Goal: Task Accomplishment & Management: Complete application form

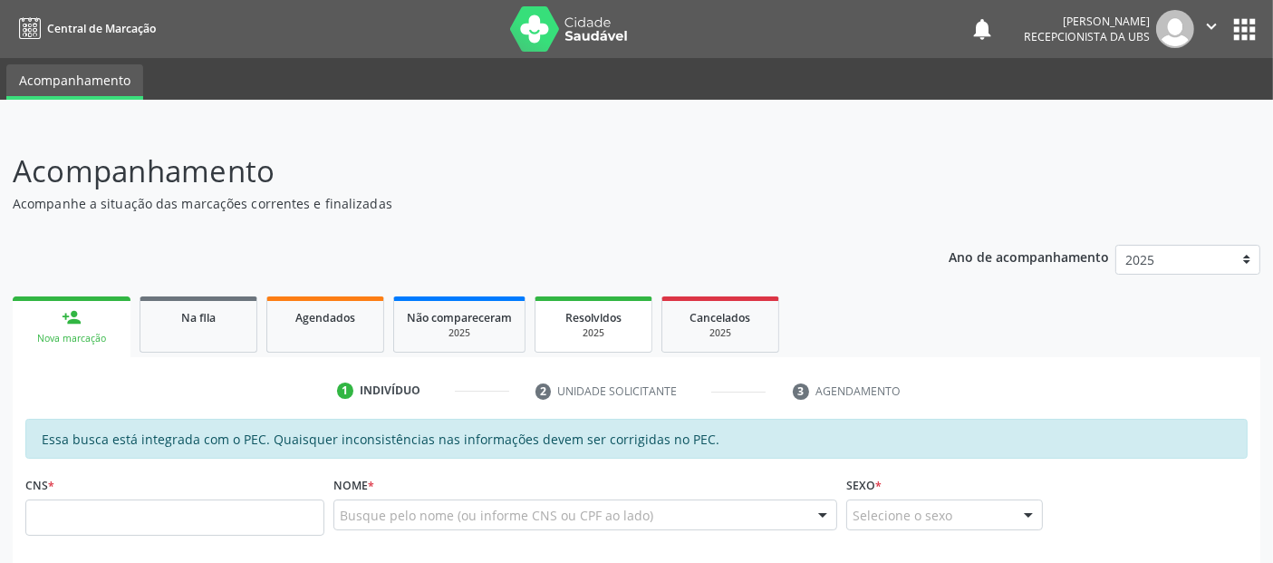
click at [599, 312] on span "Resolvidos" at bounding box center [593, 317] width 56 height 15
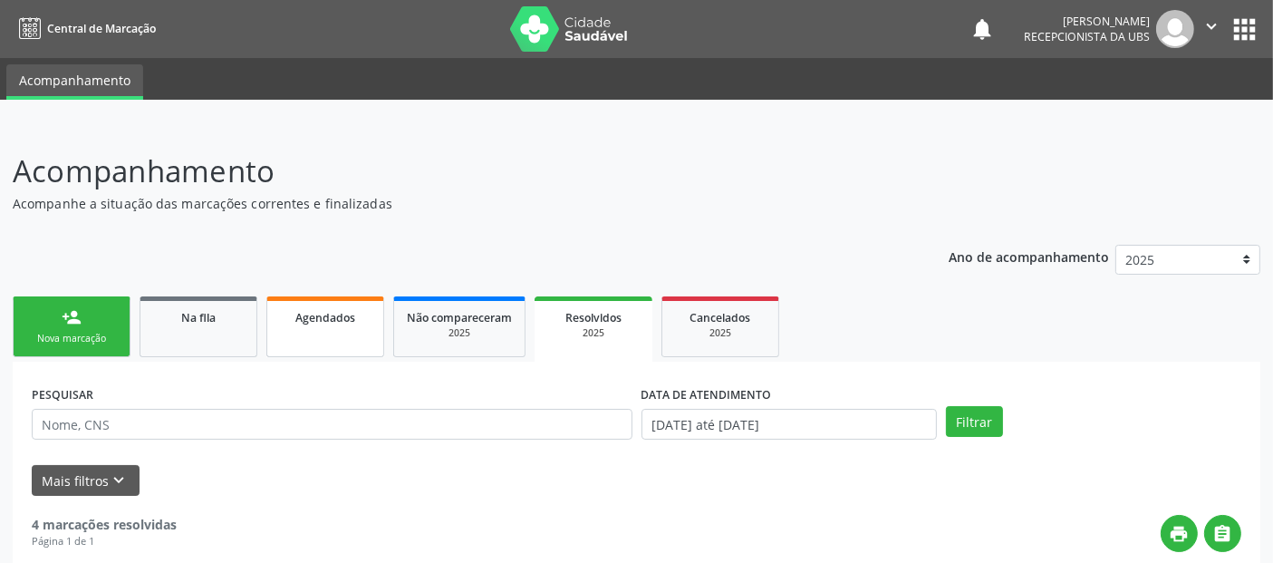
click at [328, 322] on span "Agendados" at bounding box center [325, 317] width 60 height 15
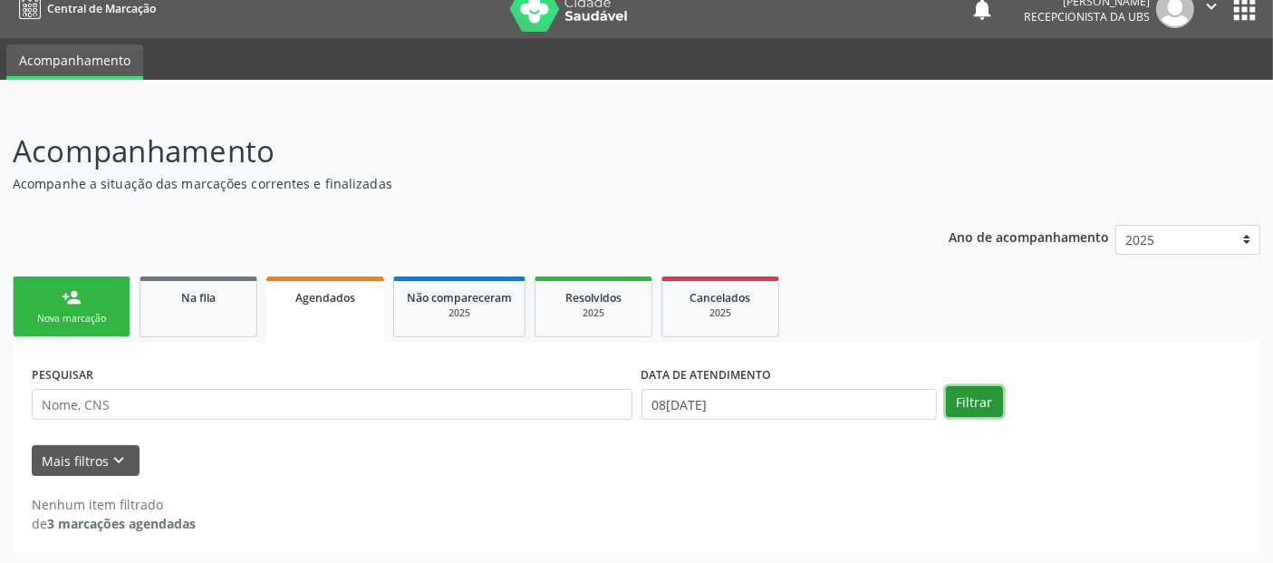
click at [970, 390] on button "Filtrar" at bounding box center [974, 401] width 57 height 31
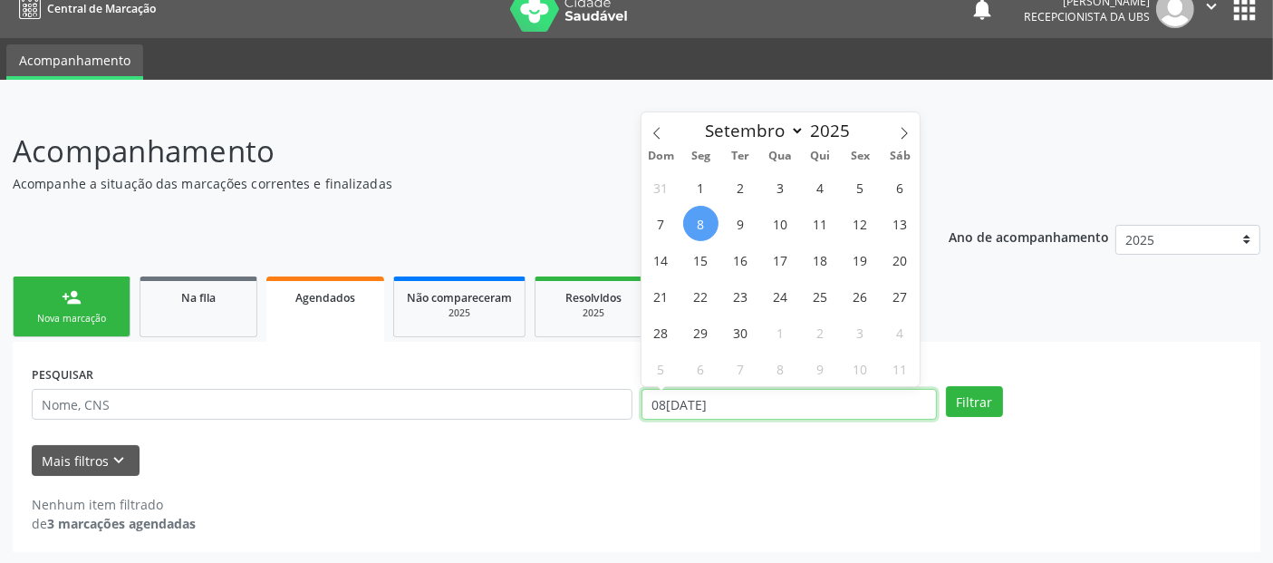
click at [887, 405] on input "08[DATE]" at bounding box center [788, 404] width 295 height 31
click at [710, 177] on span "1" at bounding box center [700, 186] width 35 height 35
type input "[DATE]"
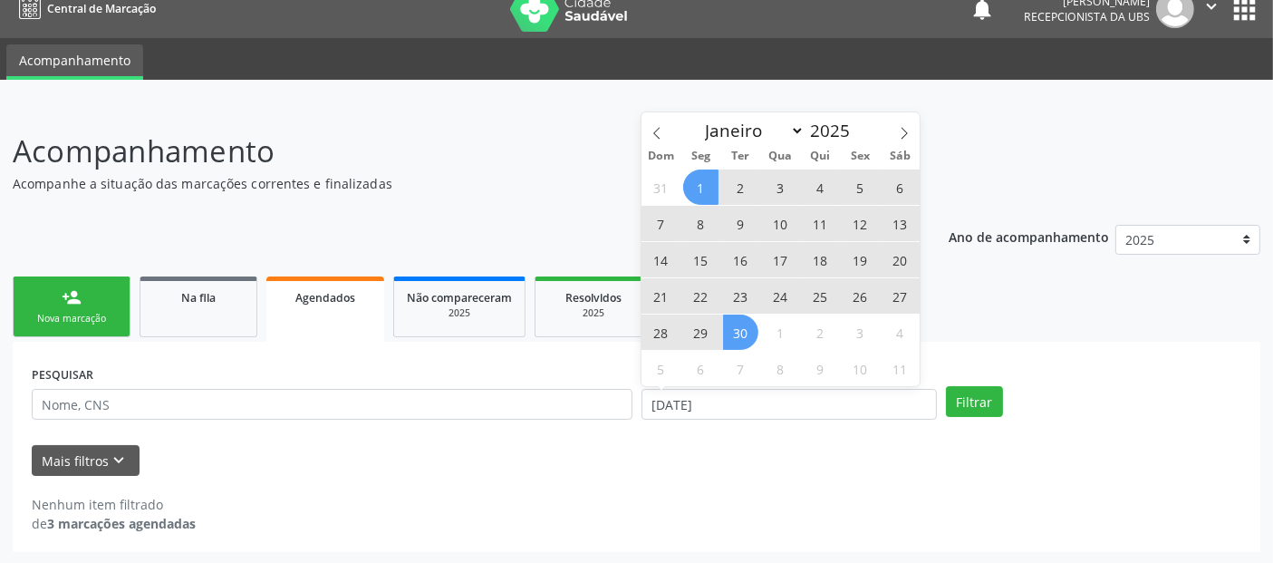
click at [745, 342] on span "30" at bounding box center [740, 331] width 35 height 35
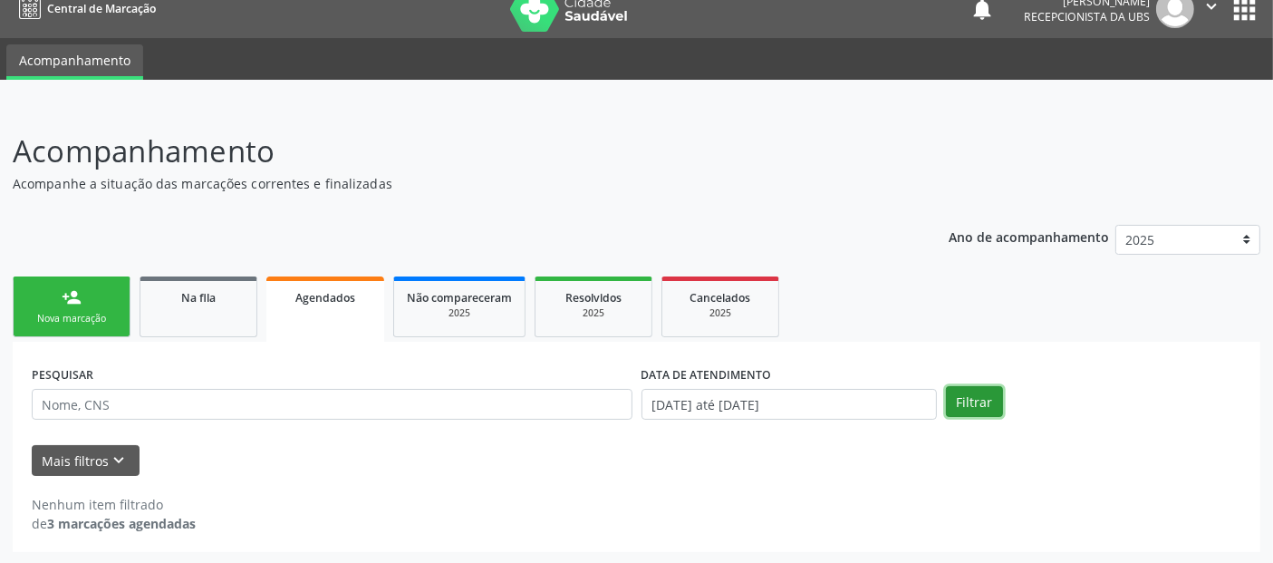
click at [964, 409] on button "Filtrar" at bounding box center [974, 401] width 57 height 31
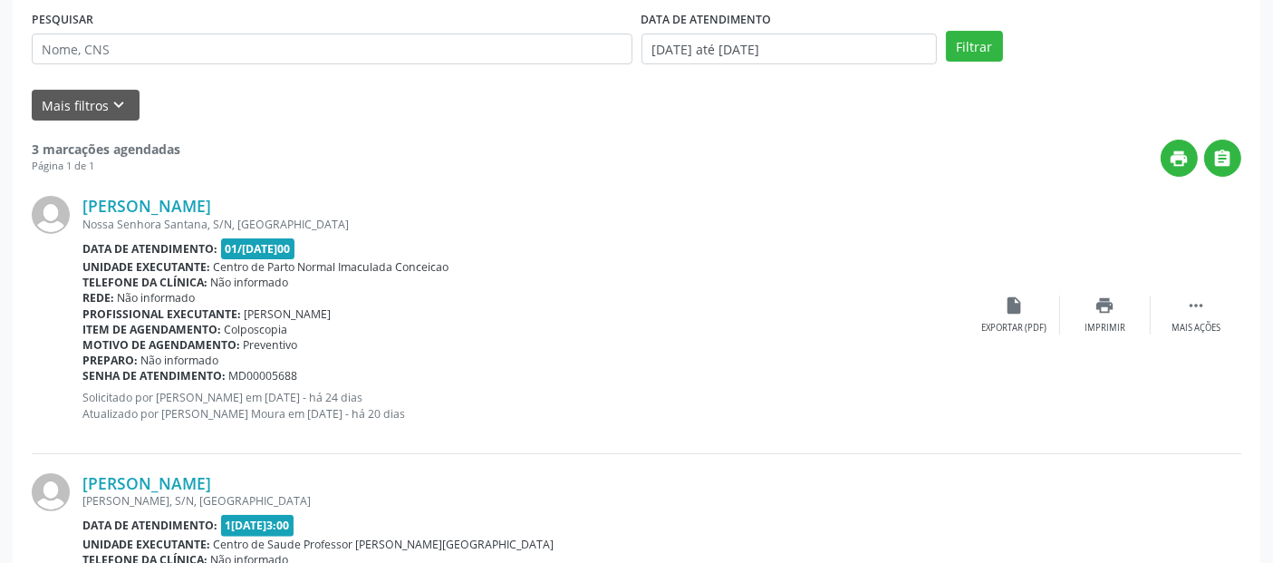
scroll to position [847, 0]
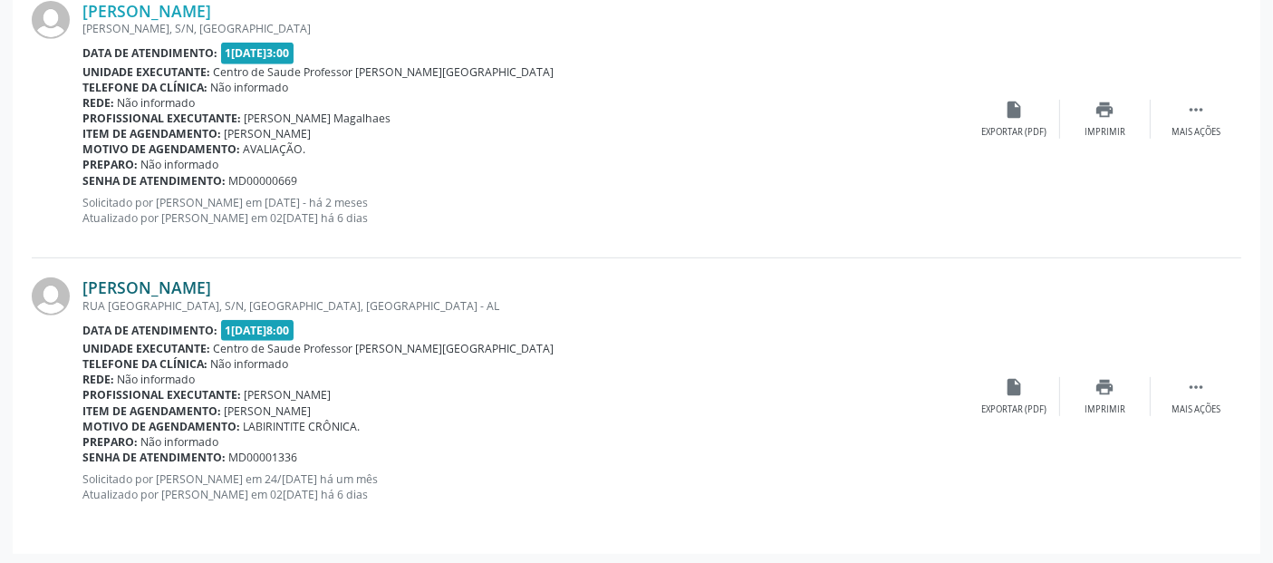
click at [208, 288] on link "[PERSON_NAME]" at bounding box center [146, 287] width 129 height 20
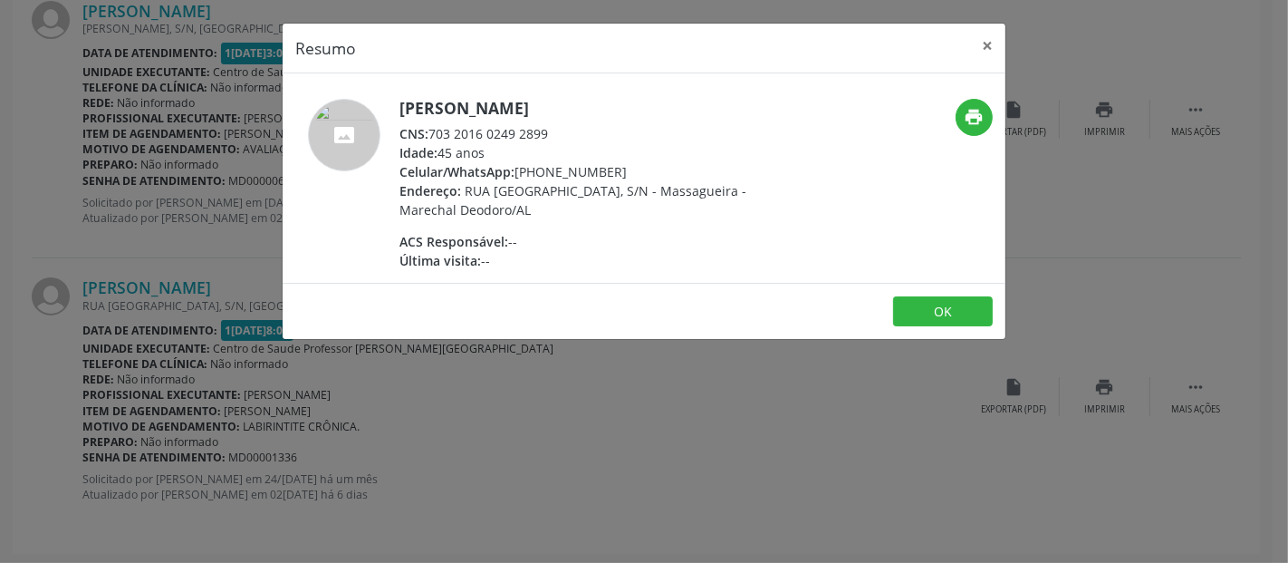
click at [535, 130] on div "CNS: 703 2016 0249 2899" at bounding box center [575, 133] width 352 height 19
drag, startPoint x: 460, startPoint y: 125, endPoint x: 447, endPoint y: 133, distance: 15.1
click at [462, 125] on div "CNS: 703 2016 0249 2899" at bounding box center [575, 133] width 352 height 19
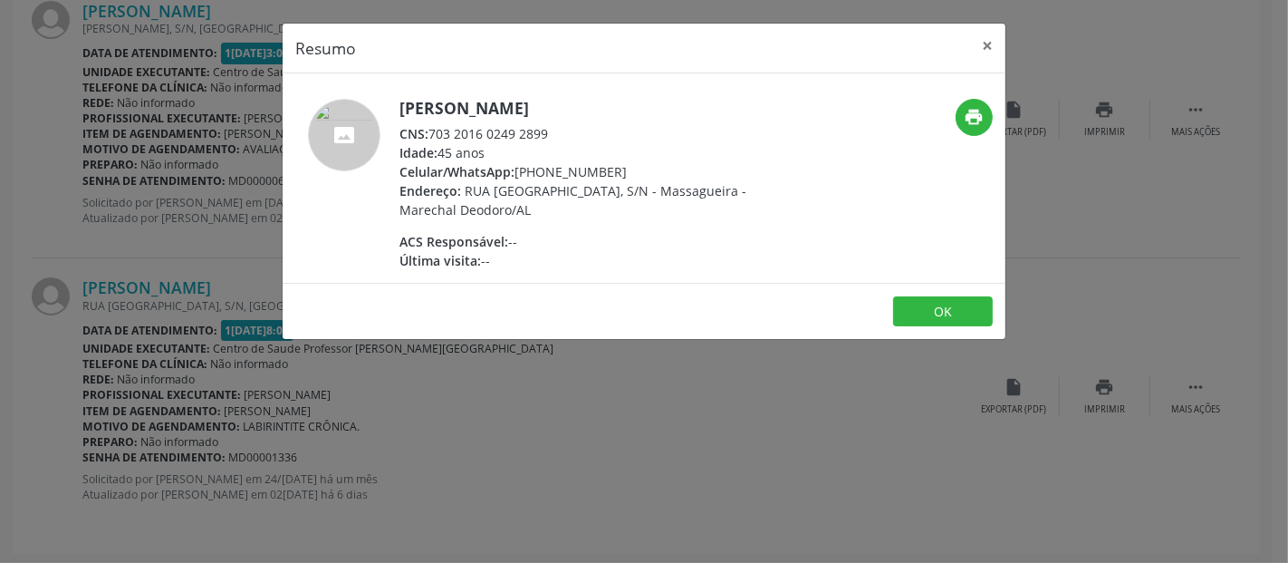
click at [435, 134] on div "CNS: 703 2016 0249 2899" at bounding box center [575, 133] width 352 height 19
drag, startPoint x: 433, startPoint y: 134, endPoint x: 555, endPoint y: 130, distance: 122.3
click at [555, 130] on div "CNS: 703 2016 0249 2899" at bounding box center [575, 133] width 352 height 19
copy div "703 2016 0249 2899"
click at [991, 50] on button "×" at bounding box center [987, 46] width 36 height 44
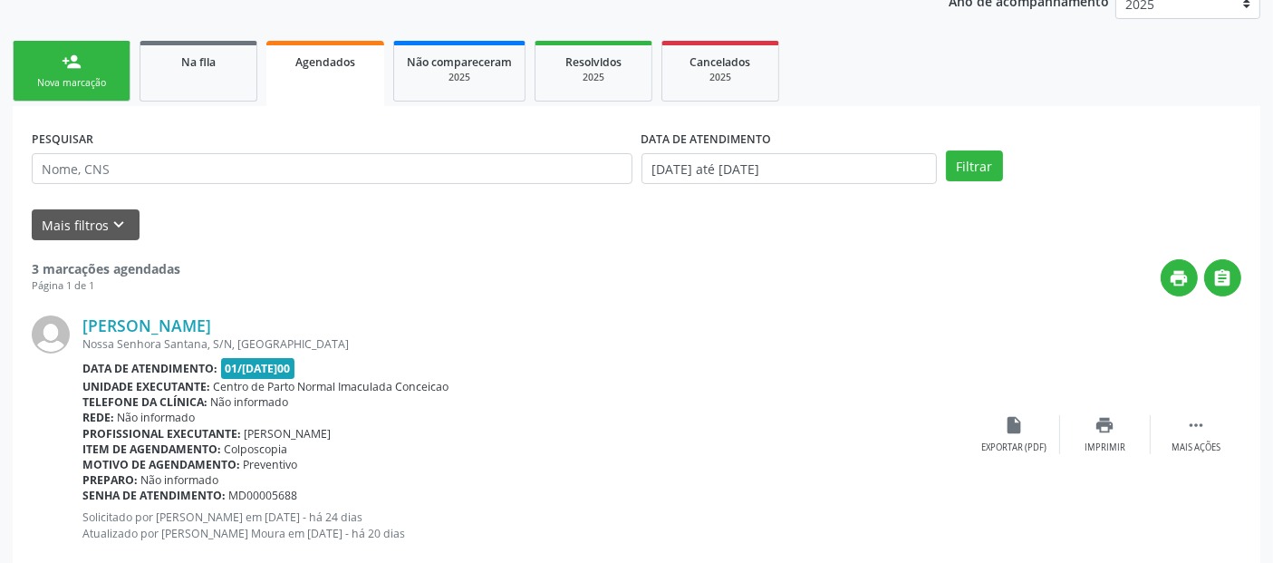
scroll to position [0, 0]
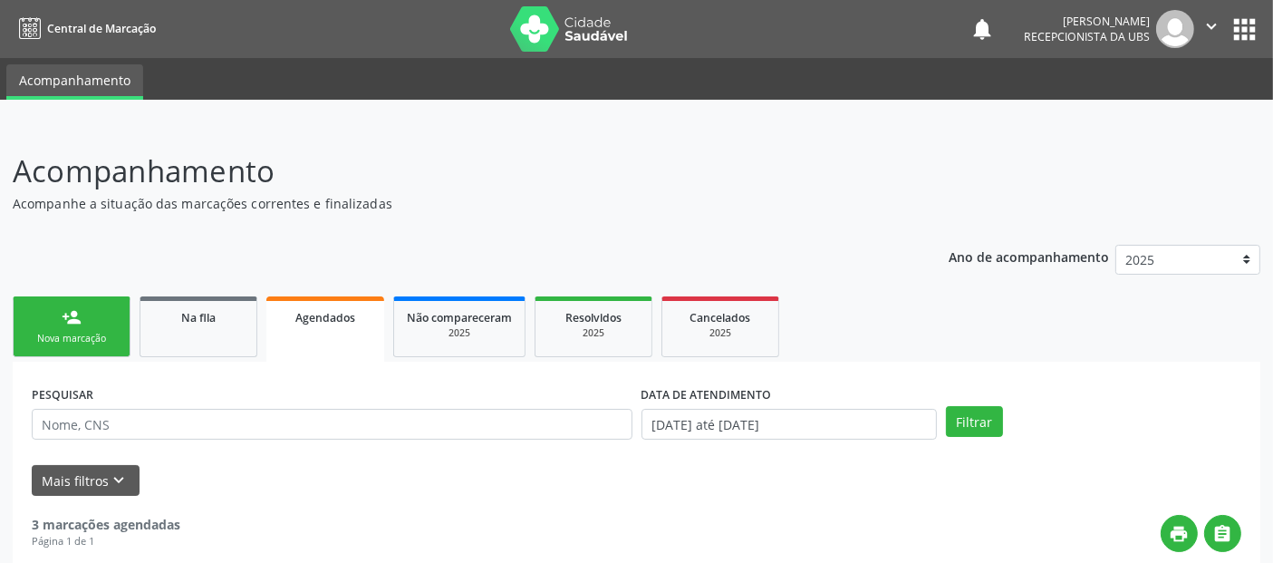
click at [52, 332] on div "Nova marcação" at bounding box center [71, 339] width 91 height 14
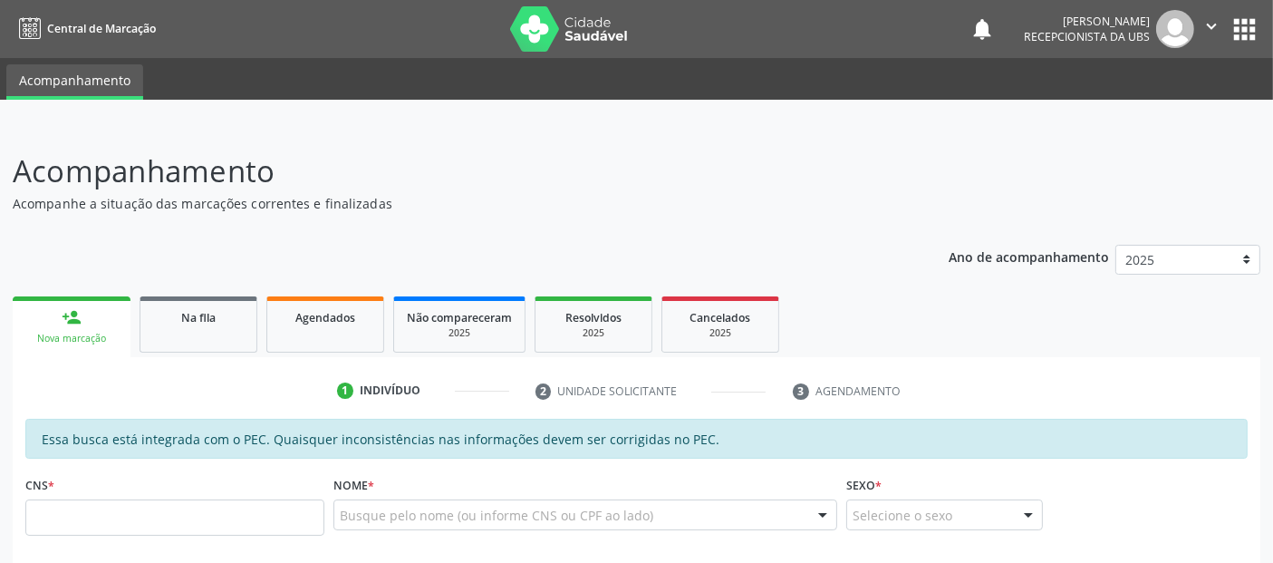
scroll to position [316, 0]
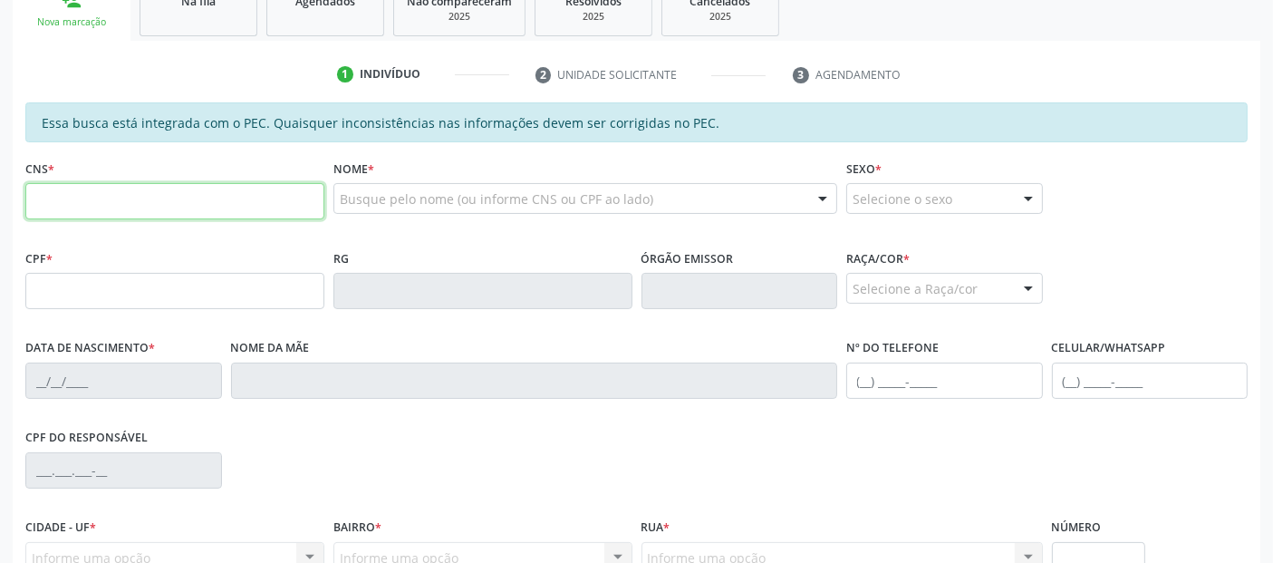
click at [137, 208] on input "text" at bounding box center [174, 201] width 299 height 36
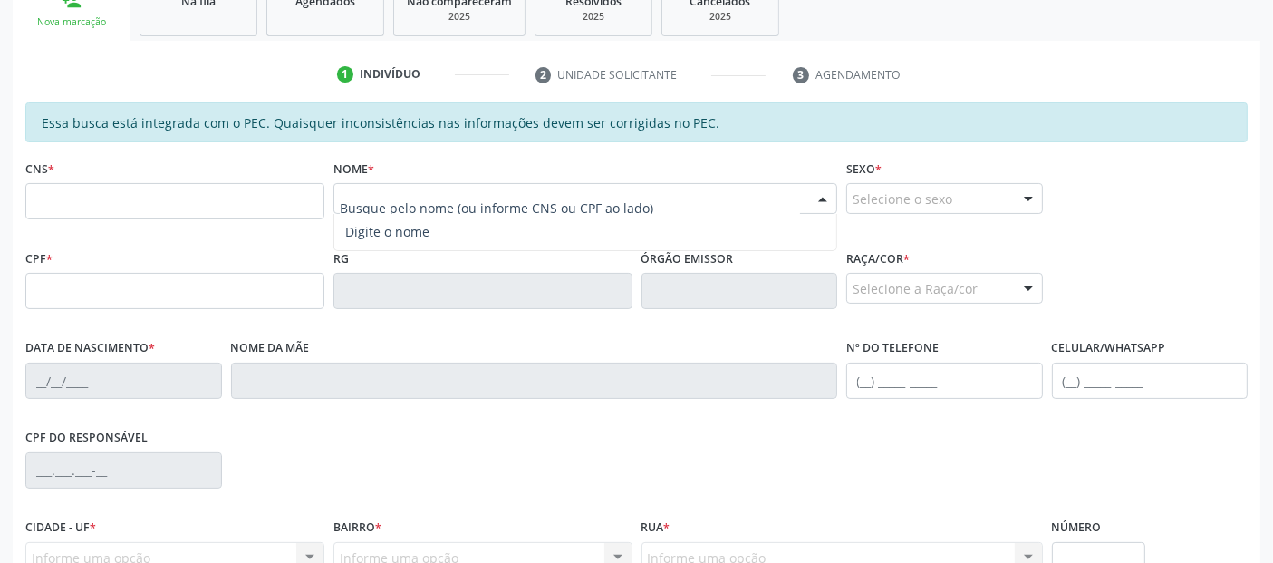
click at [473, 204] on input "text" at bounding box center [570, 207] width 460 height 36
type input "[PERSON_NAME]"
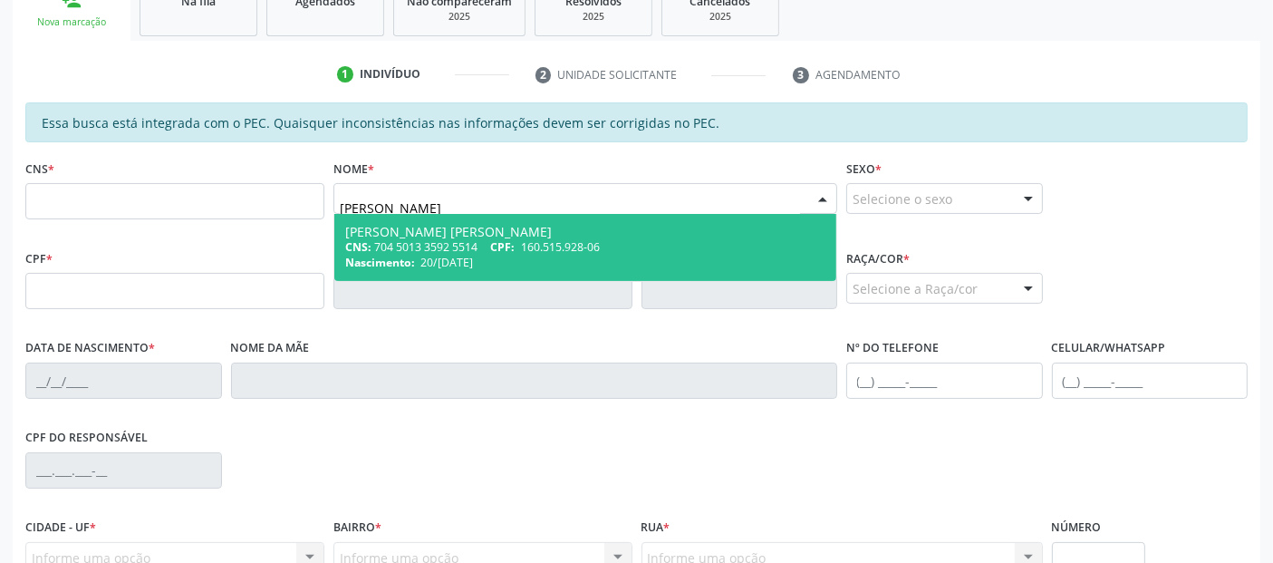
click at [499, 239] on span "CPF:" at bounding box center [502, 246] width 24 height 15
type input "704 5013 3592 5514"
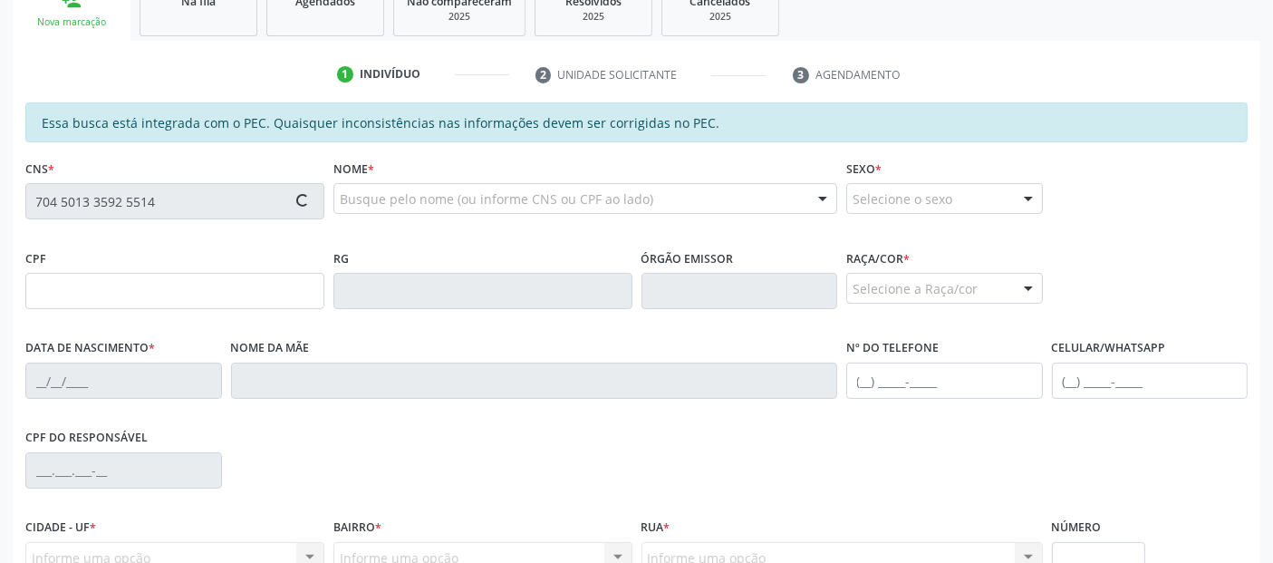
type input "160.515.928-06"
type input "20/[DATE]"
type input "[PERSON_NAME]"
type input "[PHONE_NUMBER]"
type input "07"
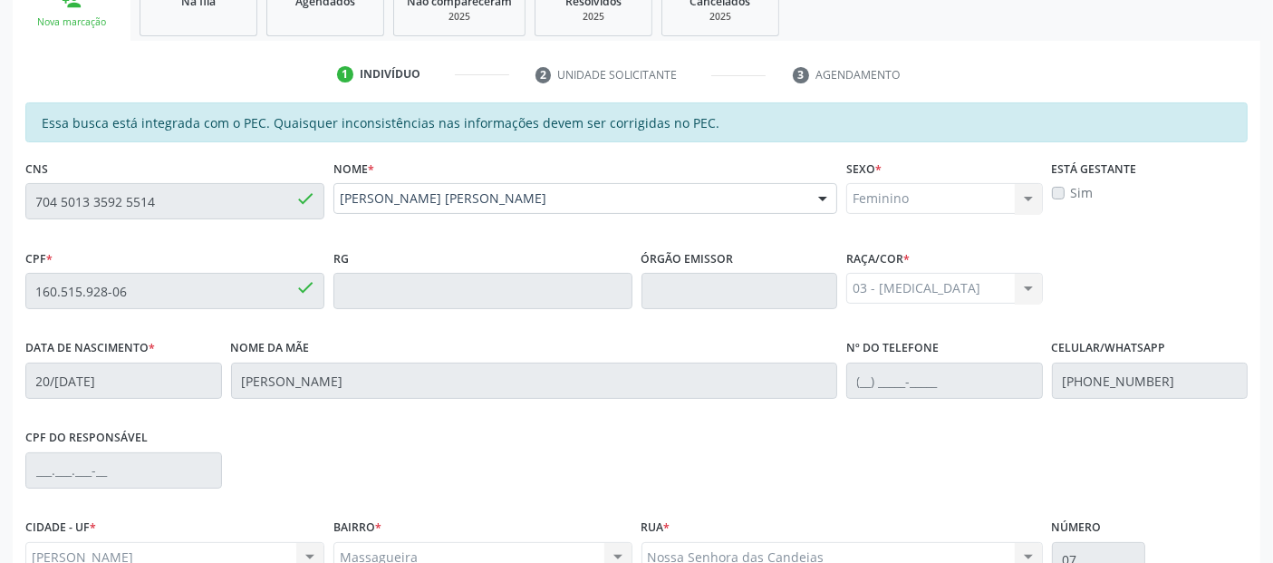
scroll to position [495, 0]
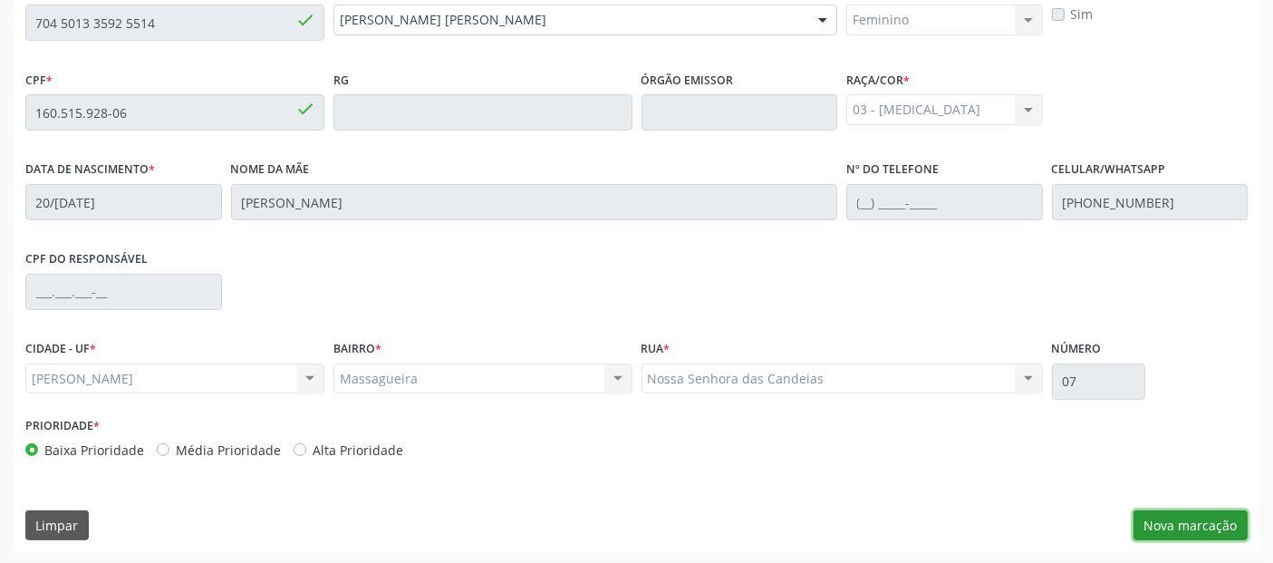
click at [1161, 521] on button "Nova marcação" at bounding box center [1190, 525] width 114 height 31
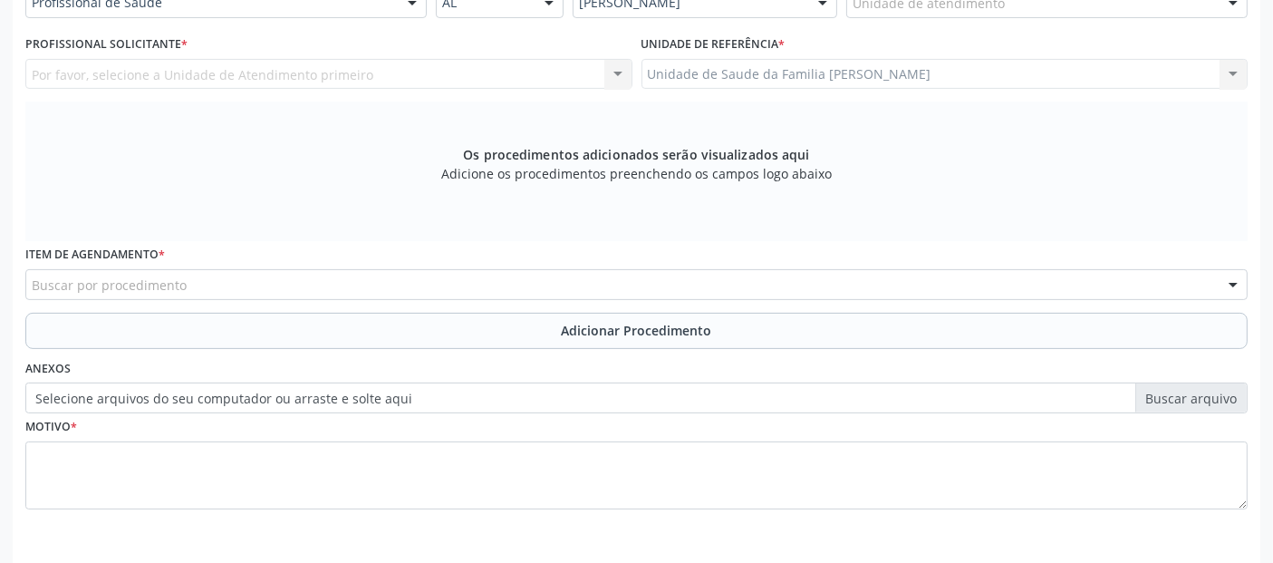
scroll to position [359, 0]
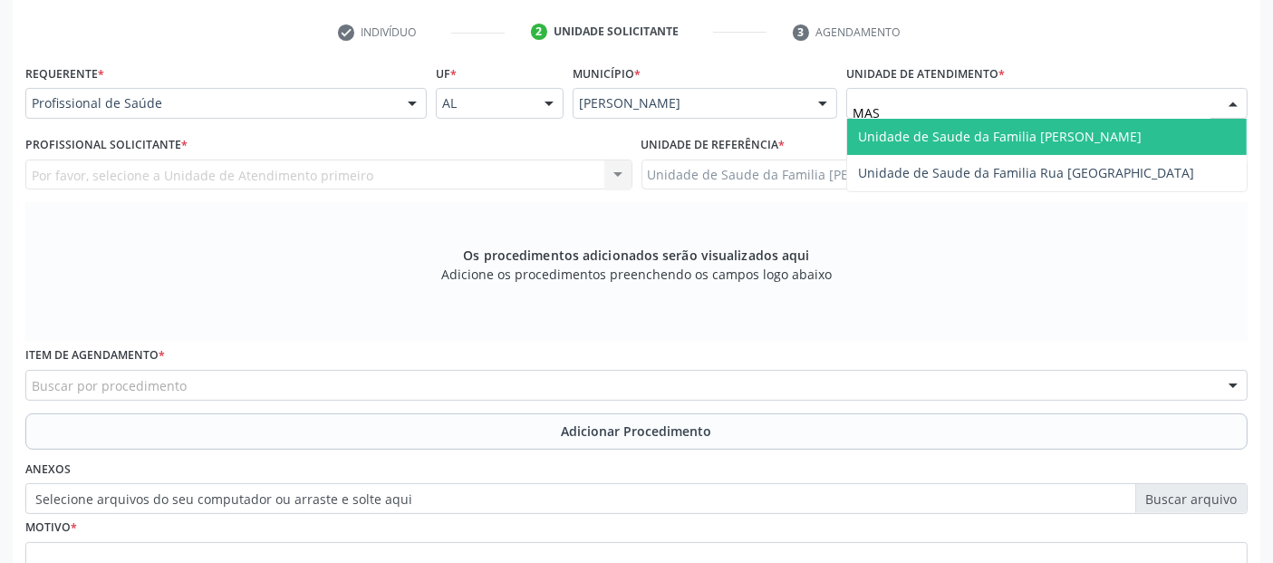
type input "MASS"
click at [892, 129] on span "Unidade de Saude da Familia [PERSON_NAME]" at bounding box center [1000, 136] width 284 height 17
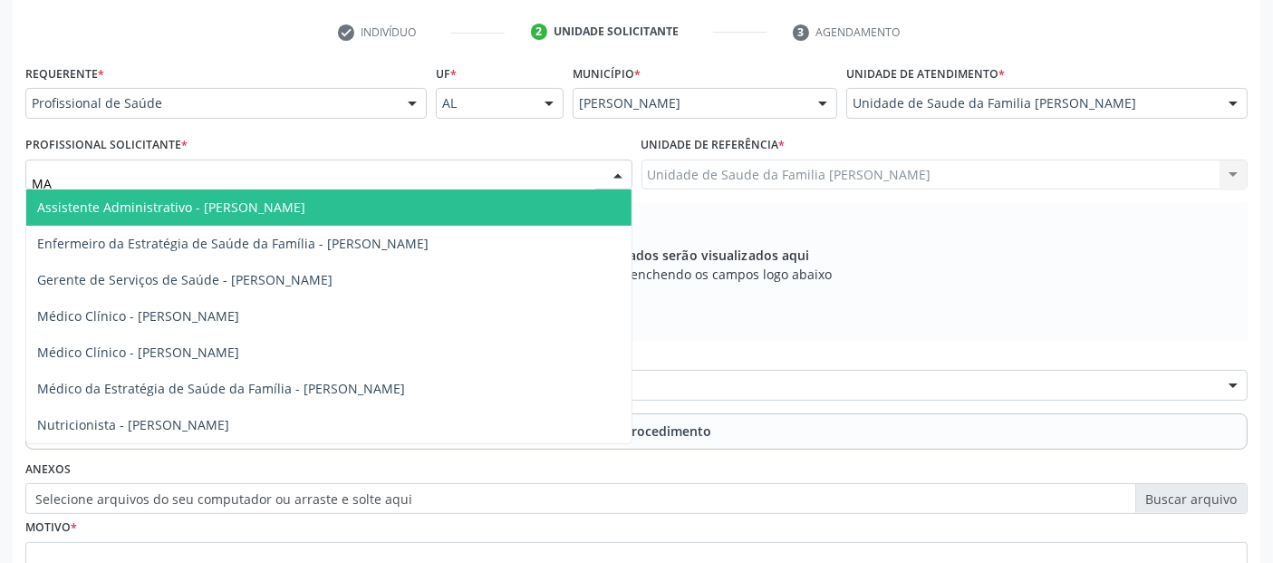
type input "M"
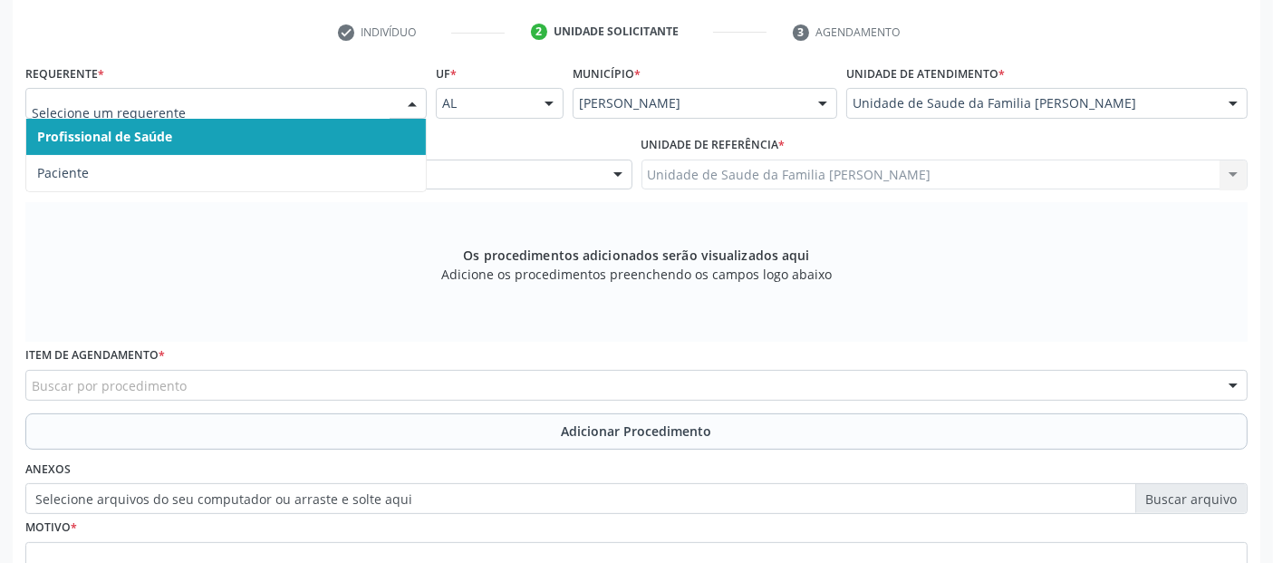
click at [226, 139] on span "Profissional de Saúde" at bounding box center [225, 137] width 399 height 36
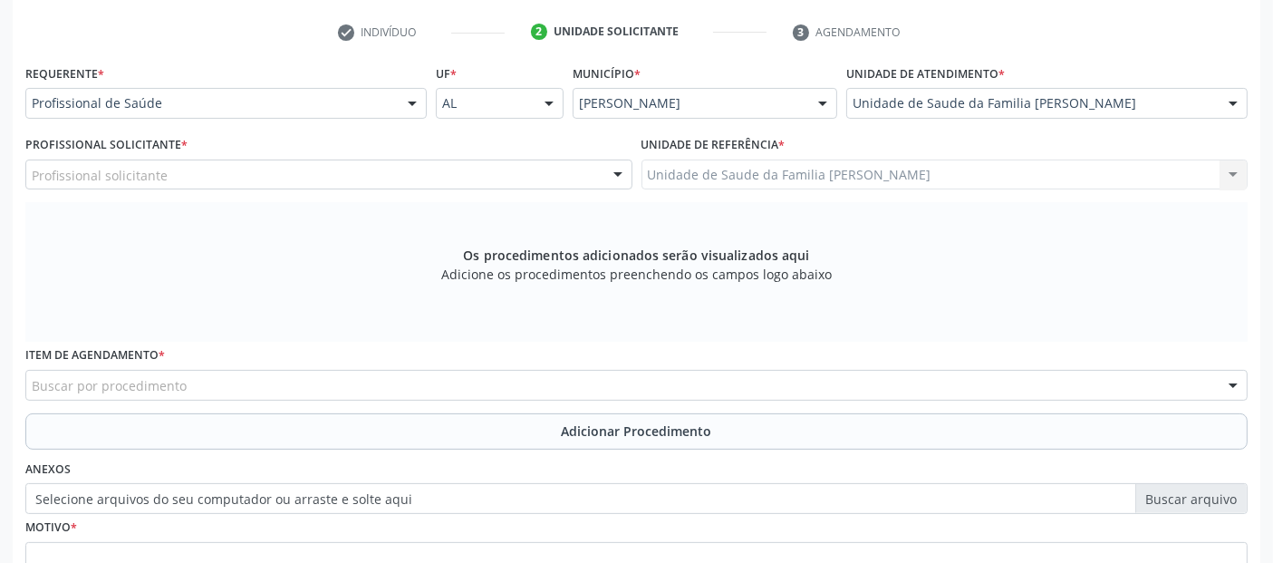
click at [232, 179] on div "Profissional solicitante" at bounding box center [328, 174] width 607 height 31
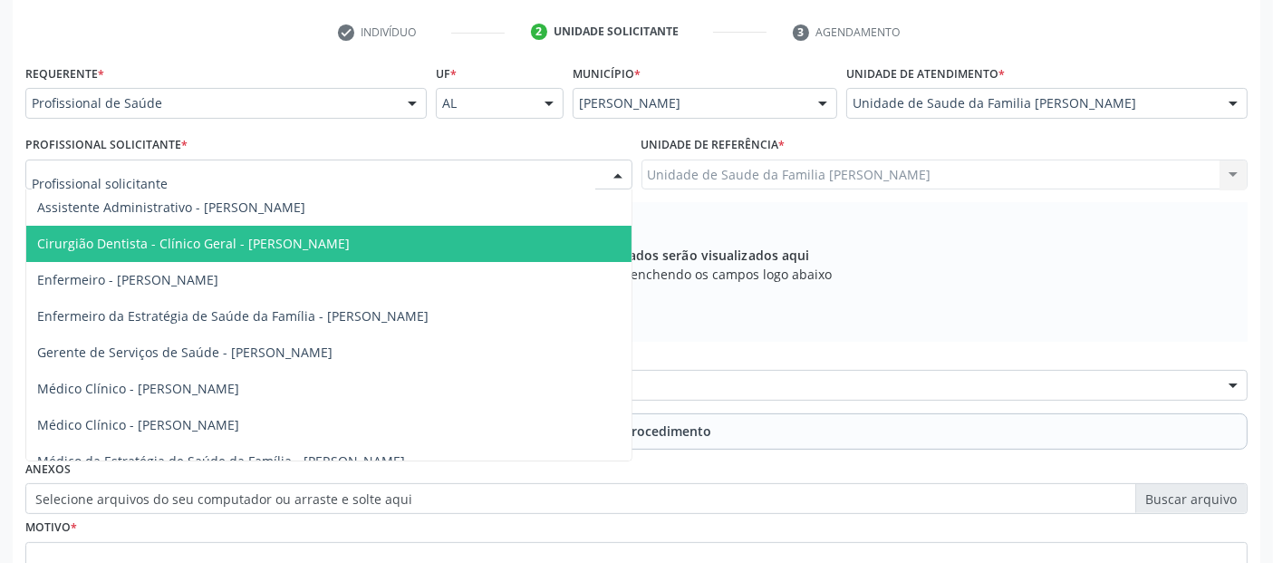
scroll to position [0, 0]
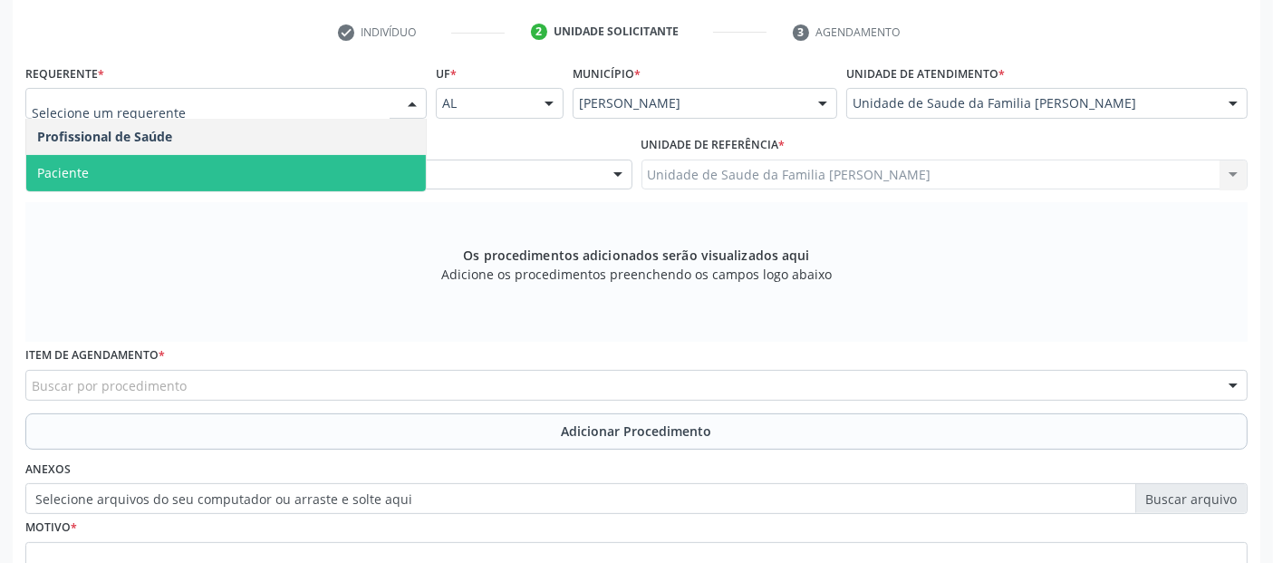
click at [178, 177] on span "Paciente" at bounding box center [225, 173] width 399 height 36
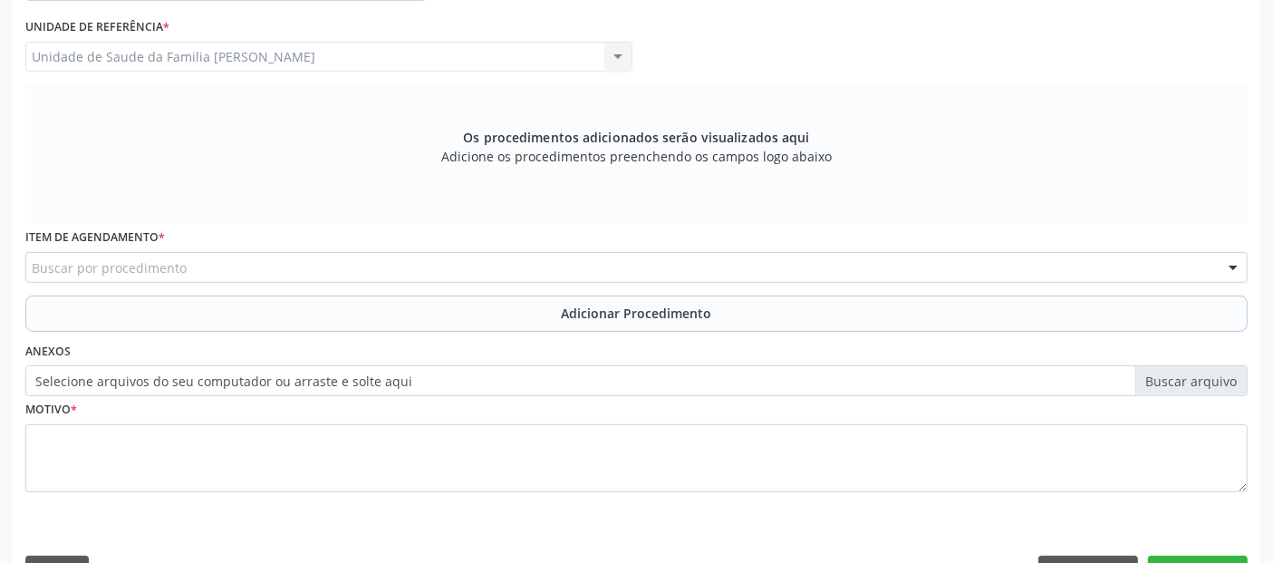
scroll to position [523, 0]
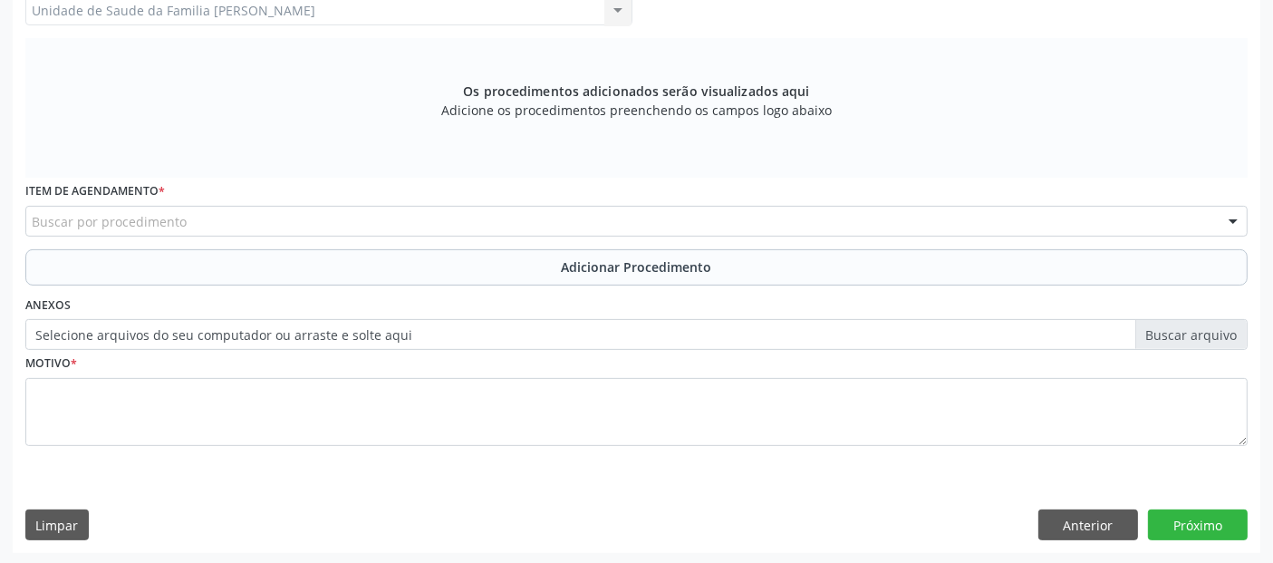
click at [278, 211] on div "Buscar por procedimento" at bounding box center [636, 221] width 1222 height 31
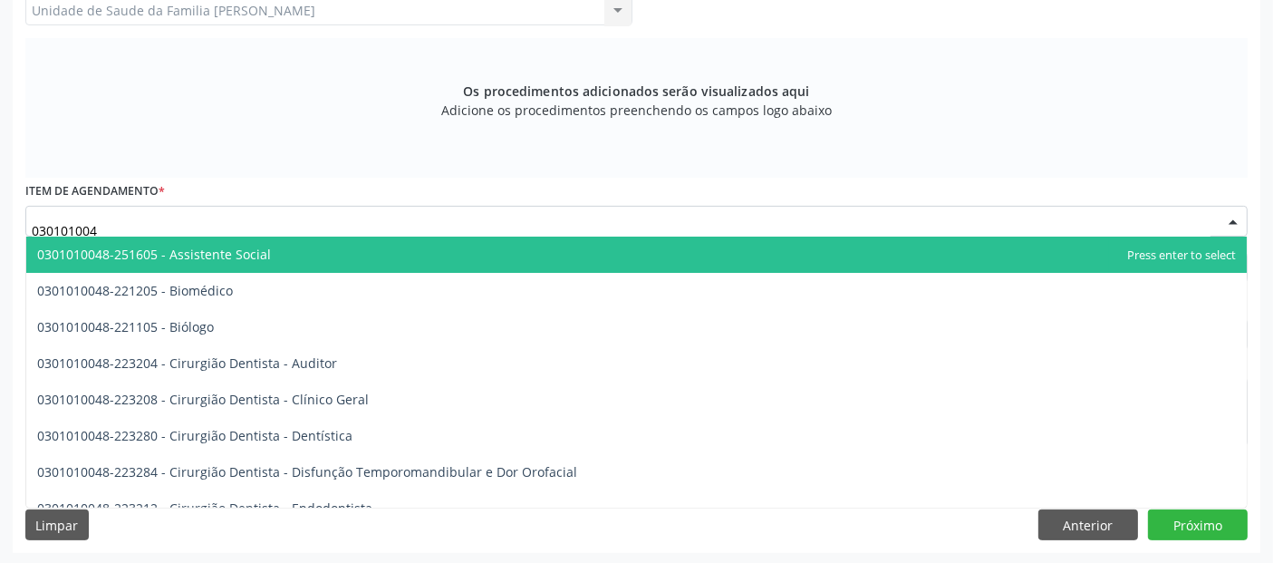
type input "0301010048"
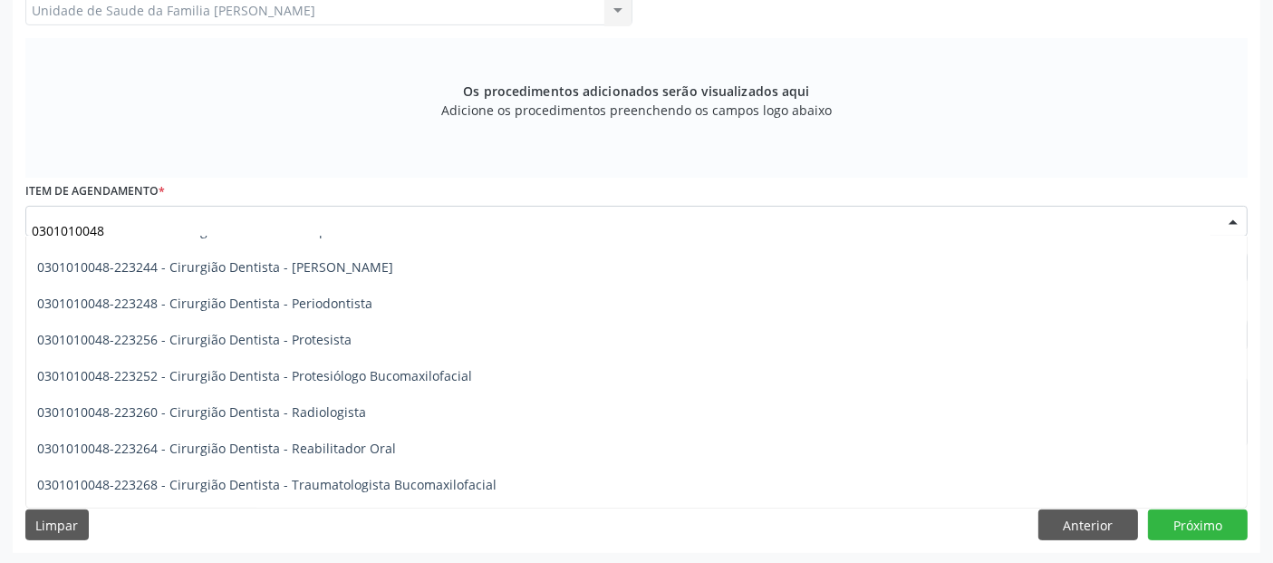
scroll to position [584, 0]
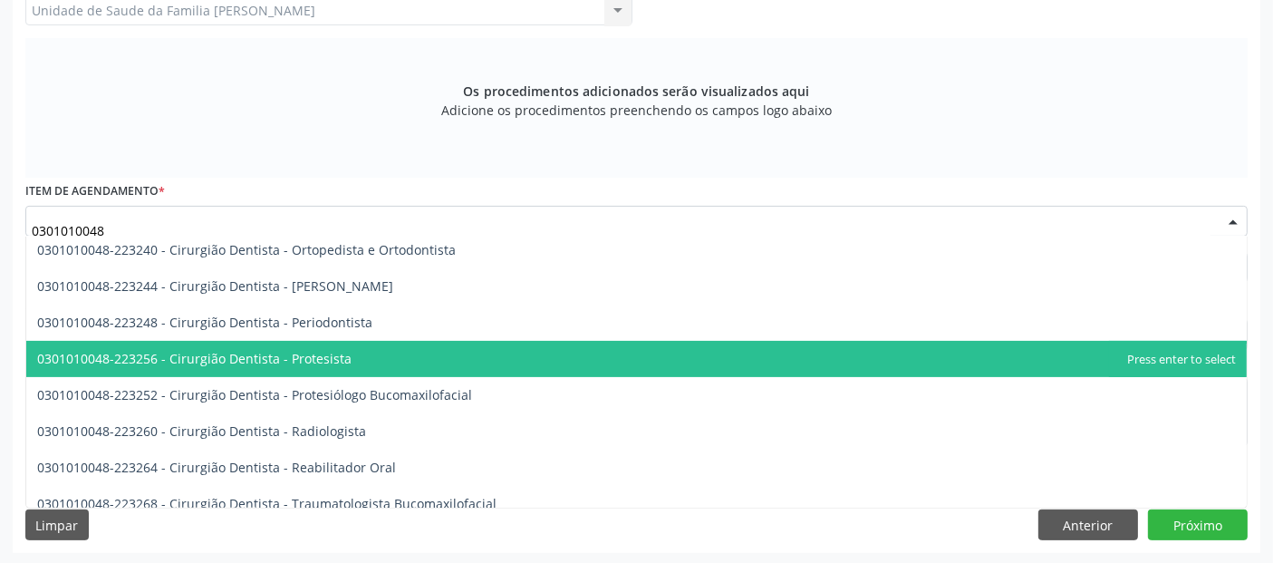
click at [345, 356] on span "0301010048-223256 - Cirurgião Dentista - Protesista" at bounding box center [636, 359] width 1220 height 36
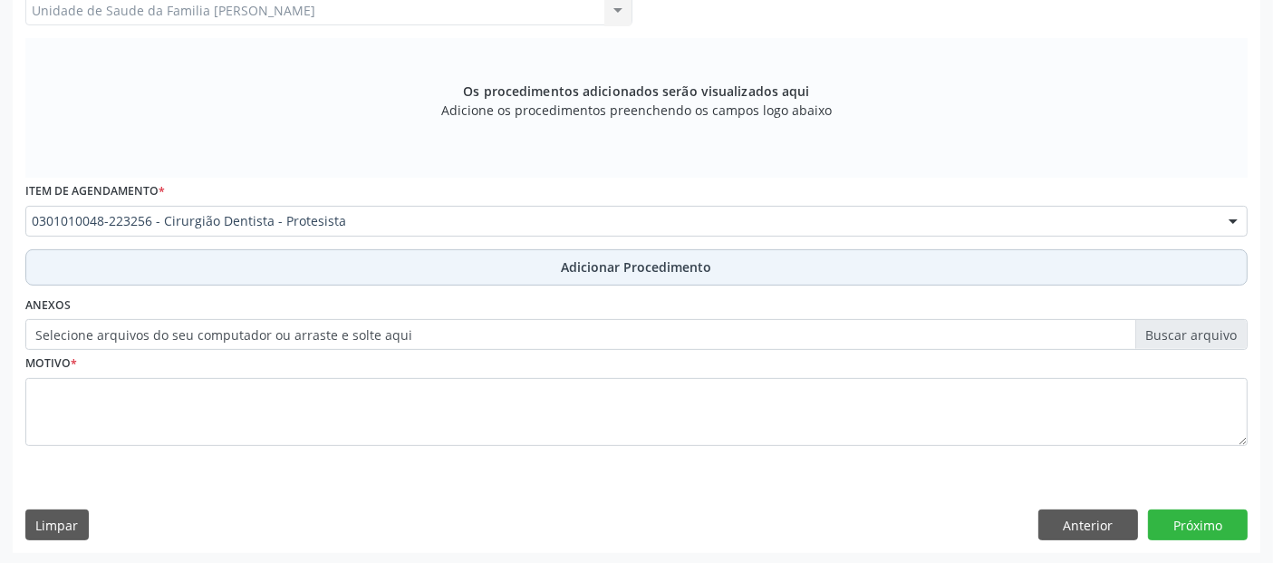
click at [476, 274] on button "Adicionar Procedimento" at bounding box center [636, 267] width 1222 height 36
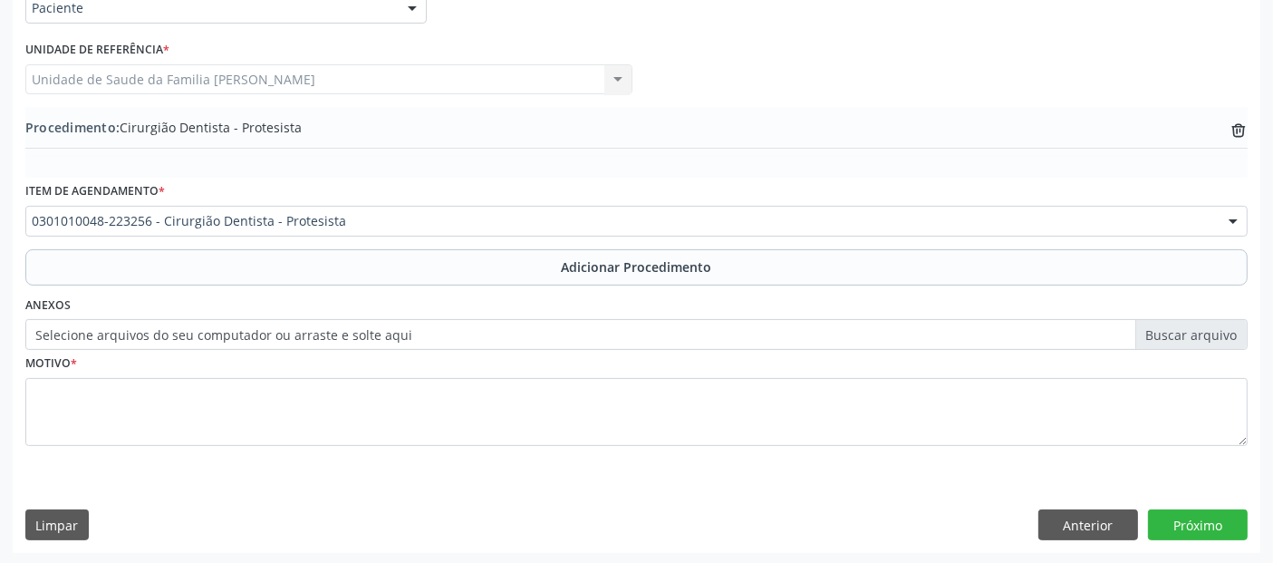
click at [416, 339] on label "Selecione arquivos do seu computador ou arraste e solte aqui" at bounding box center [636, 334] width 1222 height 31
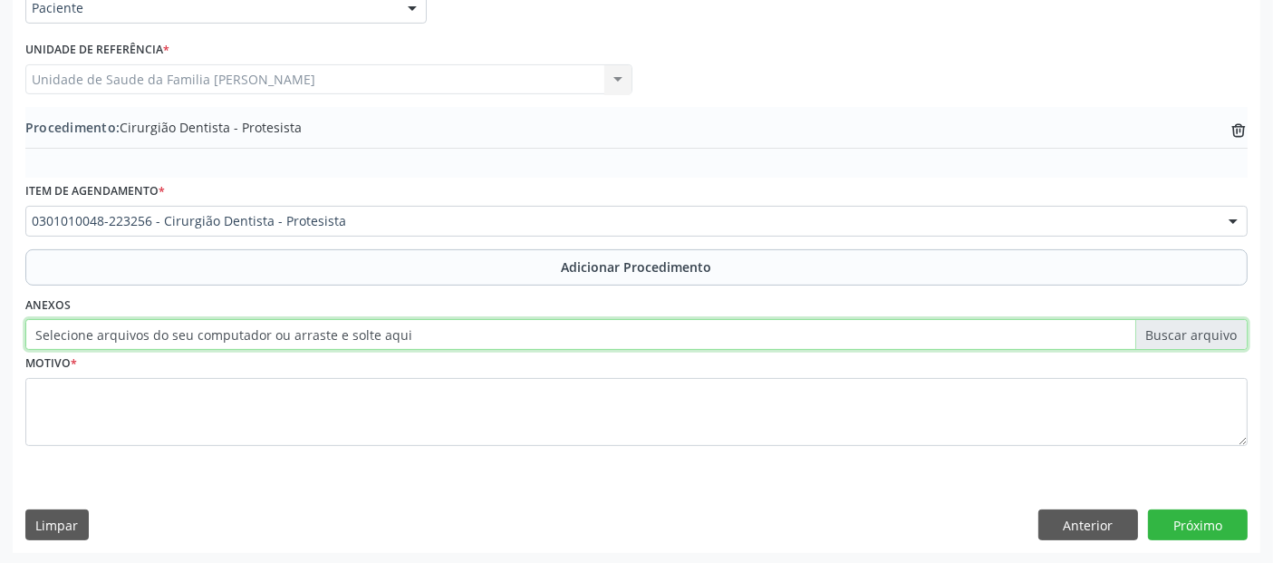
click at [416, 339] on input "Selecione arquivos do seu computador ou arraste e solte aqui" at bounding box center [636, 334] width 1222 height 31
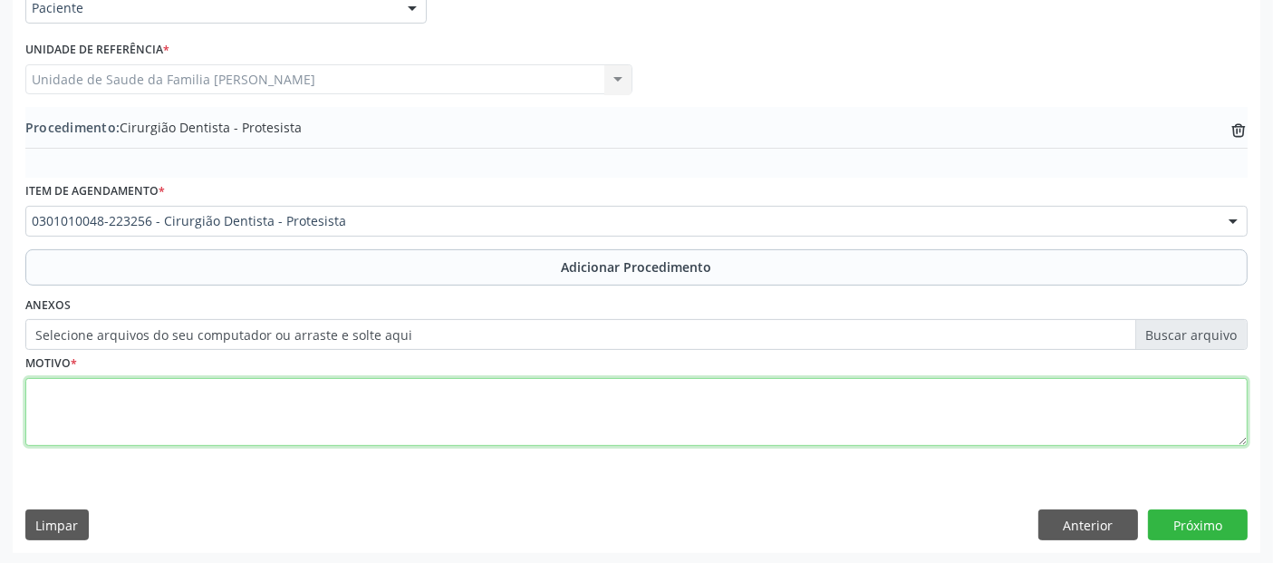
click at [444, 417] on textarea at bounding box center [636, 412] width 1222 height 69
type textarea "PRÓTESE REMOVIVEL SUPERIOR."
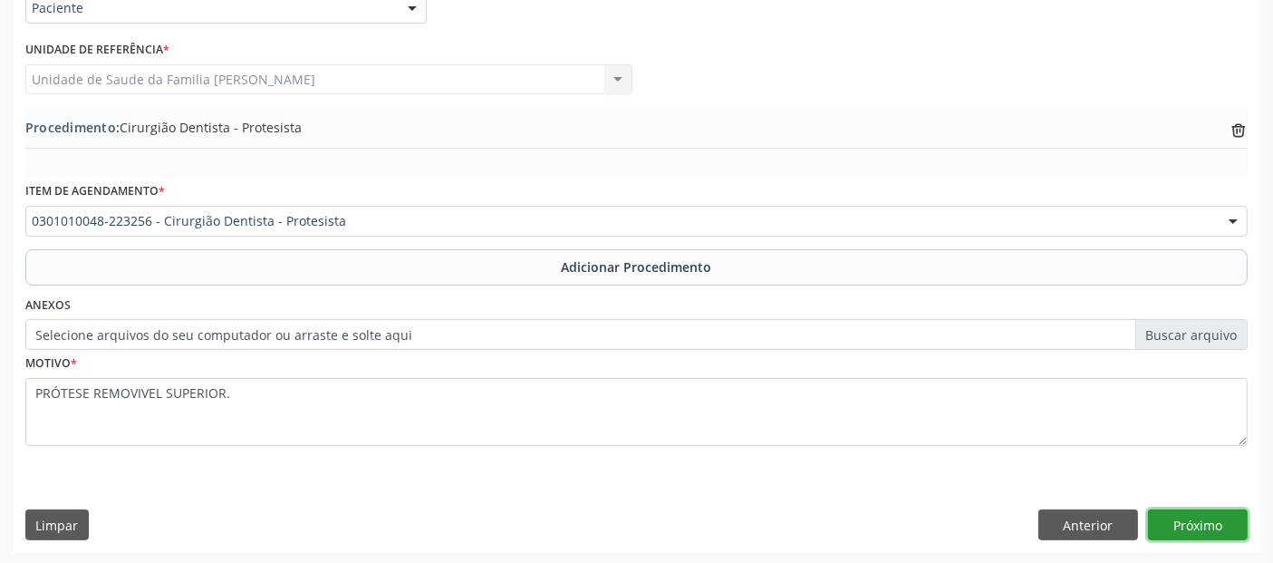
click at [1185, 516] on button "Próximo" at bounding box center [1198, 524] width 100 height 31
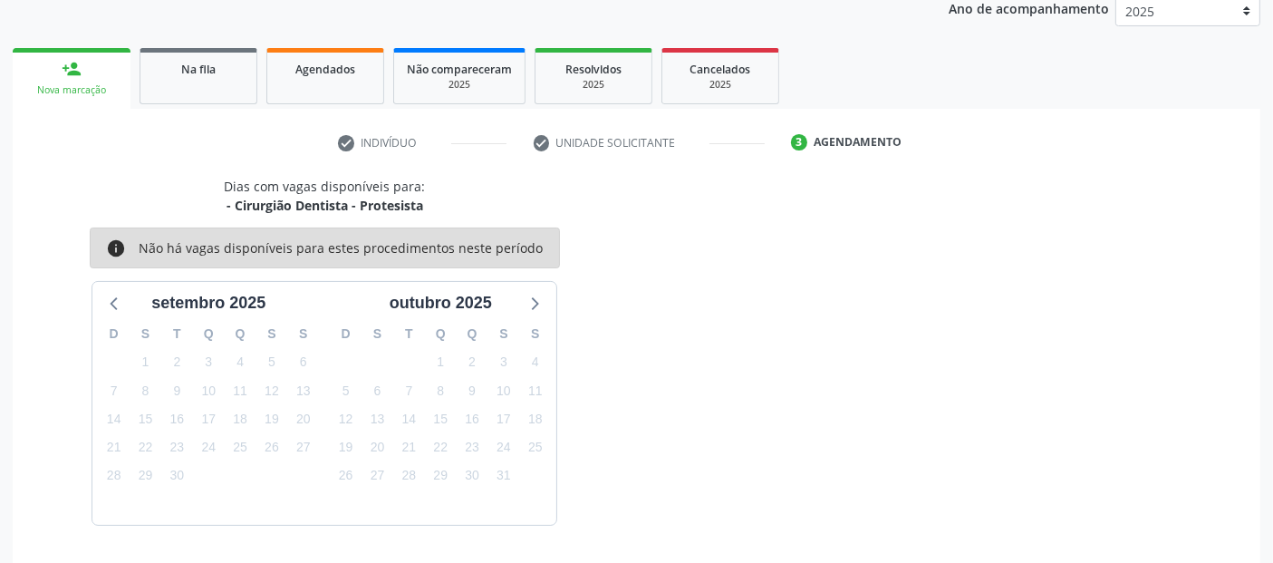
scroll to position [302, 0]
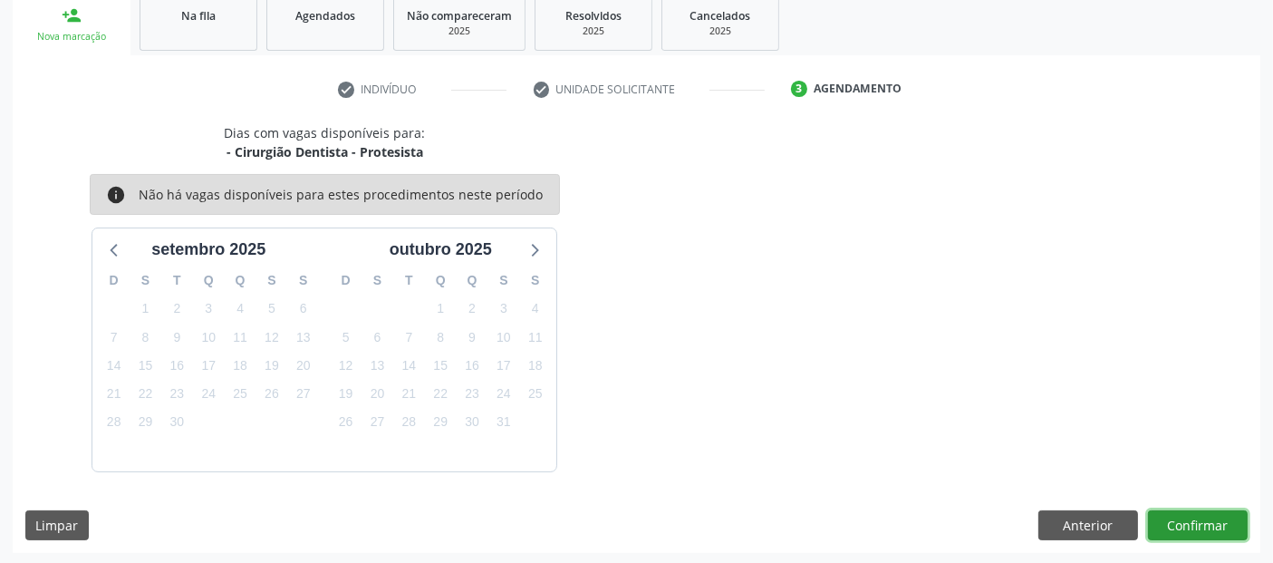
click at [1206, 520] on button "Confirmar" at bounding box center [1198, 525] width 100 height 31
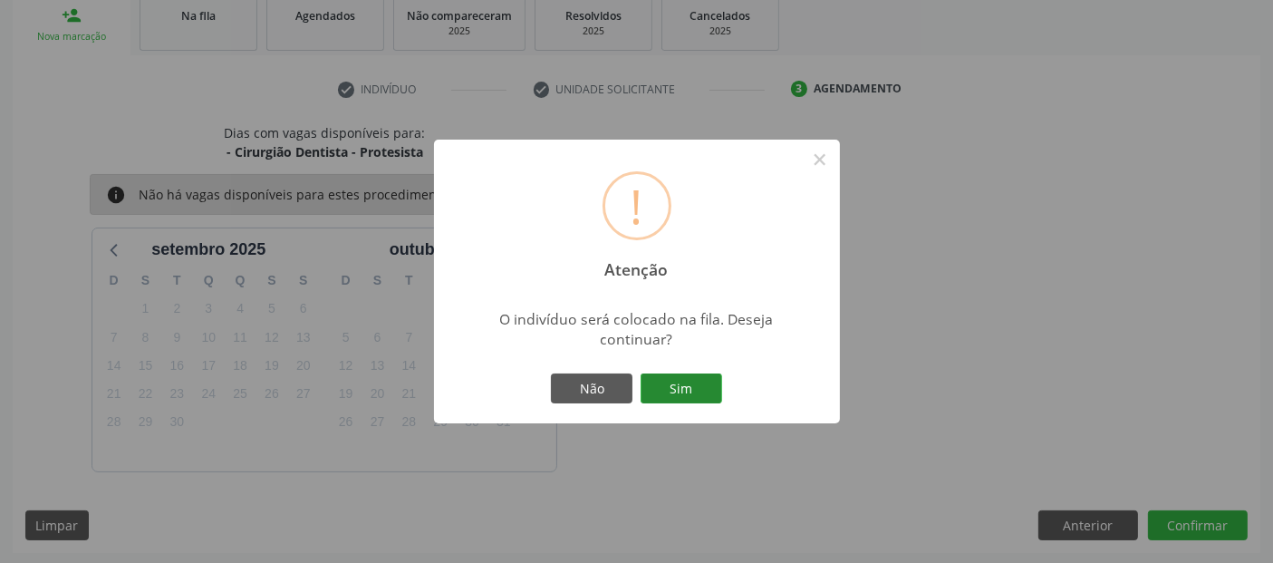
click at [670, 384] on button "Sim" at bounding box center [681, 388] width 82 height 31
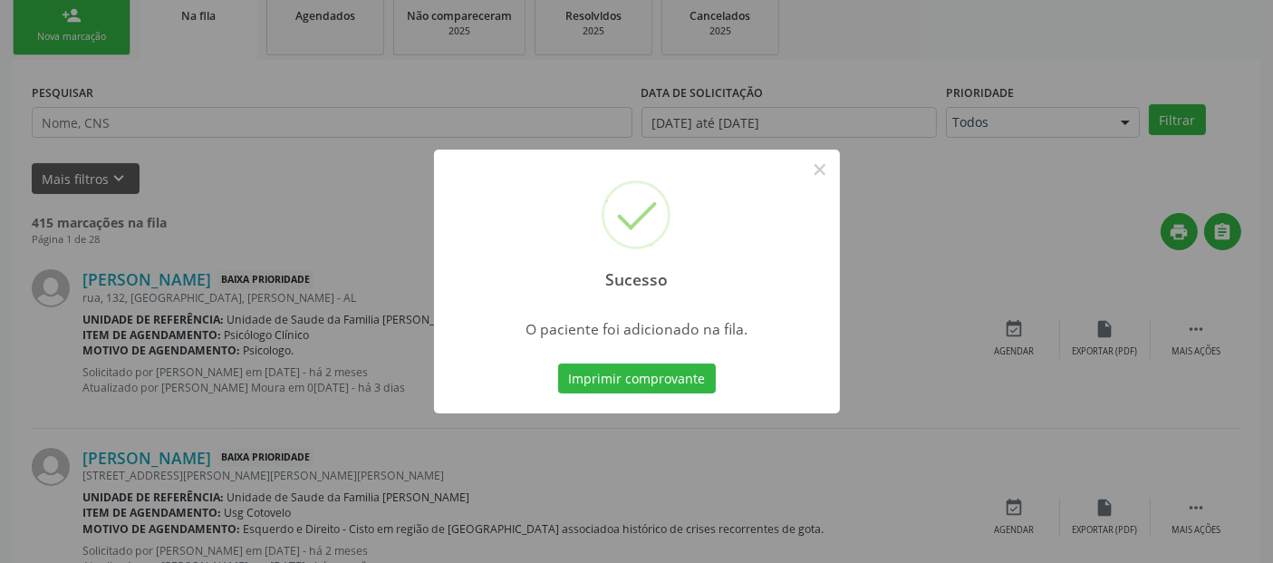
scroll to position [59, 0]
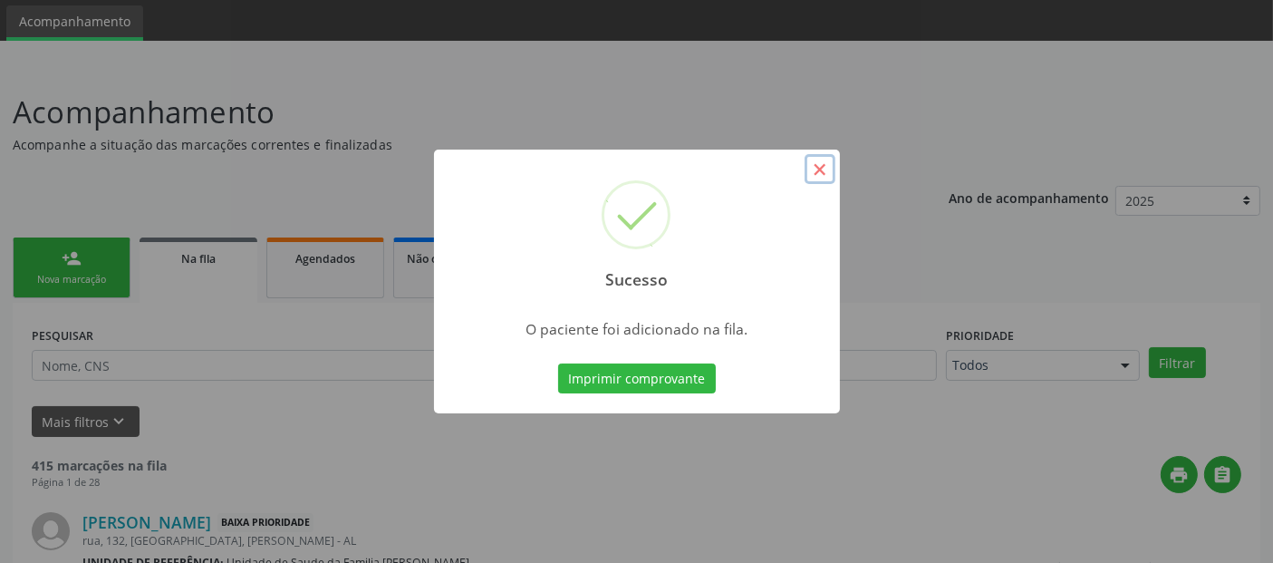
click at [829, 170] on button "×" at bounding box center [819, 169] width 31 height 31
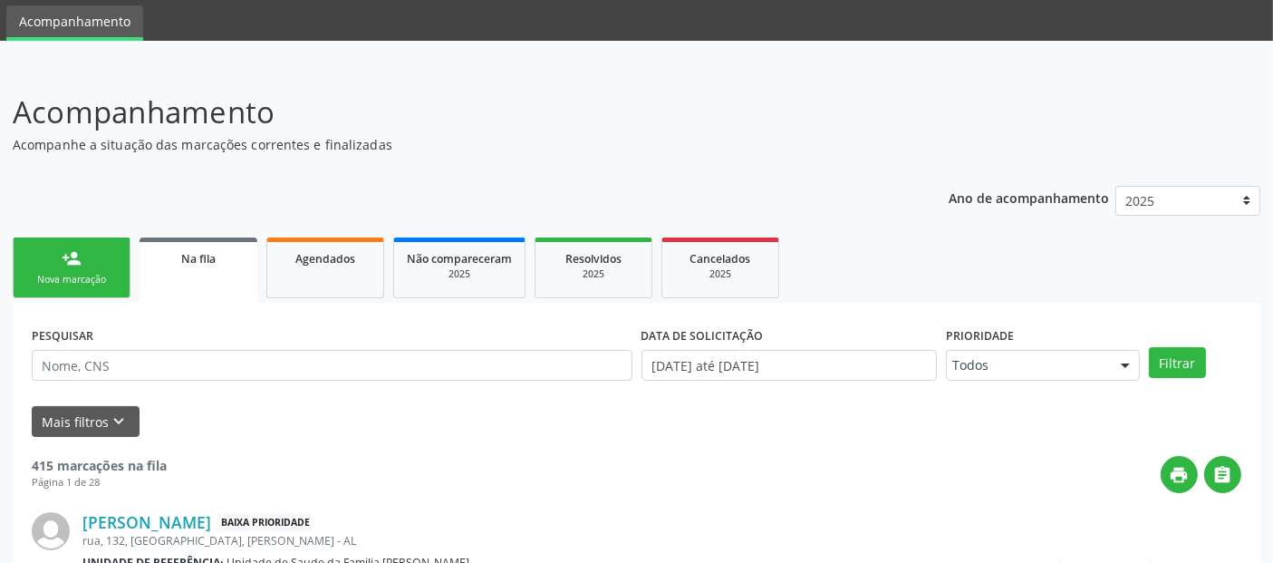
click at [52, 278] on div "Nova marcação" at bounding box center [71, 280] width 91 height 14
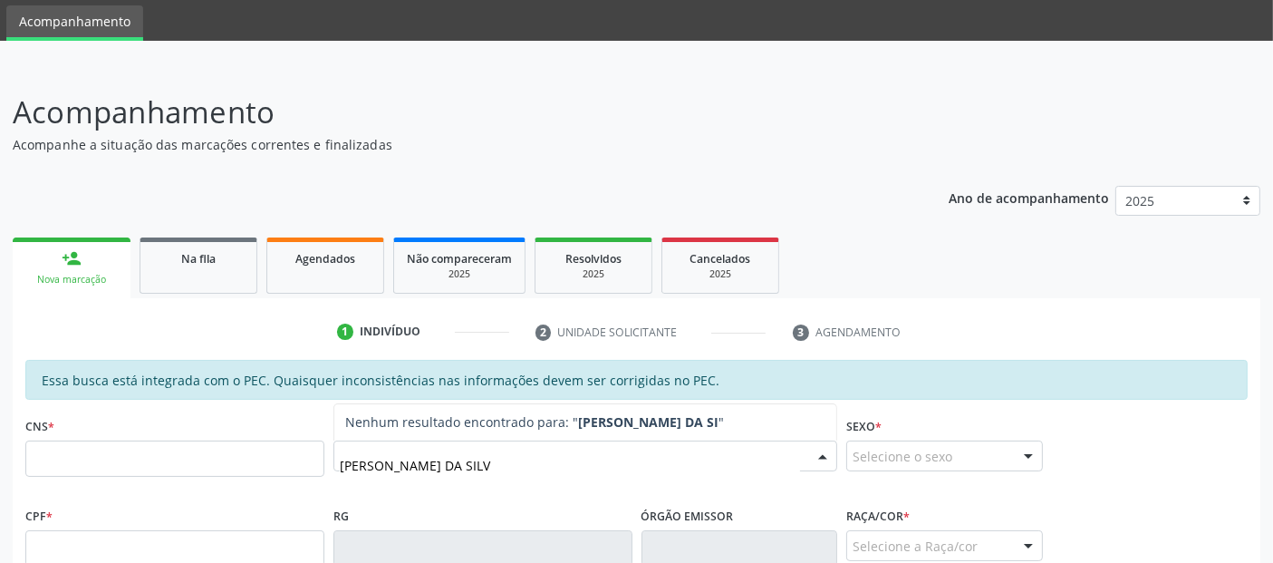
type input "[PERSON_NAME]"
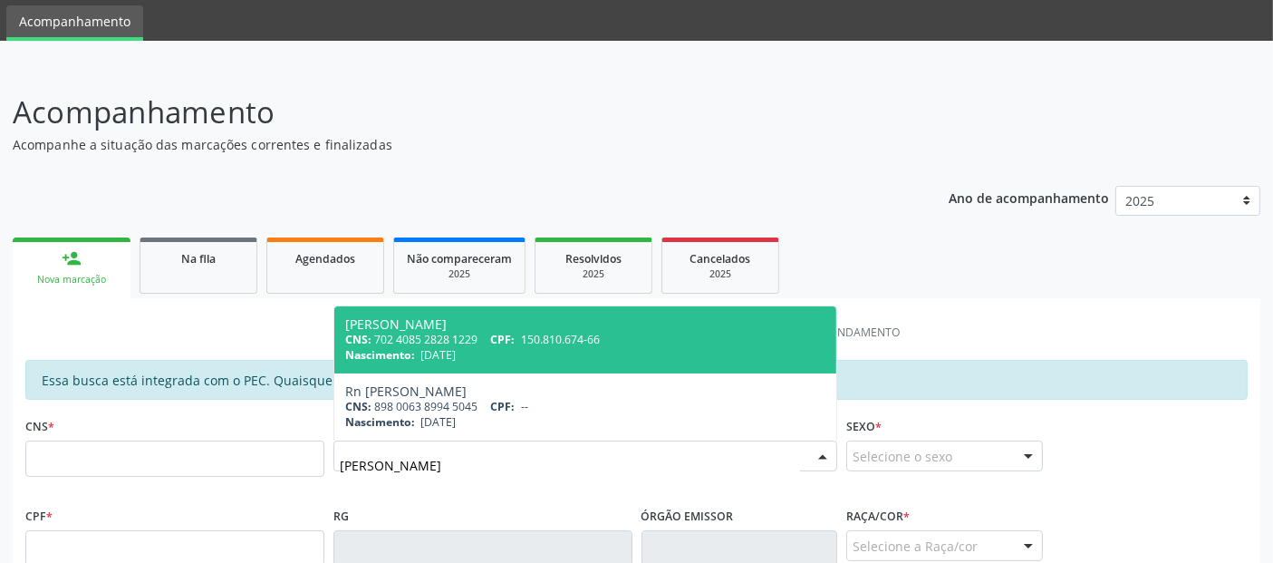
click at [662, 353] on div "Nascimento: 12/[DATE]" at bounding box center [585, 354] width 480 height 15
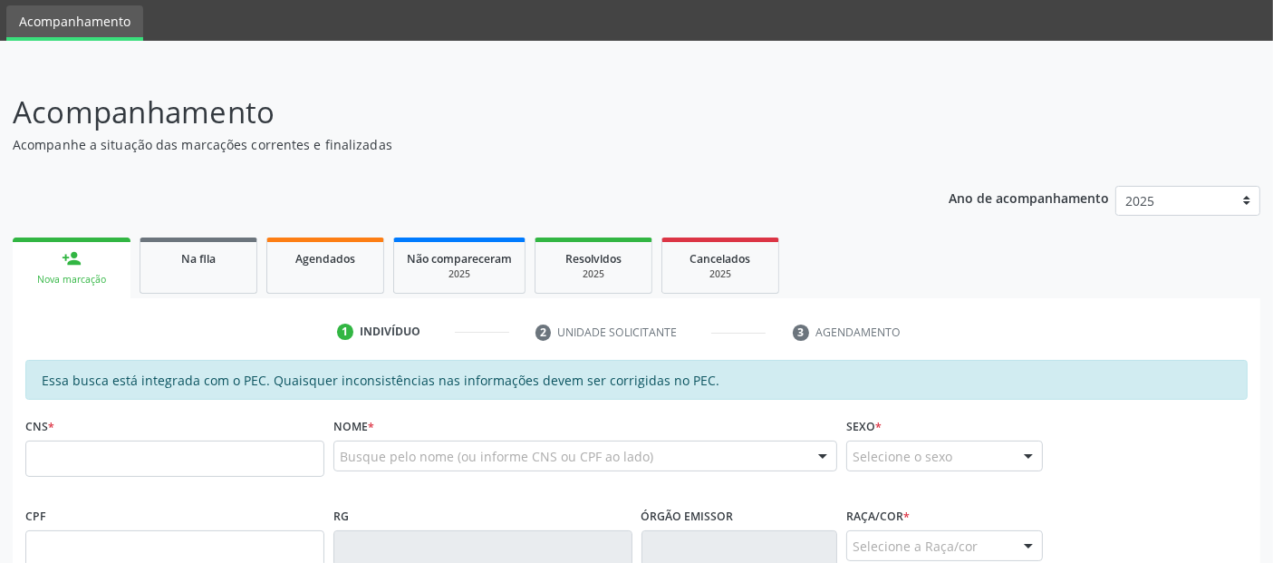
type input "702 4085 2828 1229"
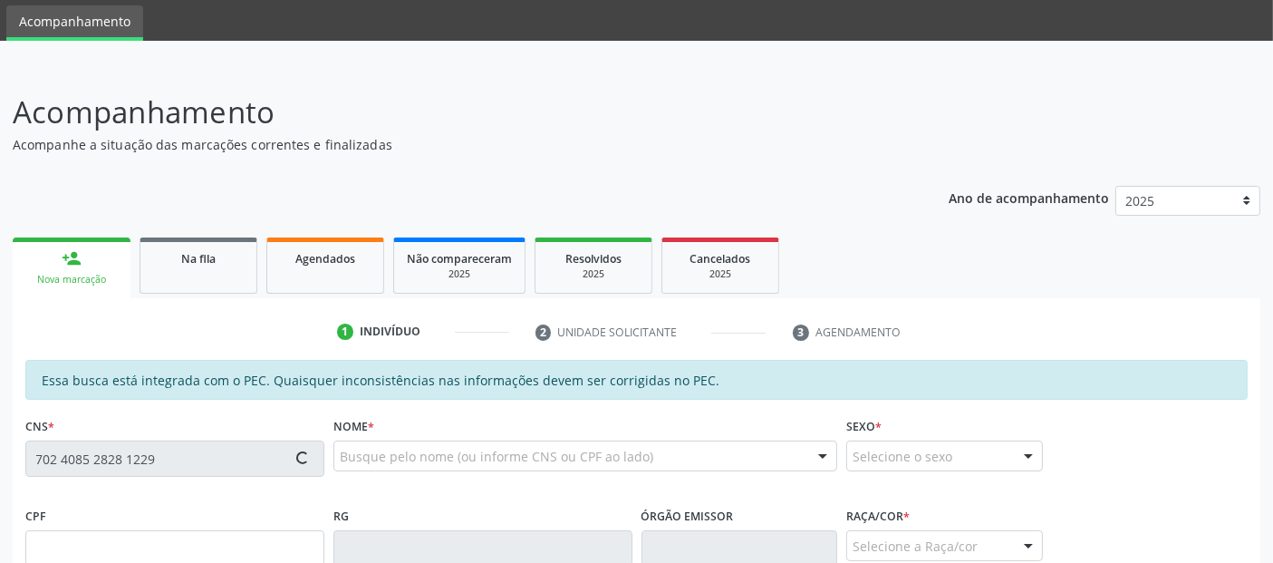
type input "150.810.674-66"
type input "[DATE]"
type input "Edilma [PERSON_NAME]"
type input "[PHONE_NUMBER]"
type input "29"
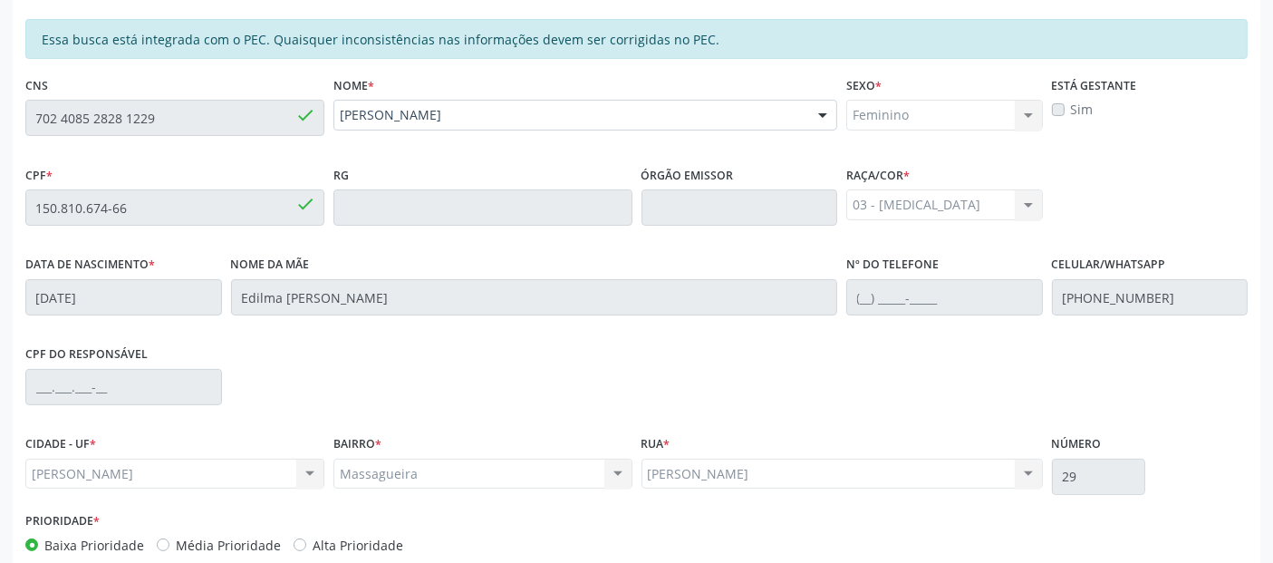
scroll to position [495, 0]
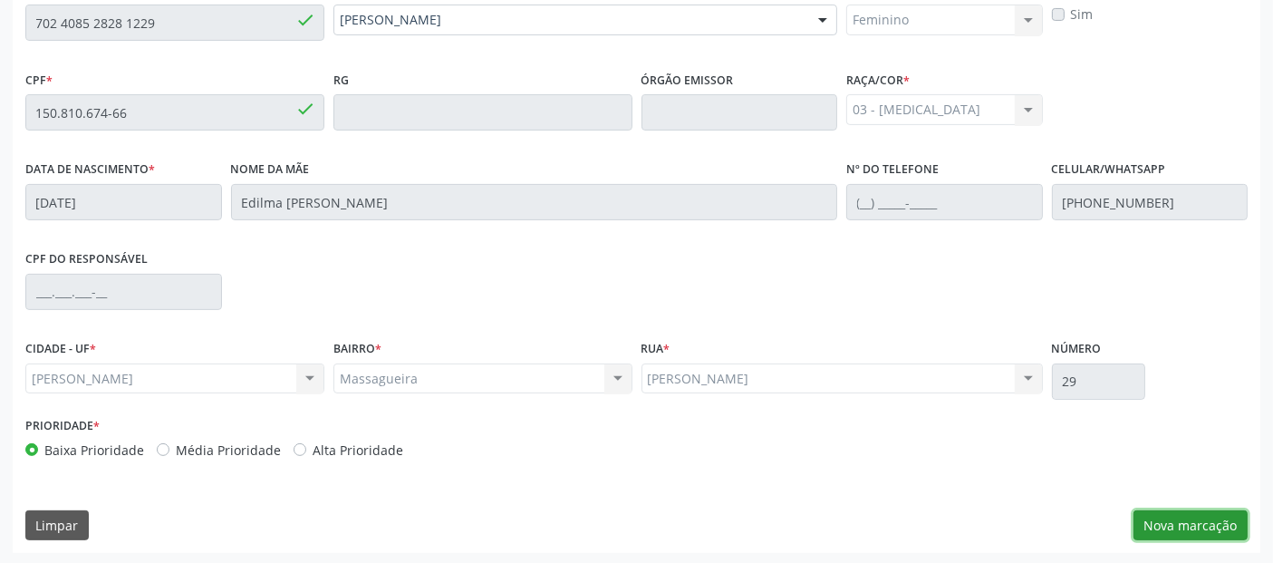
click at [1171, 519] on button "Nova marcação" at bounding box center [1190, 525] width 114 height 31
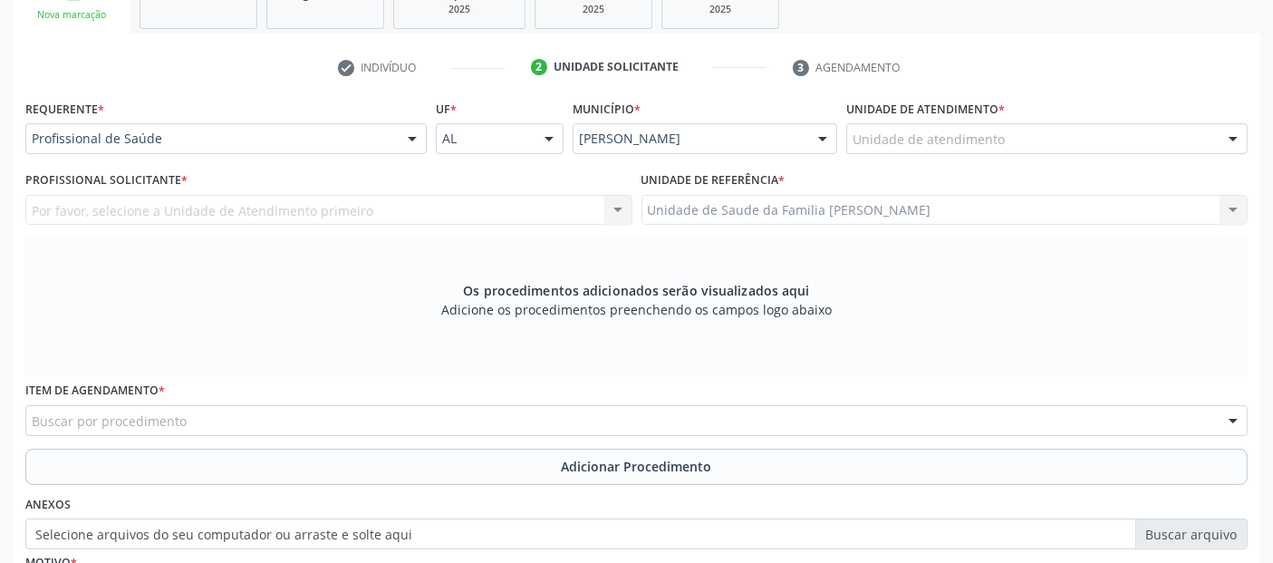
scroll to position [296, 0]
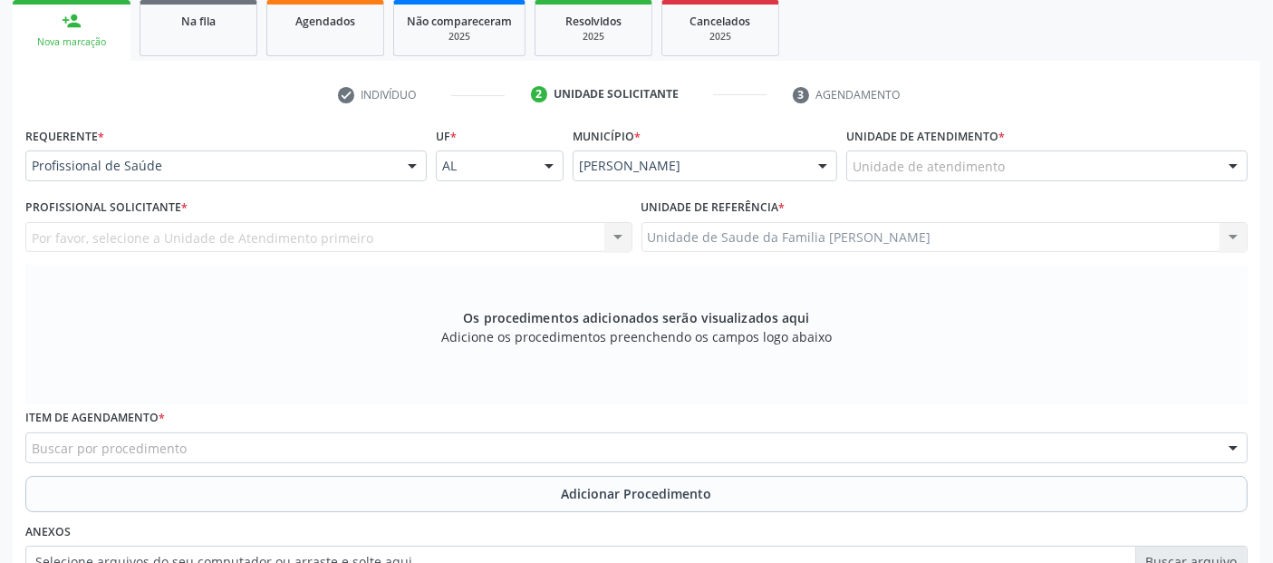
click at [1077, 185] on div "Unidade de atendimento * Unidade de atendimento Aeronave Baron 58 Aeronave Cess…" at bounding box center [1047, 157] width 410 height 71
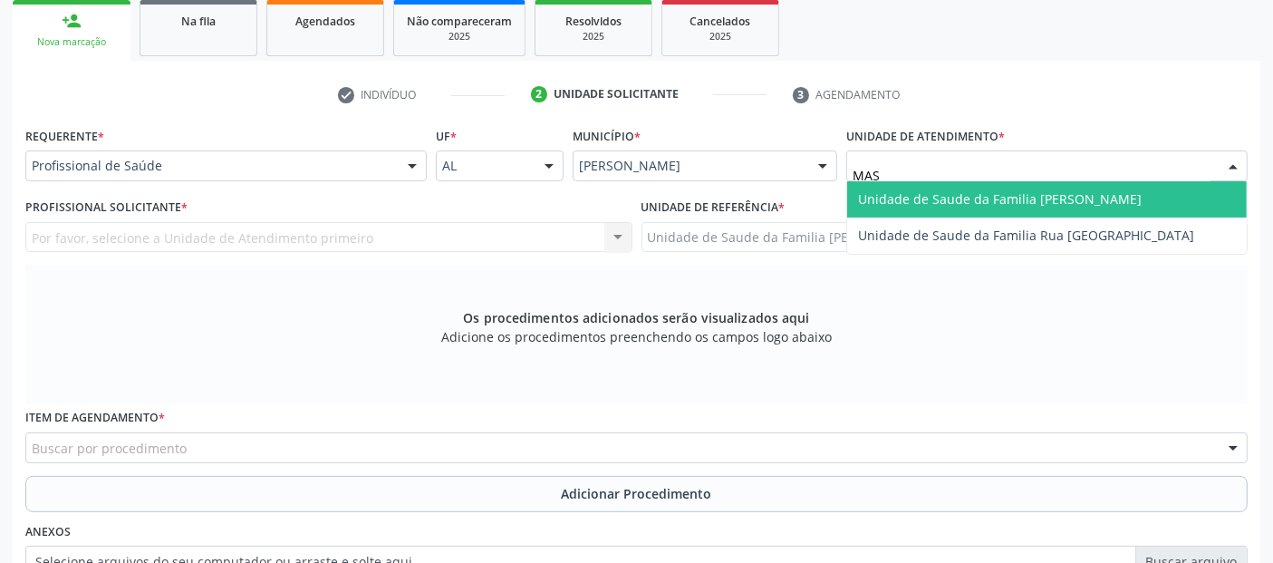
type input "MASS"
click at [893, 191] on span "Unidade de Saude da Familia [PERSON_NAME]" at bounding box center [1000, 198] width 284 height 17
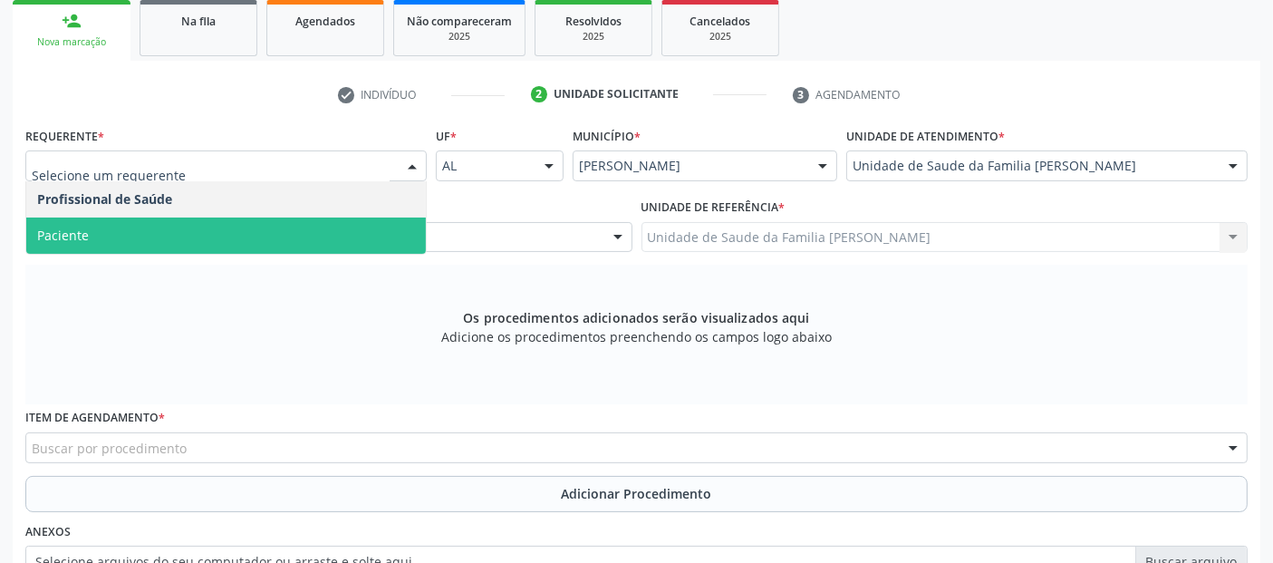
click at [99, 237] on span "Paciente" at bounding box center [225, 235] width 399 height 36
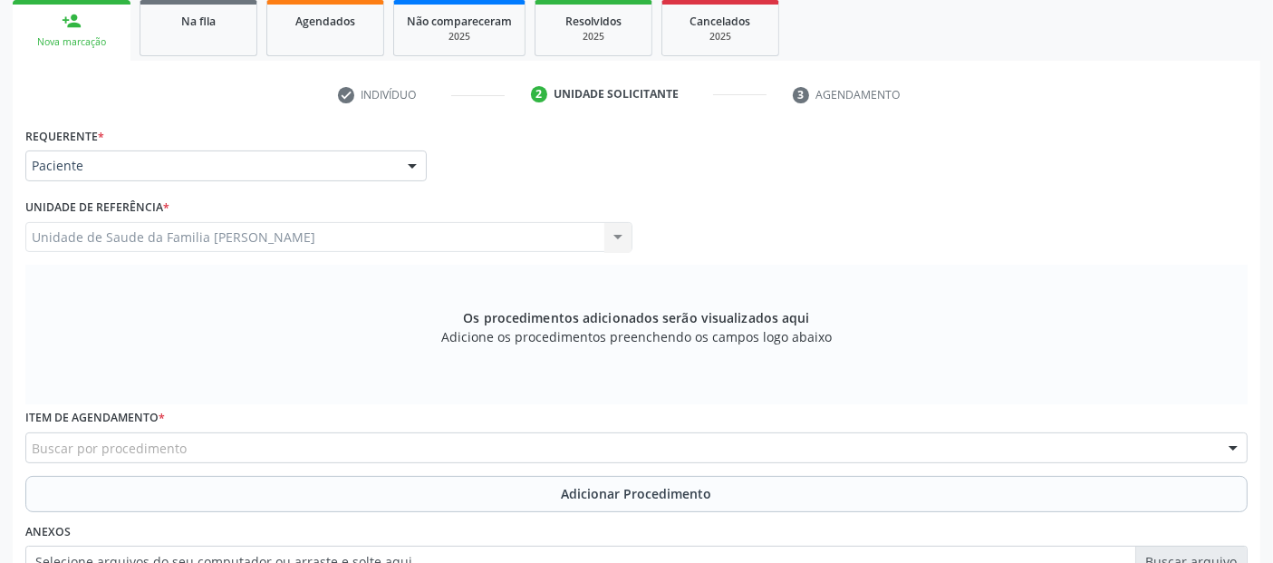
scroll to position [523, 0]
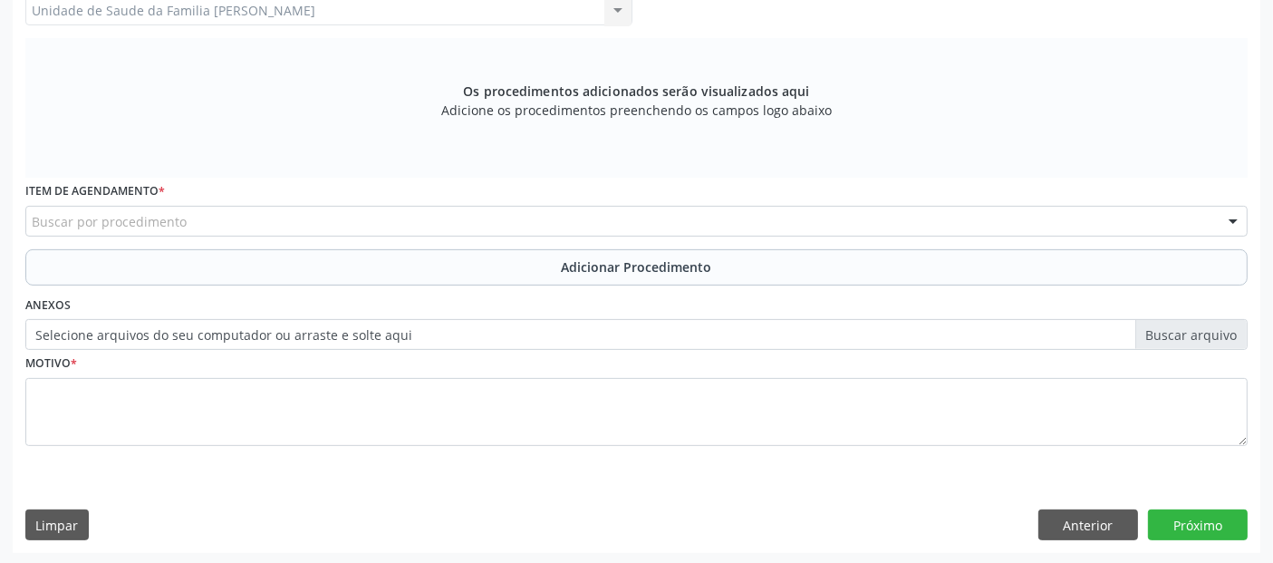
click at [634, 224] on div "Buscar por procedimento" at bounding box center [636, 221] width 1222 height 31
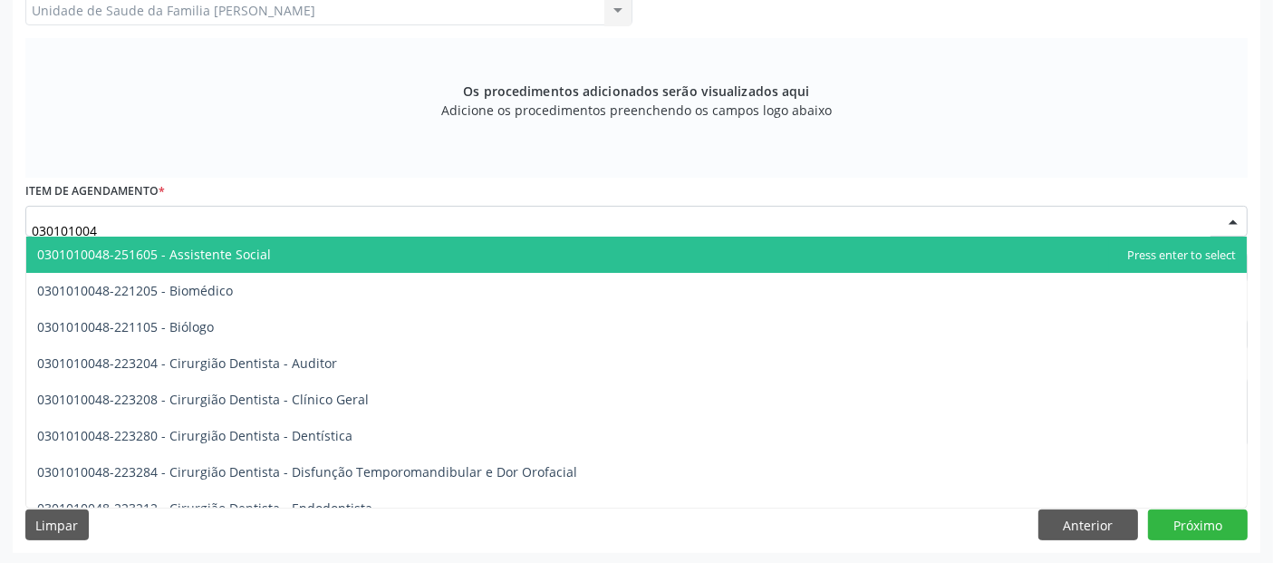
type input "0301010048"
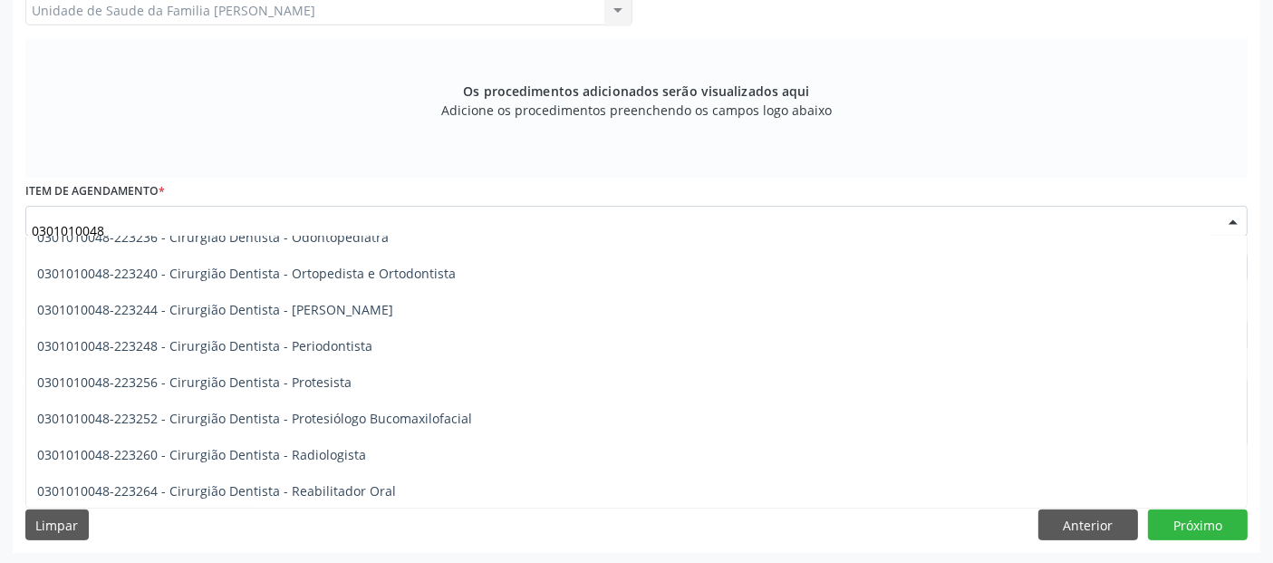
scroll to position [580, 0]
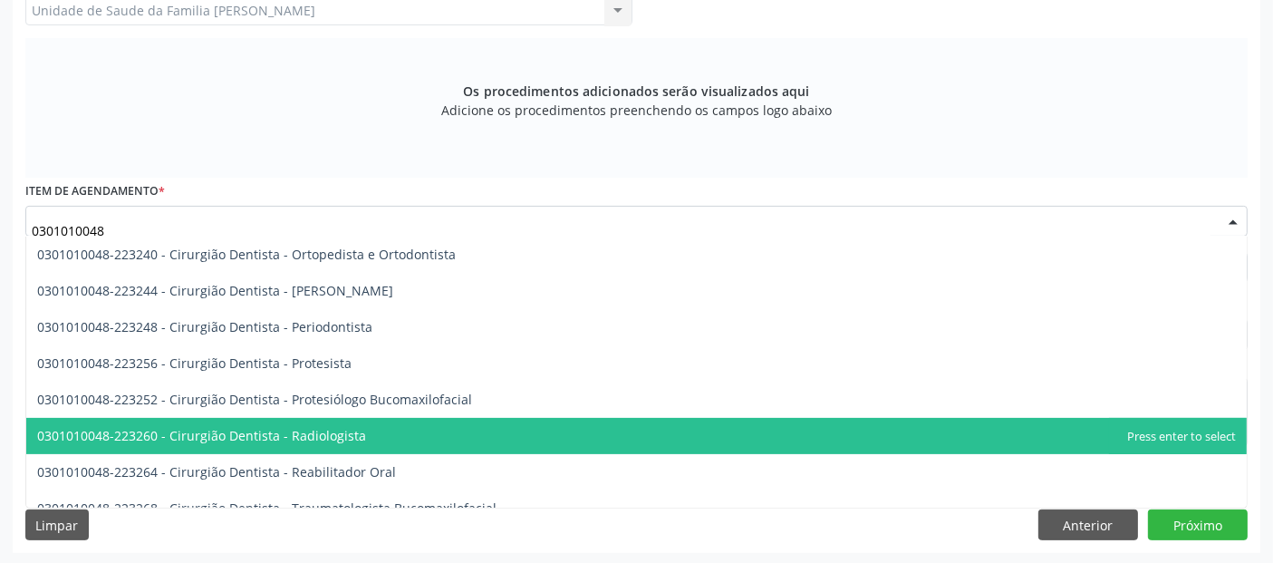
click at [393, 448] on span "0301010048-223260 - Cirurgião Dentista - Radiologista" at bounding box center [636, 436] width 1220 height 36
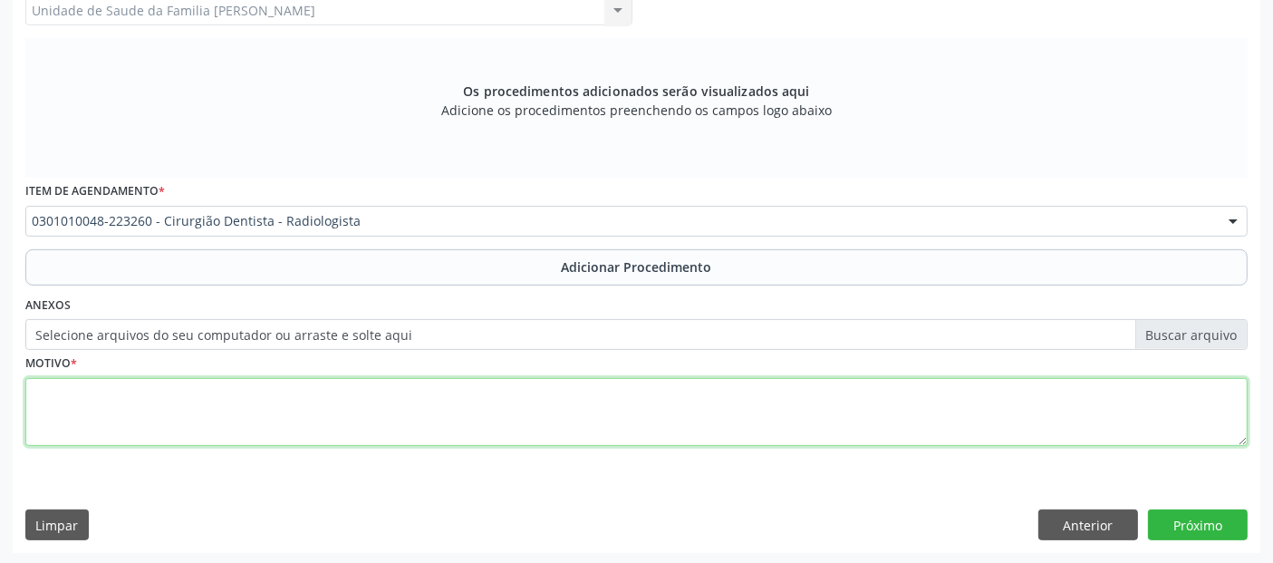
click at [619, 436] on textarea at bounding box center [636, 412] width 1222 height 69
type textarea "DENTE 23"
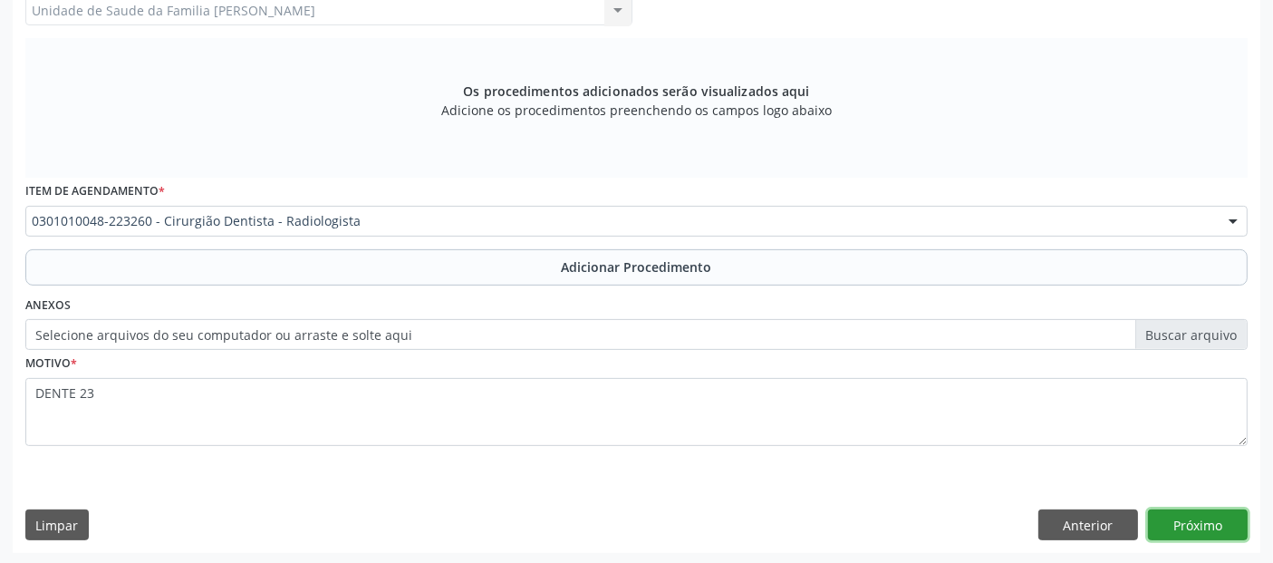
click at [1203, 524] on button "Próximo" at bounding box center [1198, 524] width 100 height 31
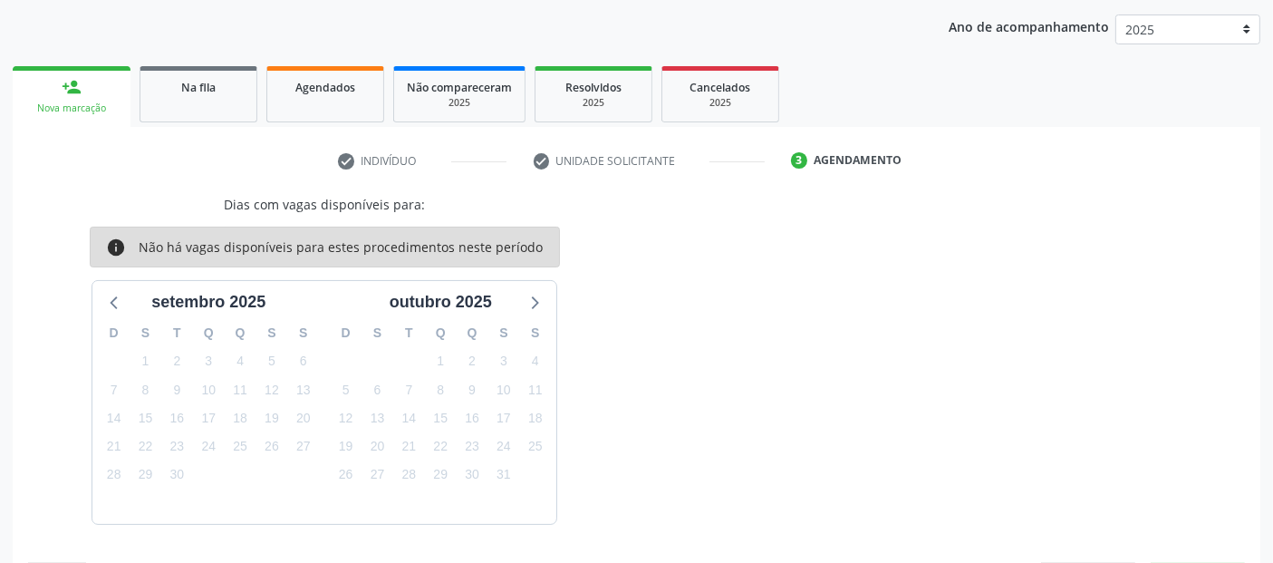
scroll to position [283, 0]
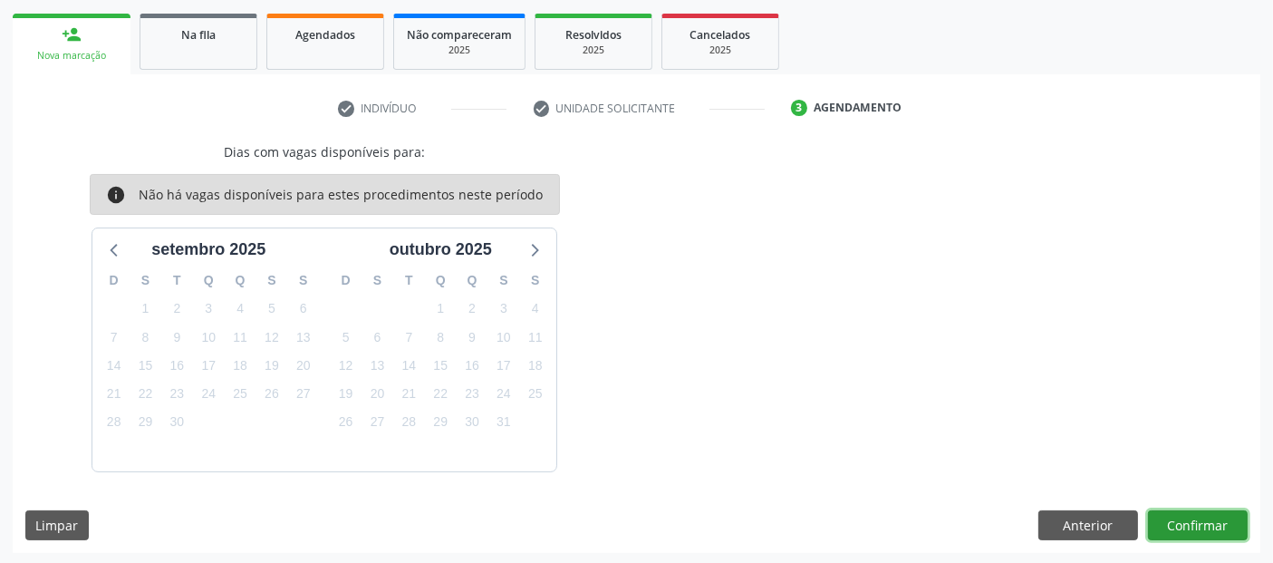
click at [1203, 524] on button "Confirmar" at bounding box center [1198, 525] width 100 height 31
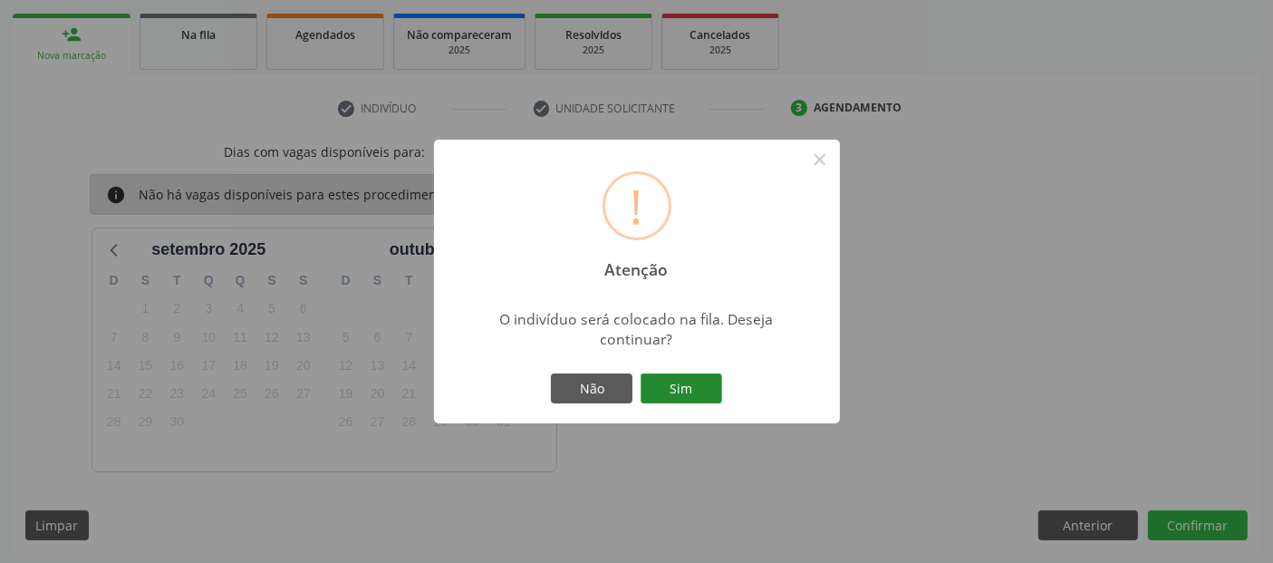
click at [692, 388] on button "Sim" at bounding box center [681, 388] width 82 height 31
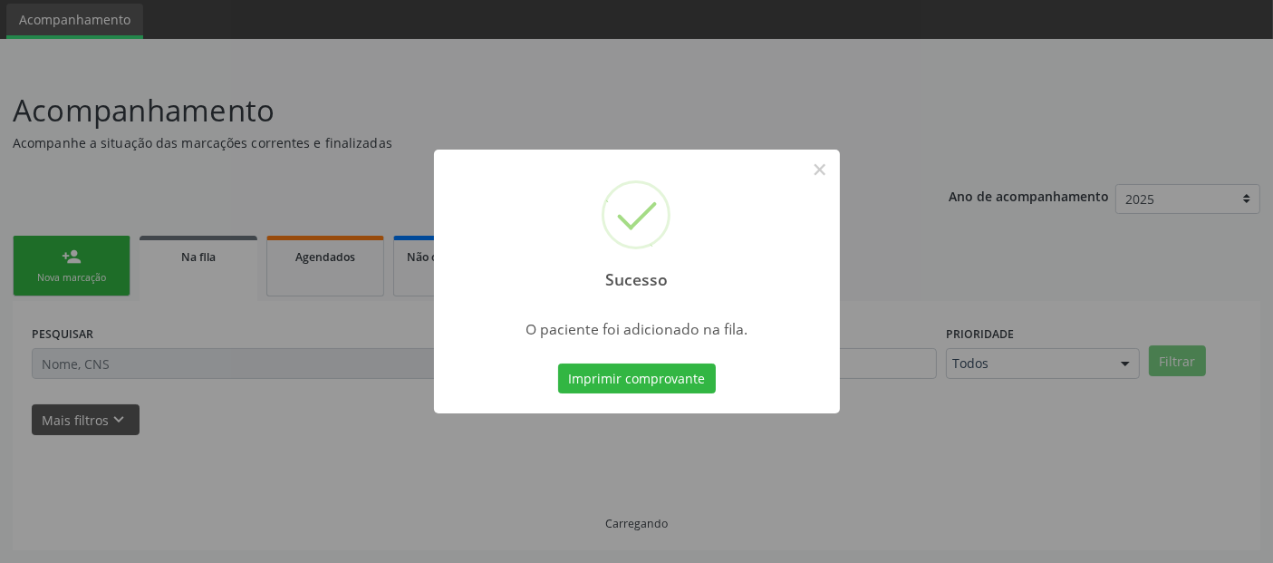
scroll to position [59, 0]
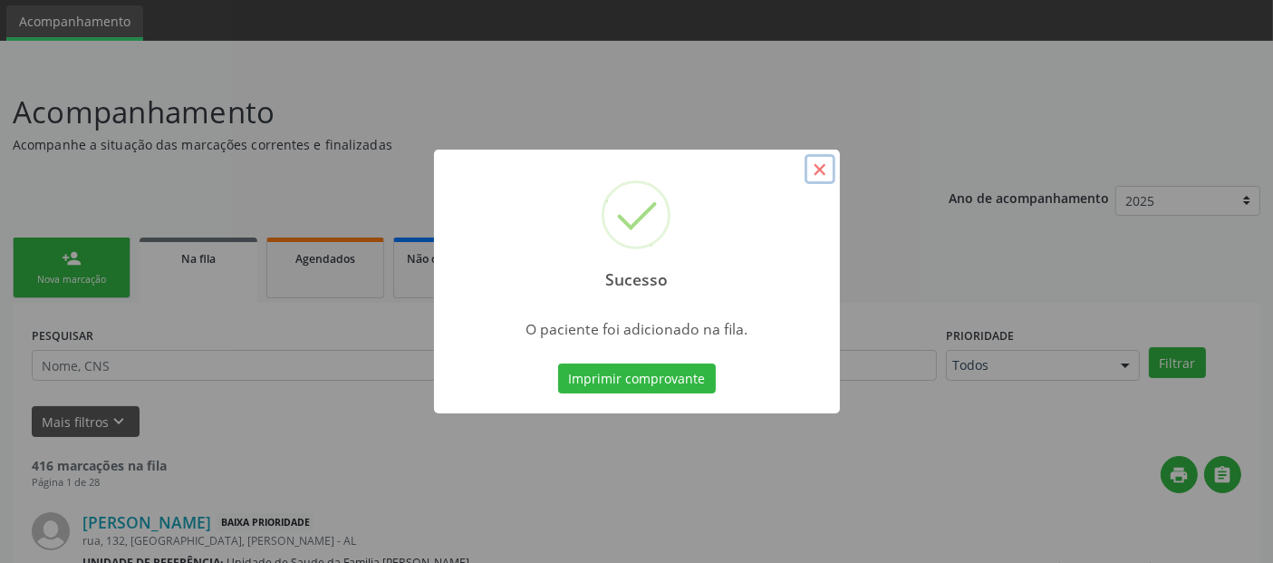
click at [815, 177] on button "×" at bounding box center [819, 169] width 31 height 31
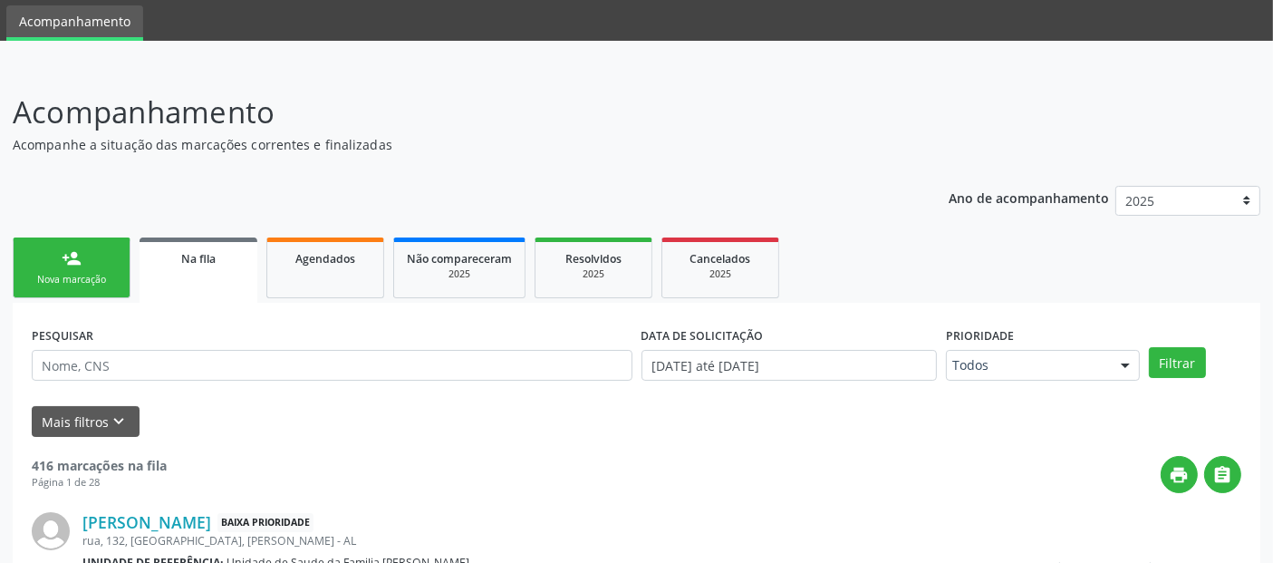
click at [62, 281] on div "Nova marcação" at bounding box center [71, 280] width 91 height 14
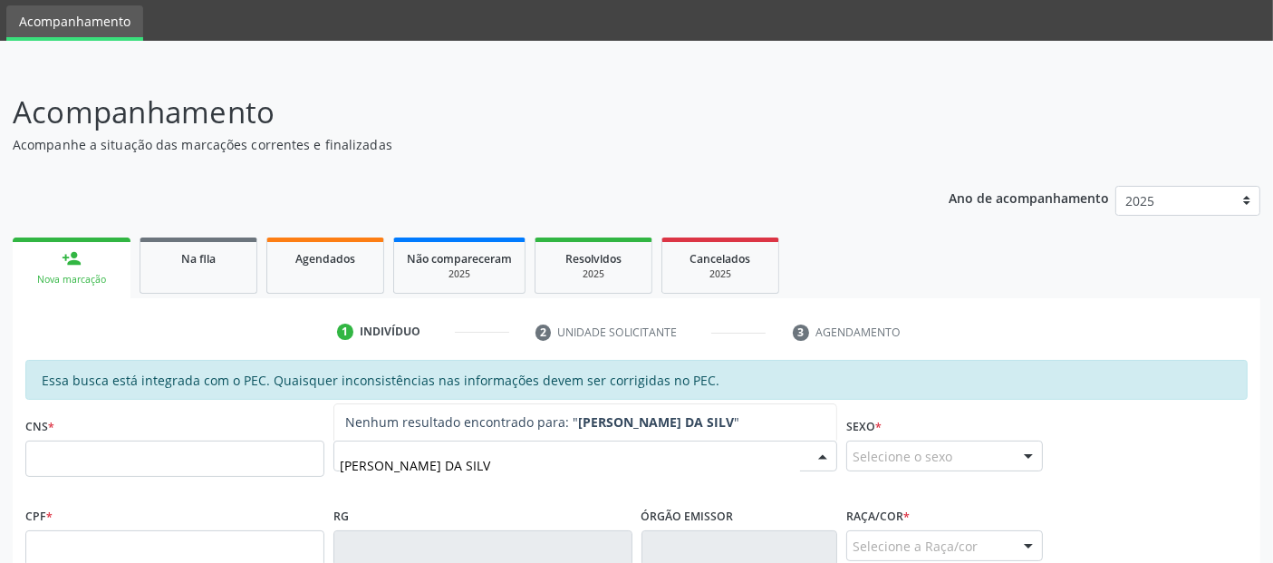
type input "[PERSON_NAME]"
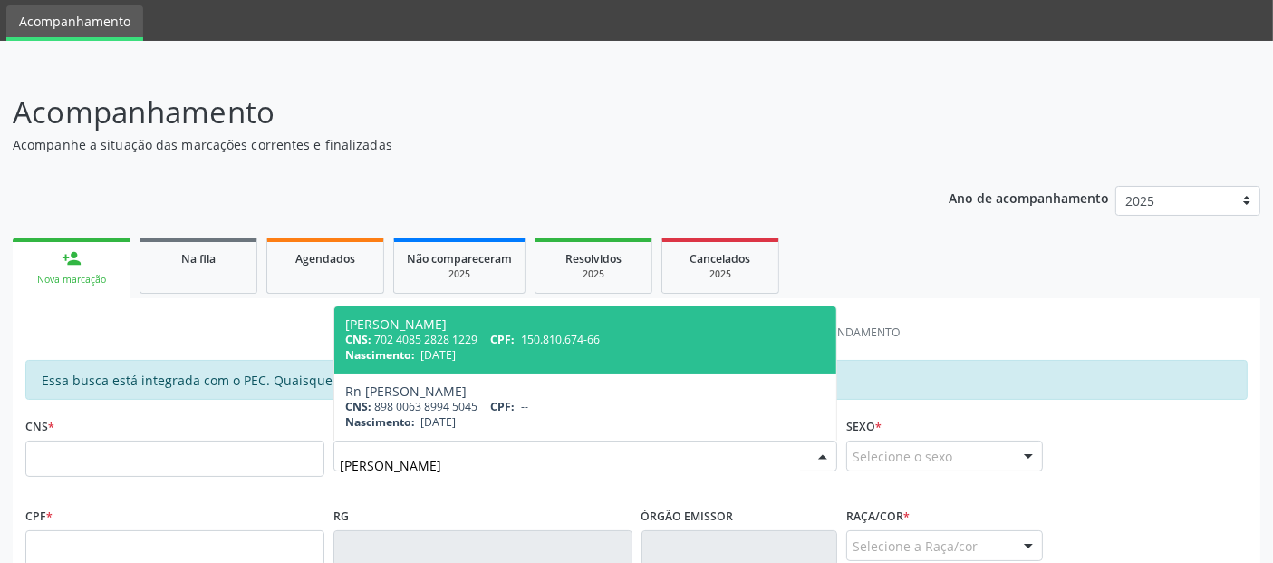
click at [619, 333] on div "CNS: 702 4085 2828 1229 CPF: 150.810.674-66" at bounding box center [585, 339] width 480 height 15
type input "702 4085 2828 1229"
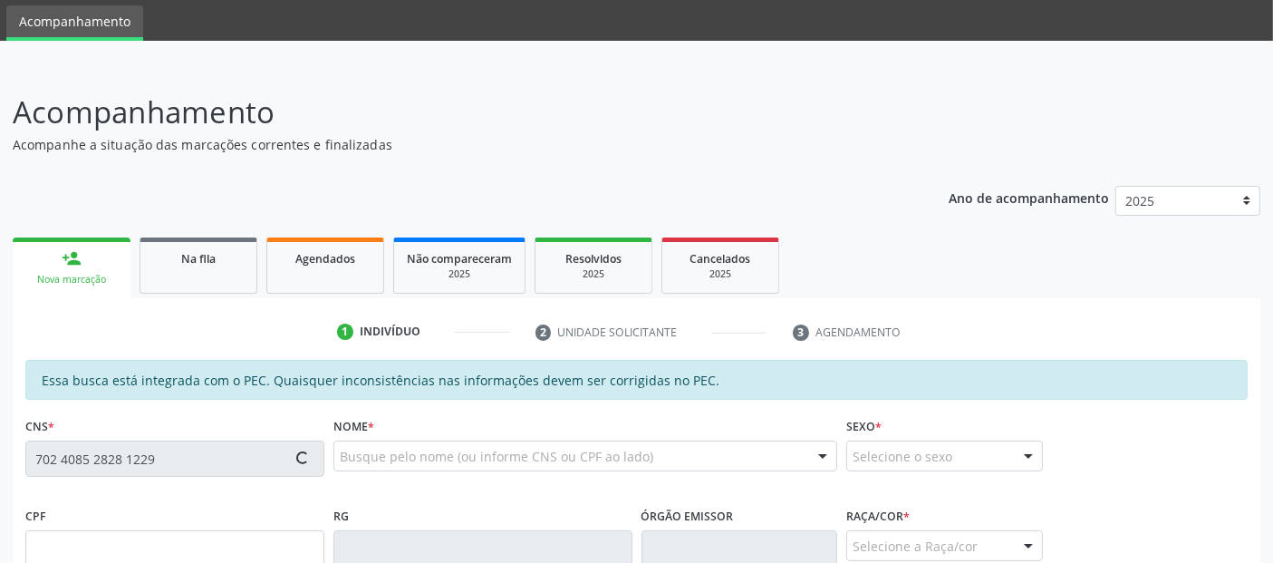
type input "150.810.674-66"
type input "[DATE]"
type input "Edilma [PERSON_NAME]"
type input "[PHONE_NUMBER]"
type input "29"
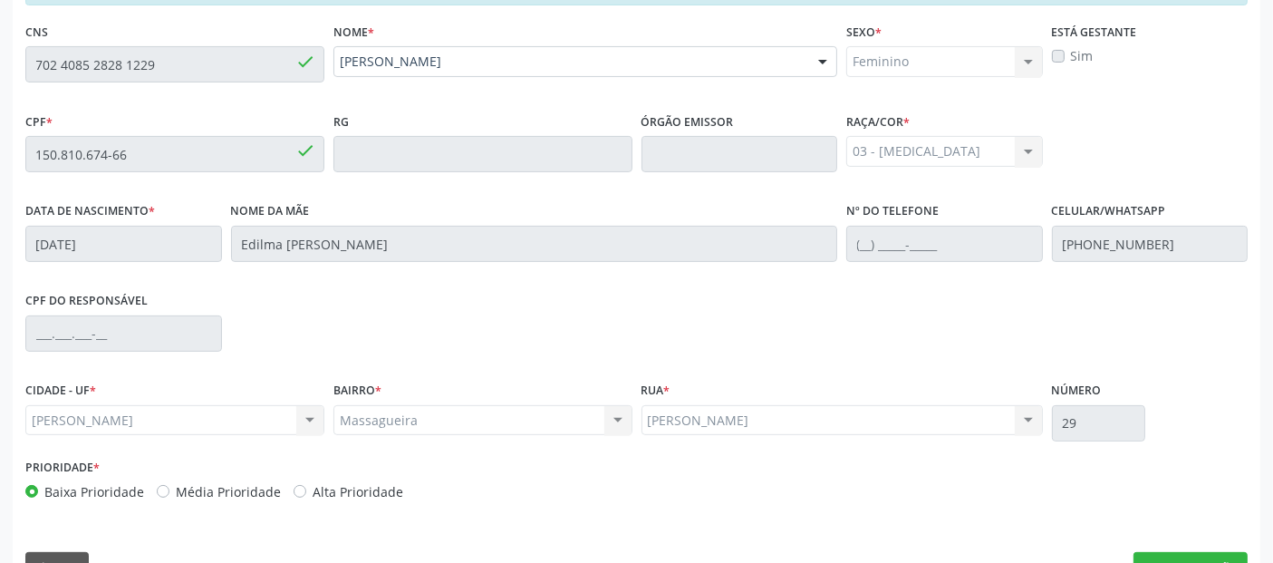
scroll to position [495, 0]
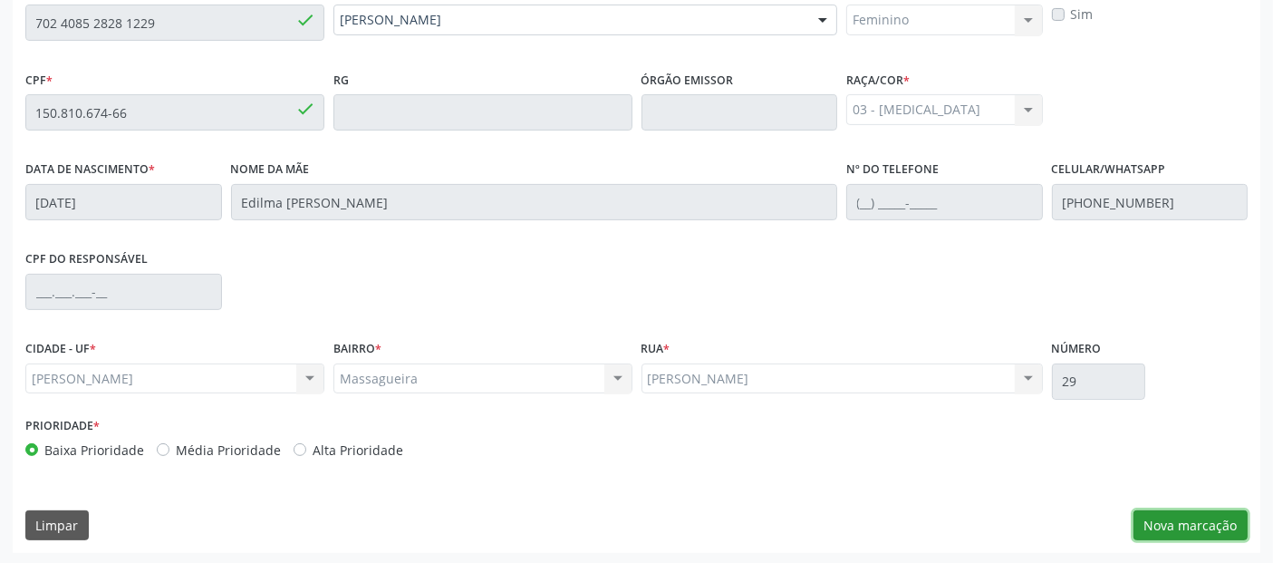
click at [1208, 511] on button "Nova marcação" at bounding box center [1190, 525] width 114 height 31
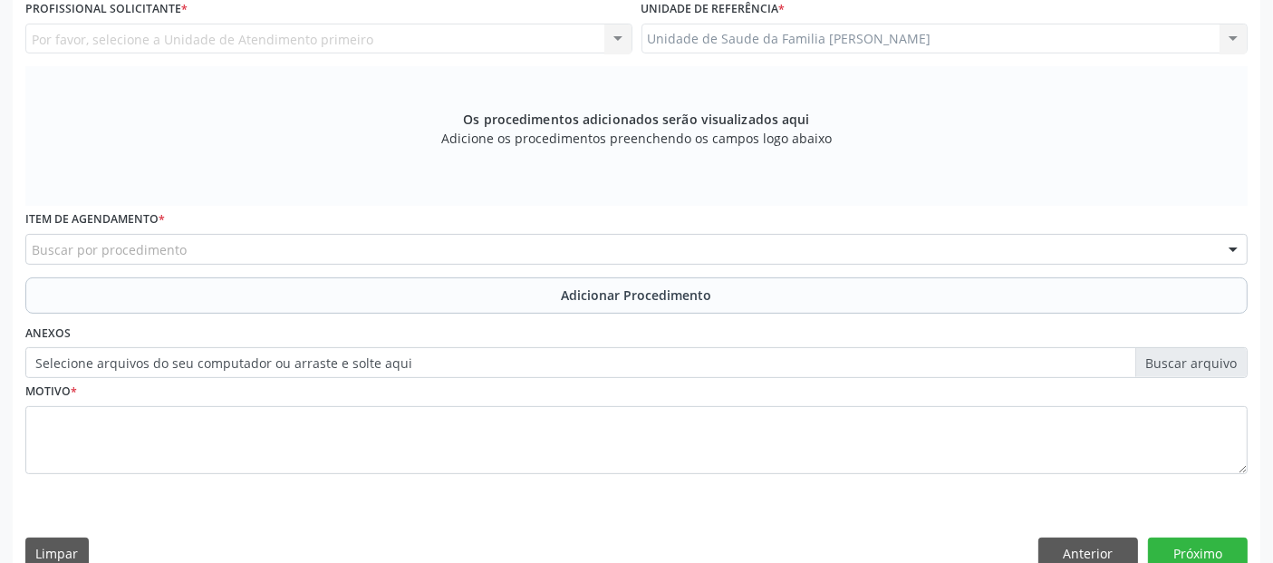
scroll to position [412, 0]
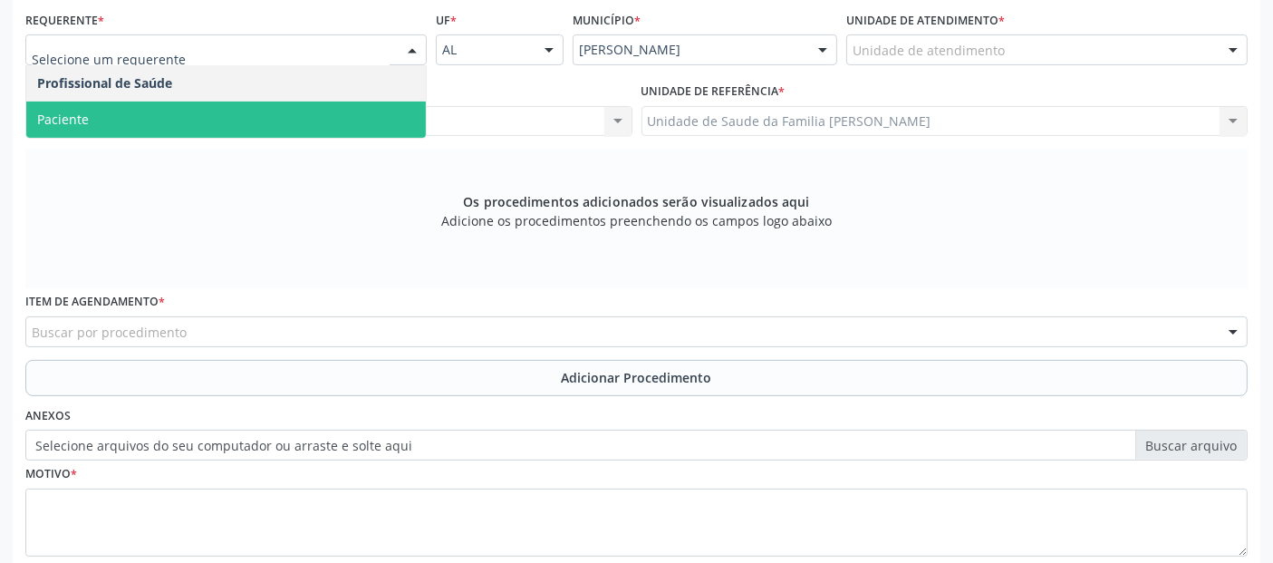
click at [194, 118] on span "Paciente" at bounding box center [225, 119] width 399 height 36
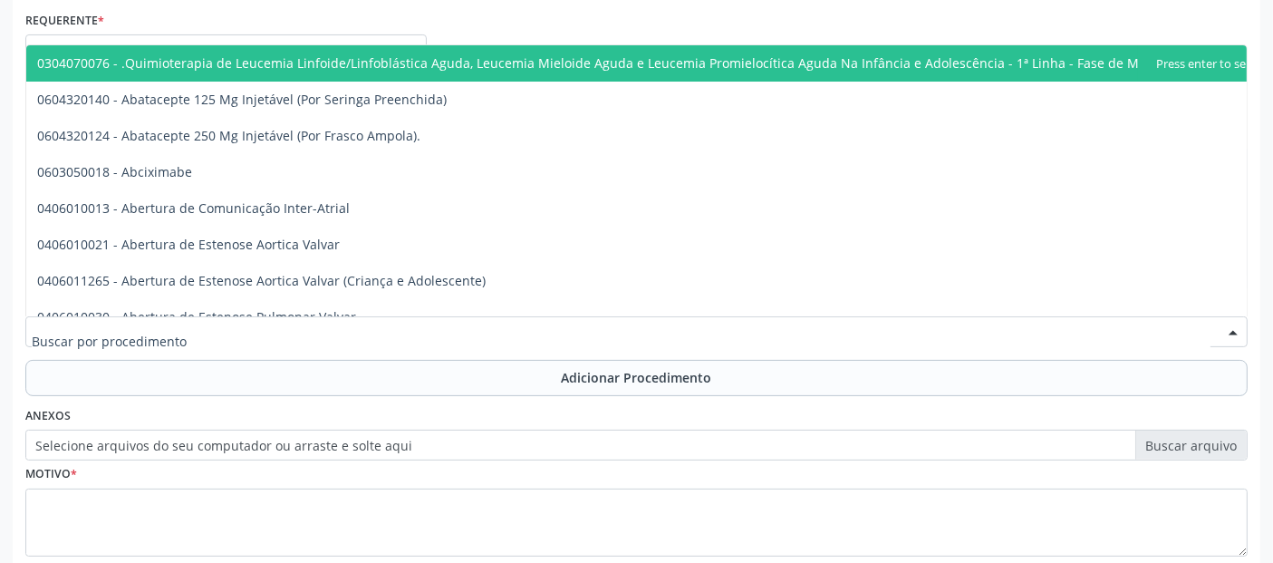
click at [194, 316] on div at bounding box center [636, 331] width 1222 height 31
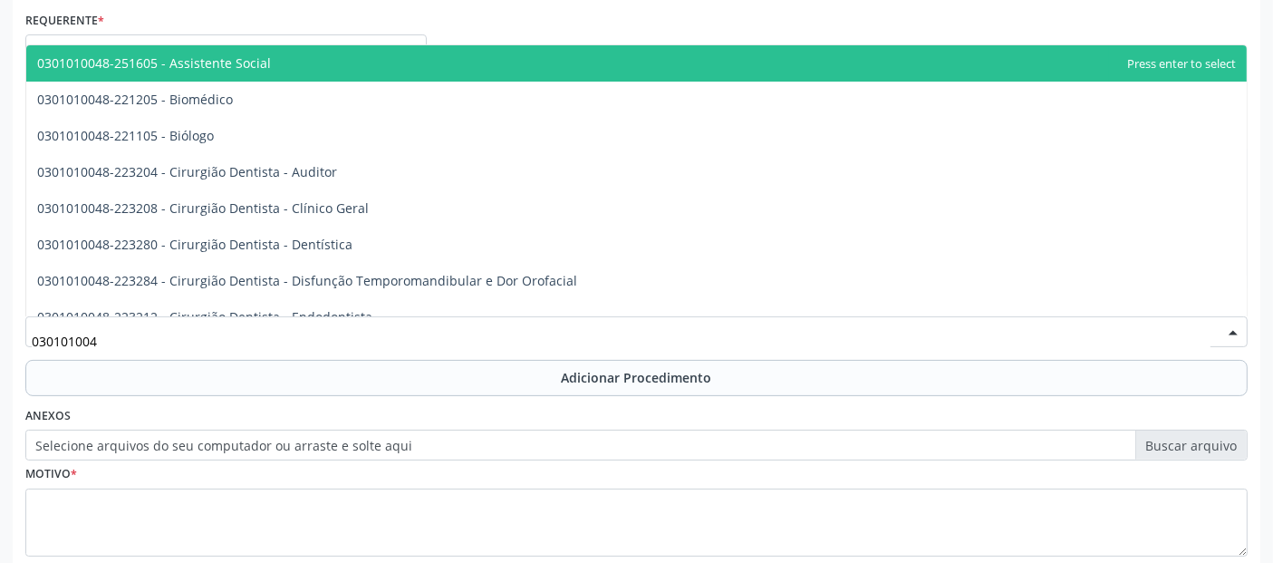
type input "0301010048"
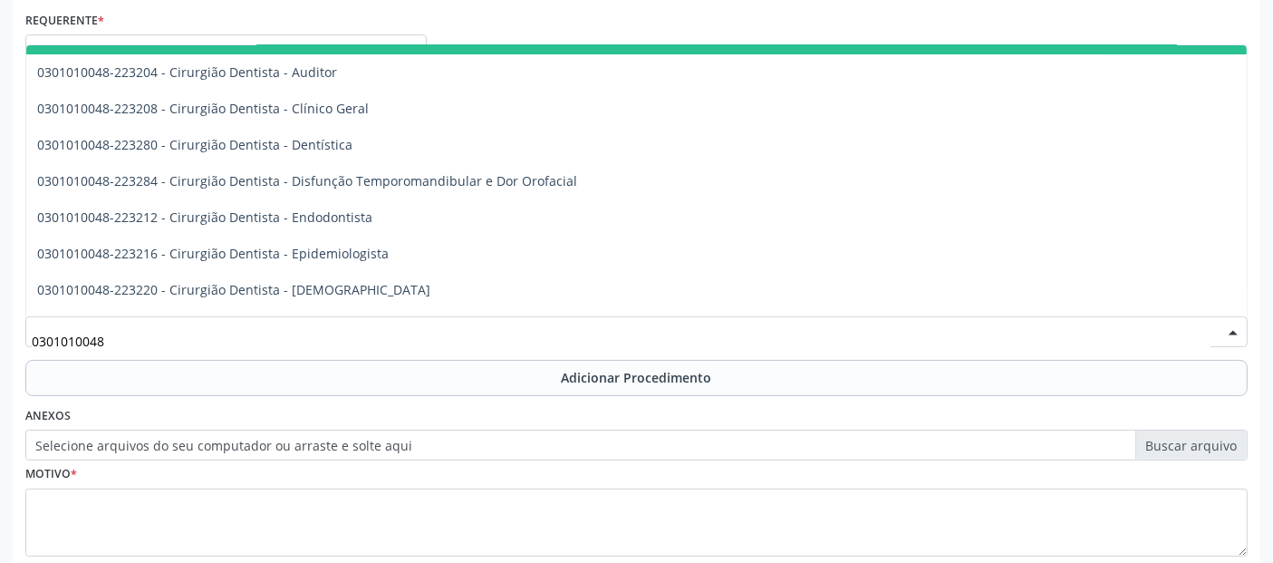
scroll to position [109, 0]
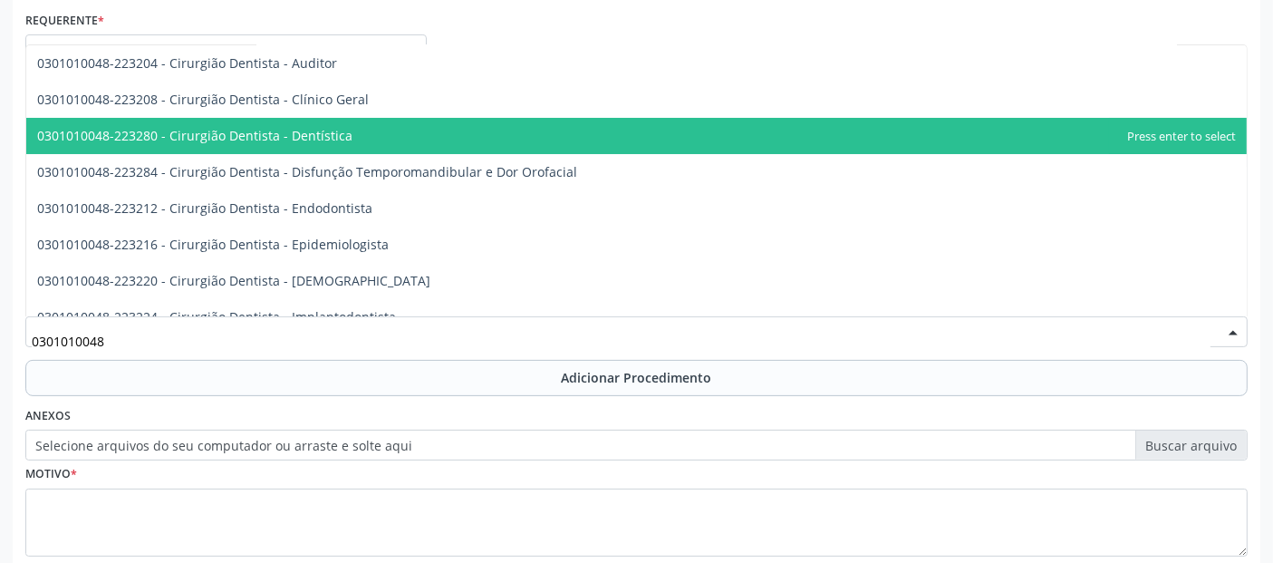
click at [442, 130] on span "0301010048-223280 - Cirurgião Dentista - Dentística" at bounding box center [636, 136] width 1220 height 36
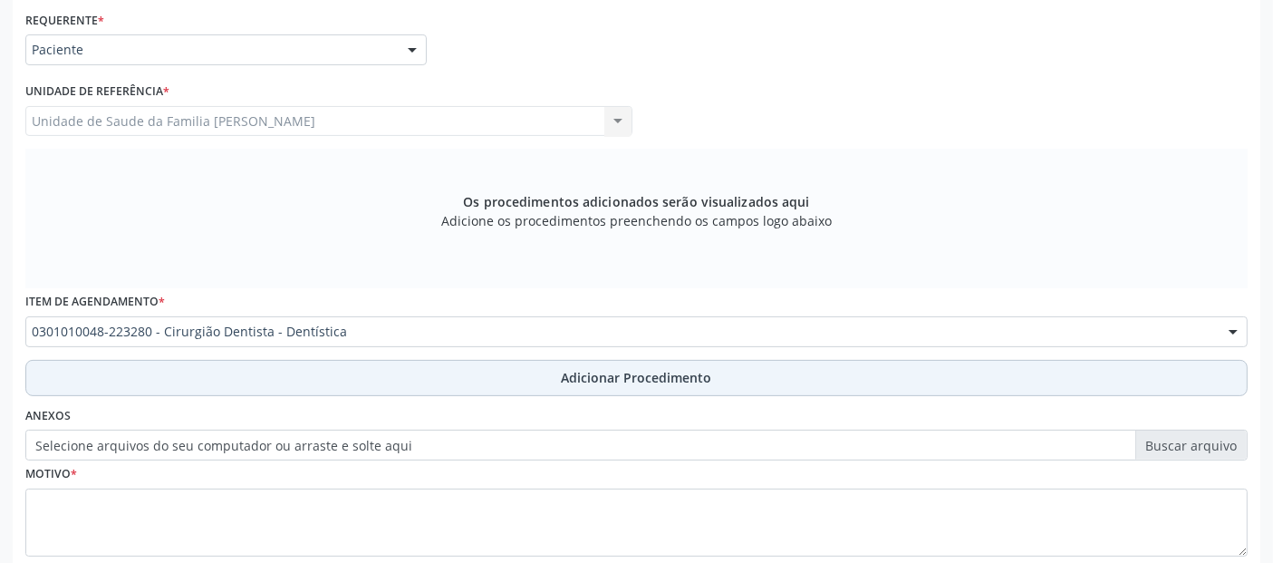
click at [324, 375] on button "Adicionar Procedimento" at bounding box center [636, 378] width 1222 height 36
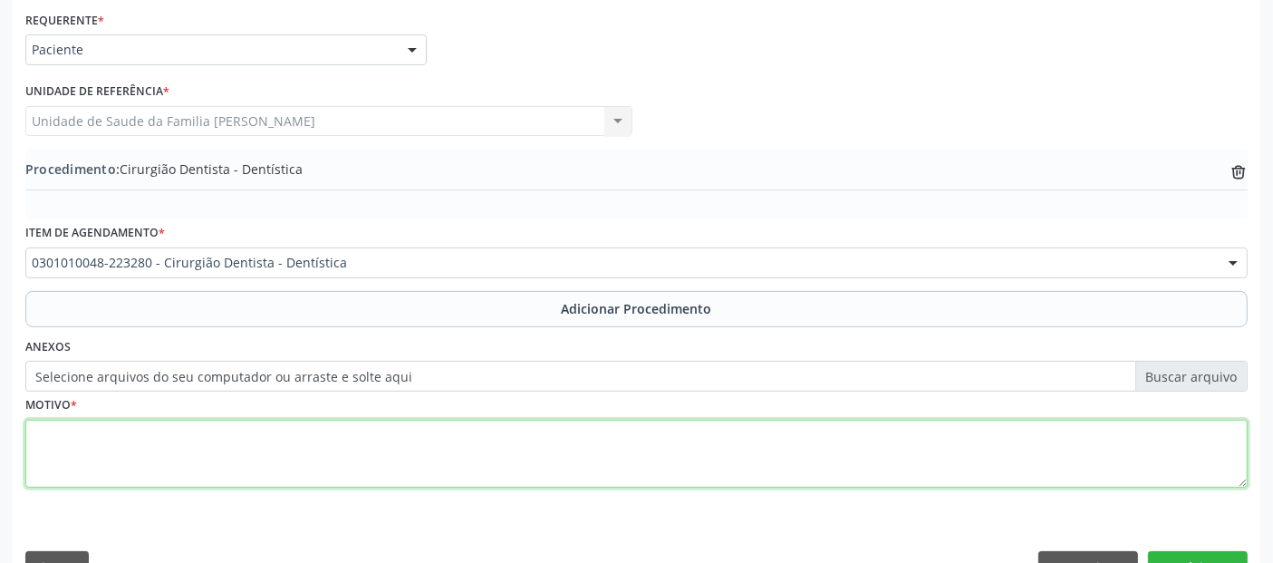
click at [267, 472] on textarea at bounding box center [636, 453] width 1222 height 69
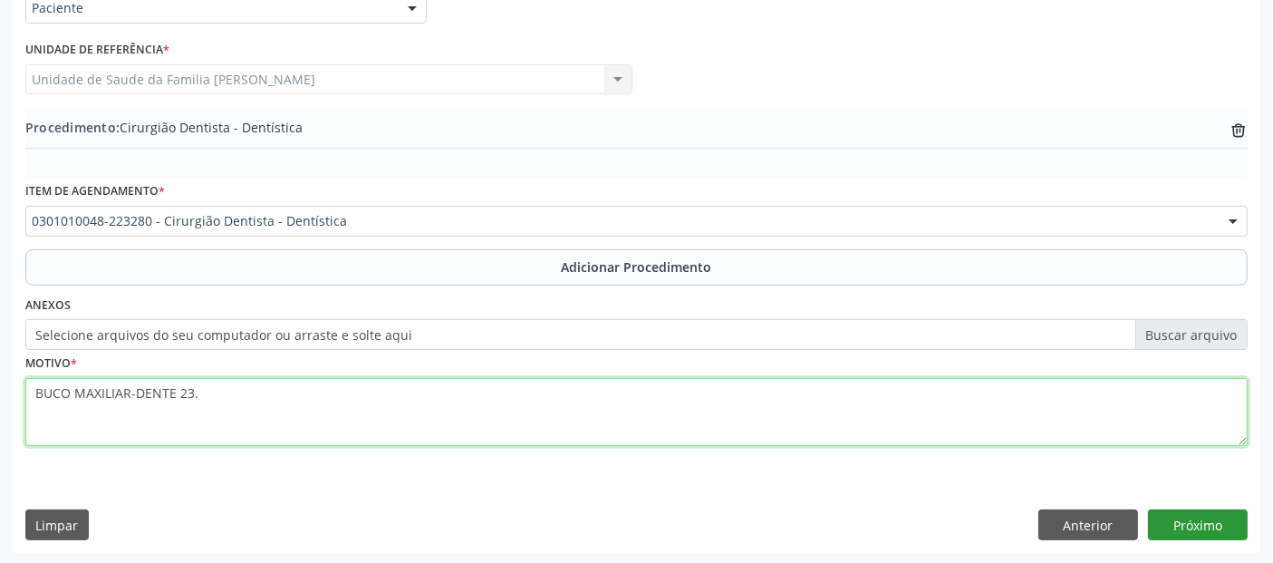
type textarea "BUCO MAXILIAR-DENTE 23."
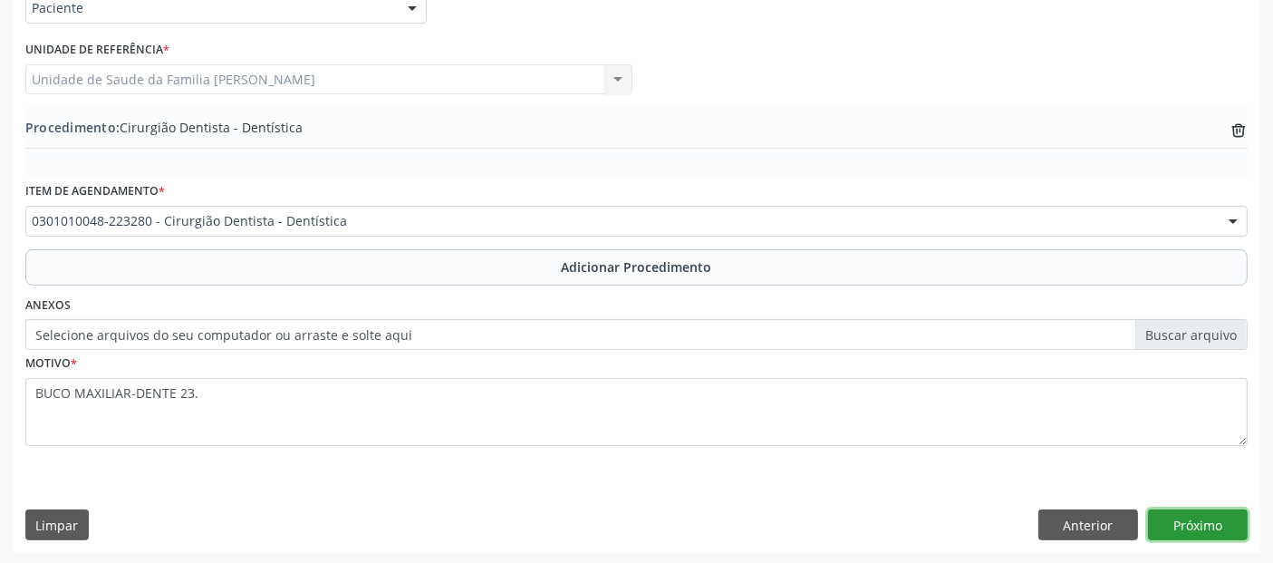
click at [1228, 521] on button "Próximo" at bounding box center [1198, 524] width 100 height 31
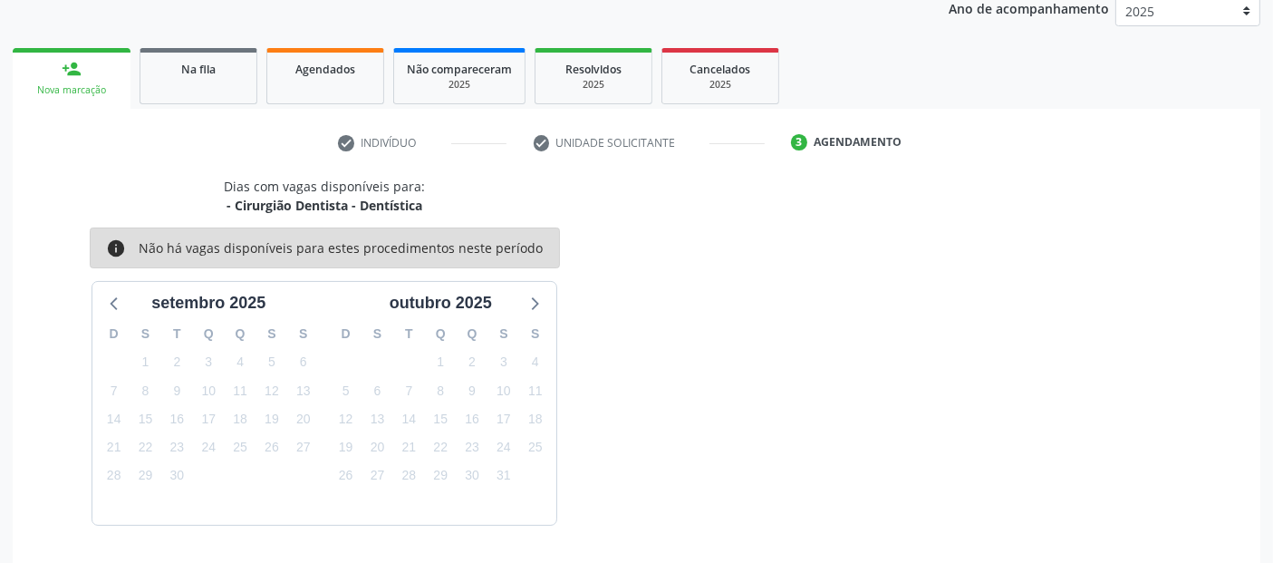
scroll to position [302, 0]
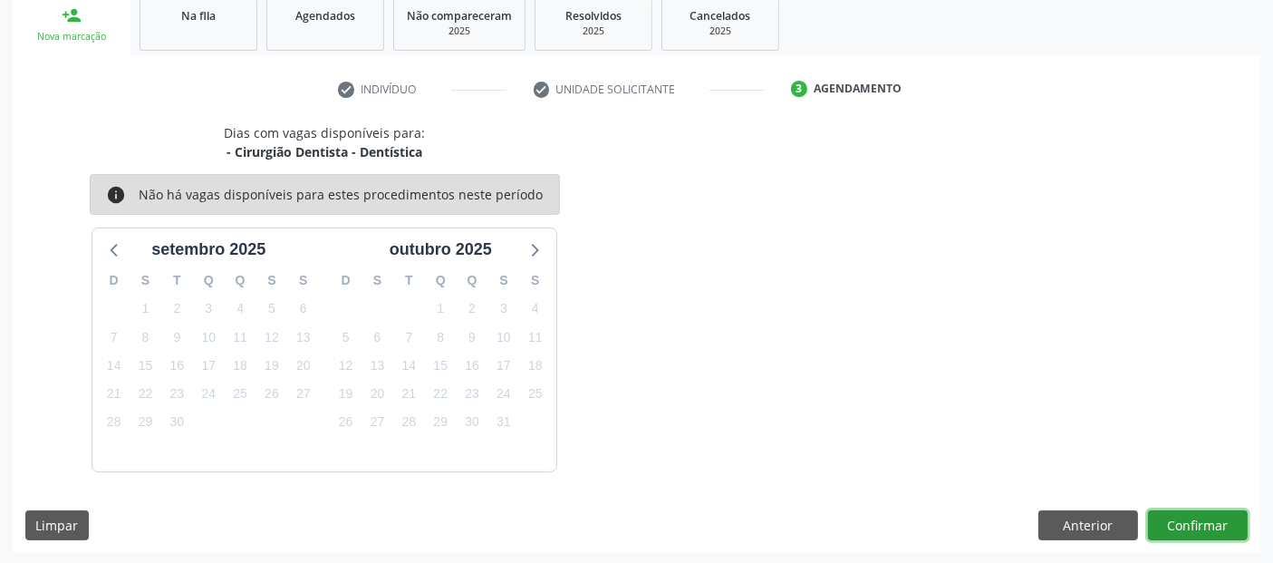
click at [1228, 521] on button "Confirmar" at bounding box center [1198, 525] width 100 height 31
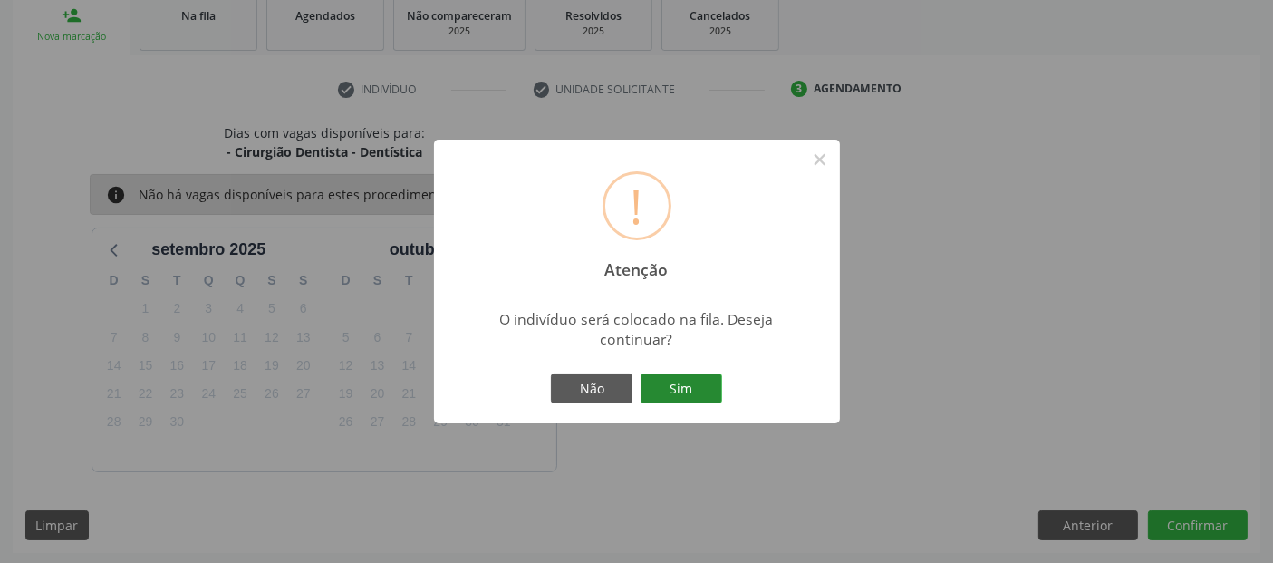
click at [683, 391] on button "Sim" at bounding box center [681, 388] width 82 height 31
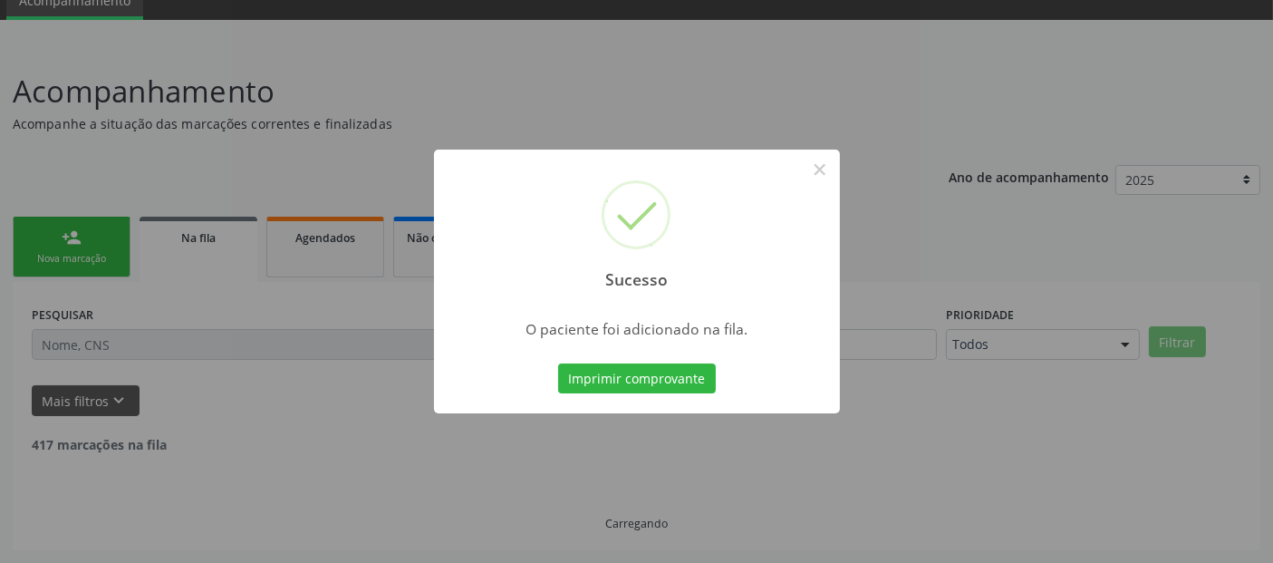
scroll to position [59, 0]
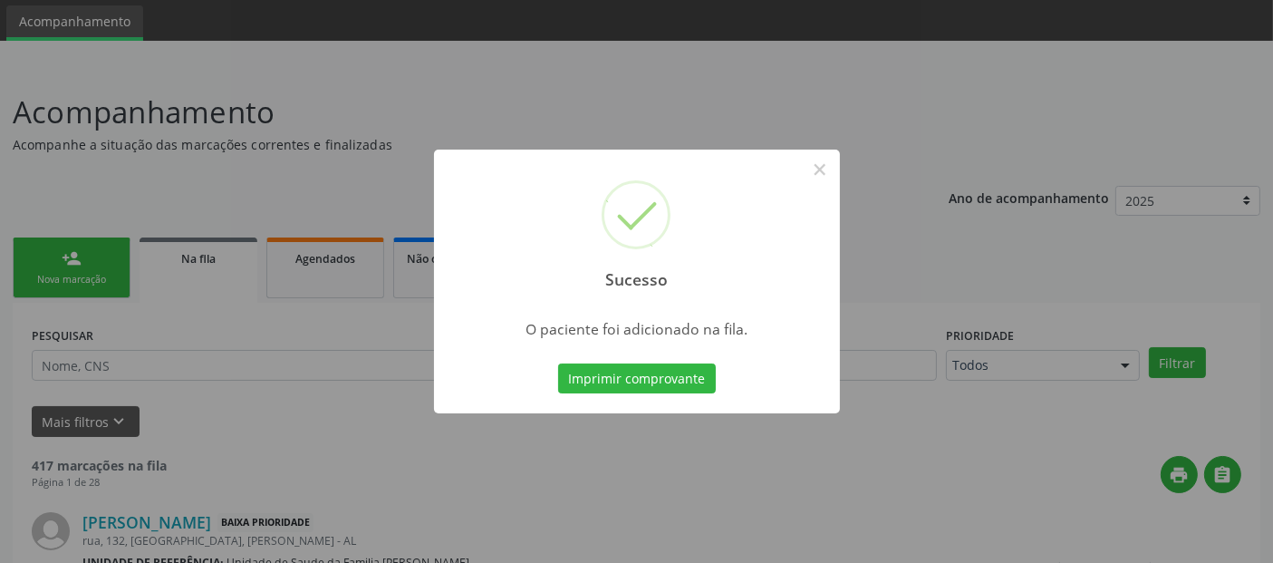
click at [817, 188] on div "Sucesso ×" at bounding box center [637, 227] width 406 height 156
click at [817, 180] on button "×" at bounding box center [819, 169] width 31 height 31
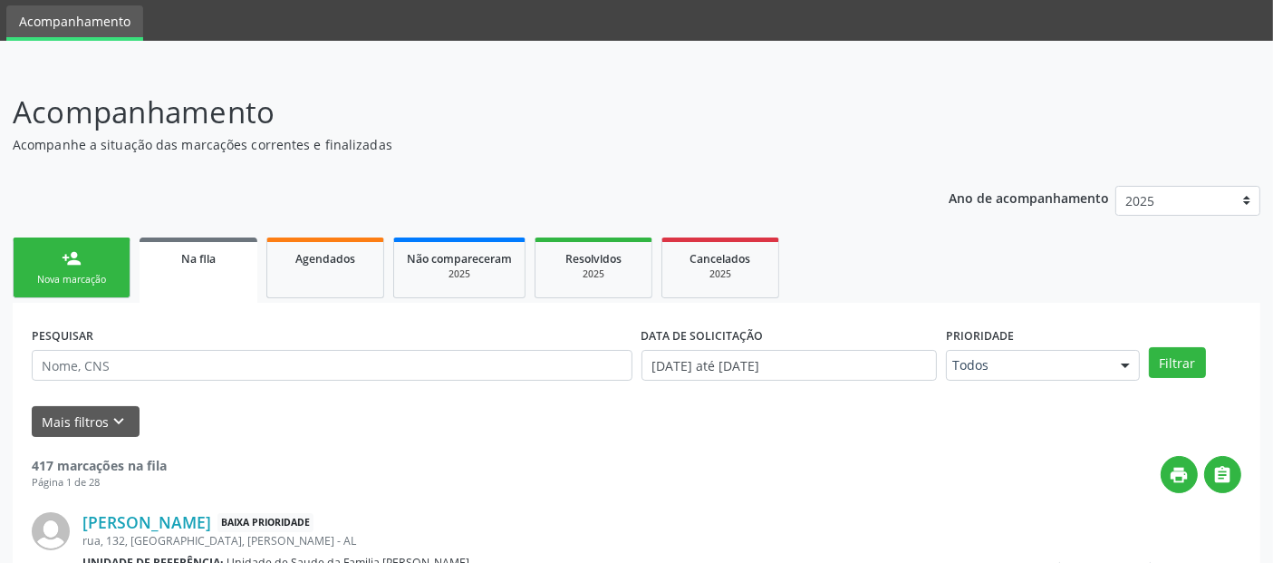
click at [62, 260] on div "person_add" at bounding box center [72, 258] width 20 height 20
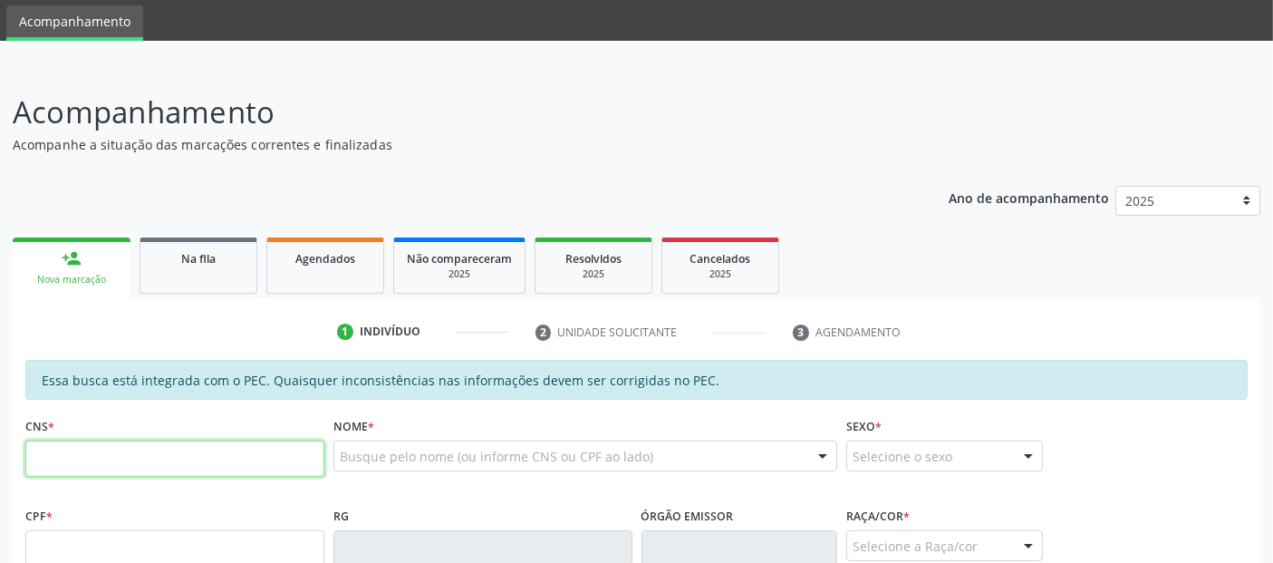
click at [300, 460] on input "text" at bounding box center [174, 458] width 299 height 36
type input "700 4007 1323 3150"
type input "275.721.455-15"
type input "15/[DATE]"
type input "[PERSON_NAME]"
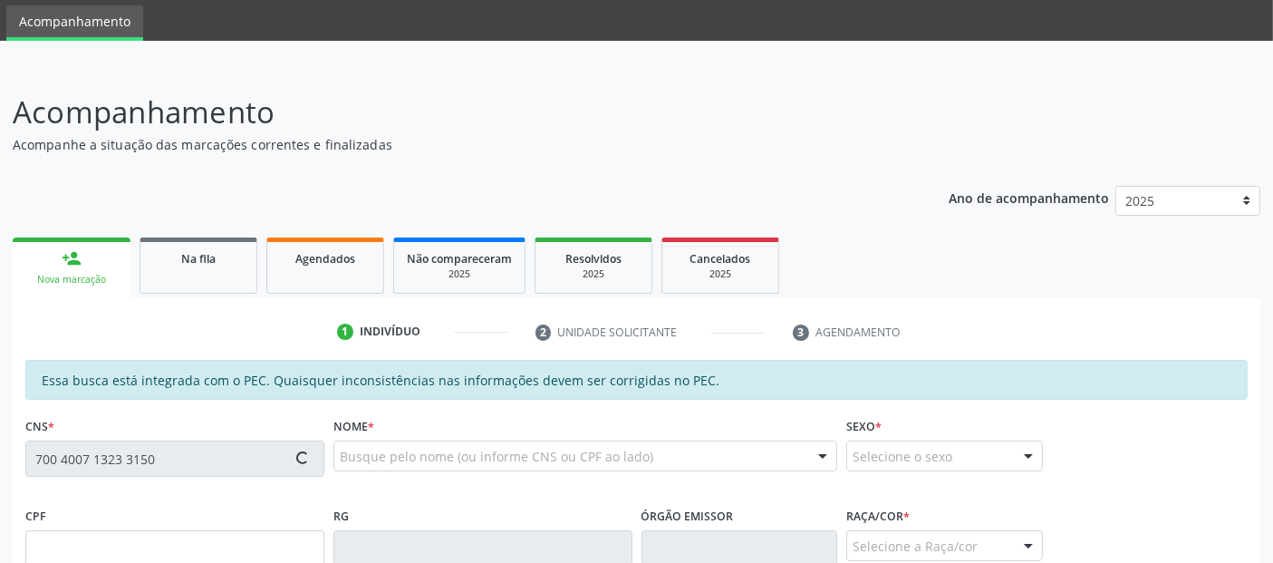
type input "[PHONE_NUMBER]"
type input "S/N"
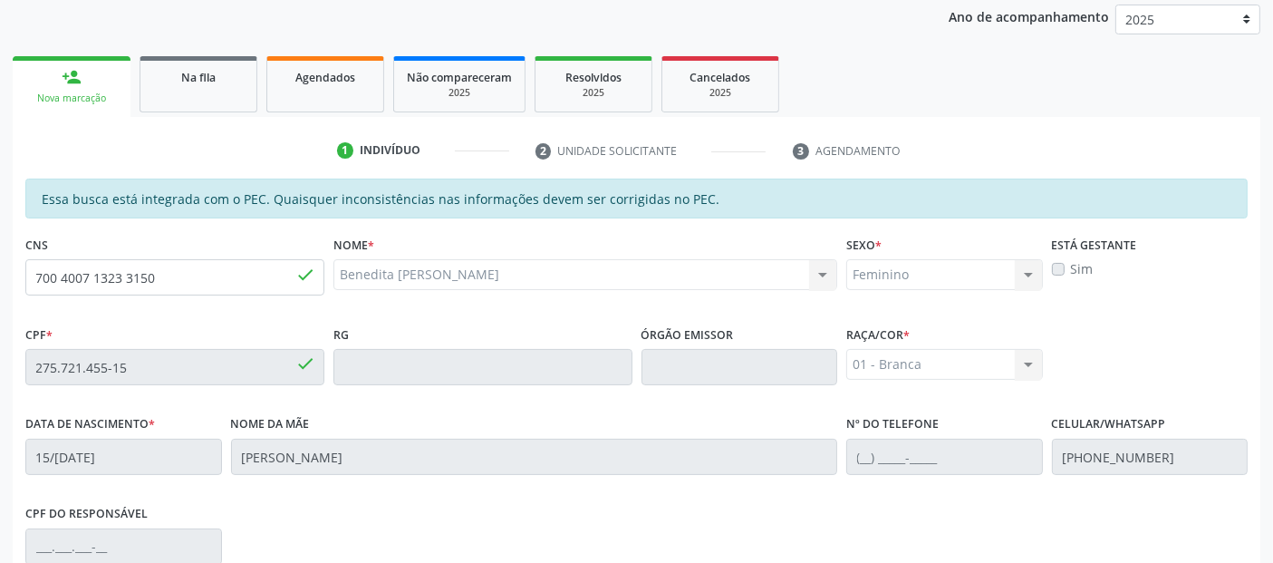
scroll to position [495, 0]
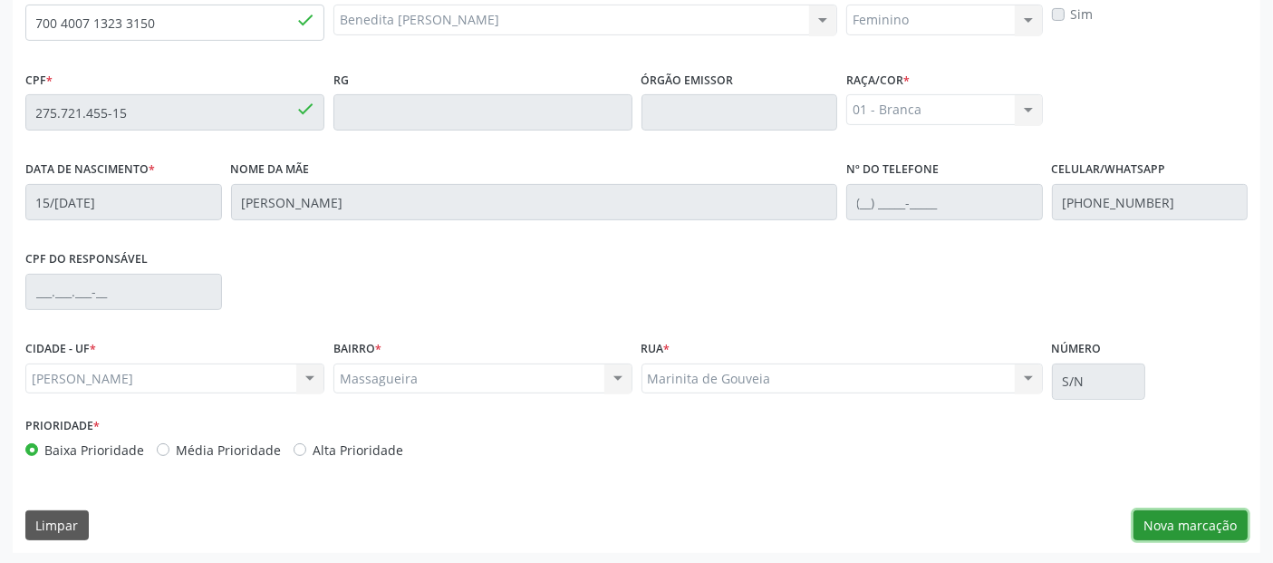
click at [1161, 514] on button "Nova marcação" at bounding box center [1190, 525] width 114 height 31
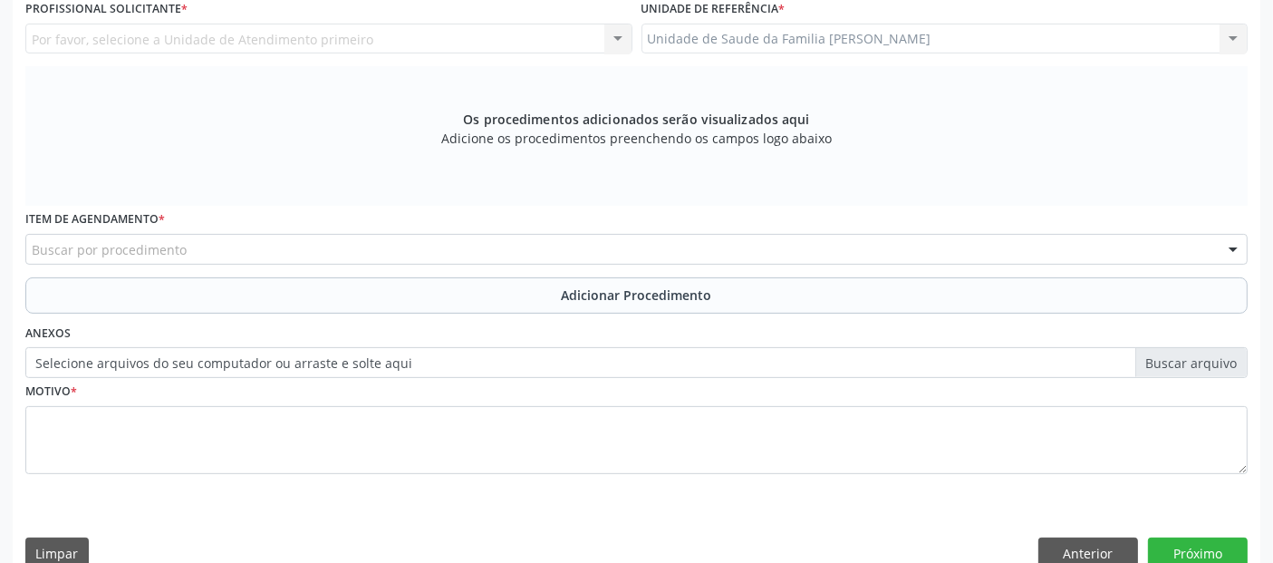
scroll to position [153, 0]
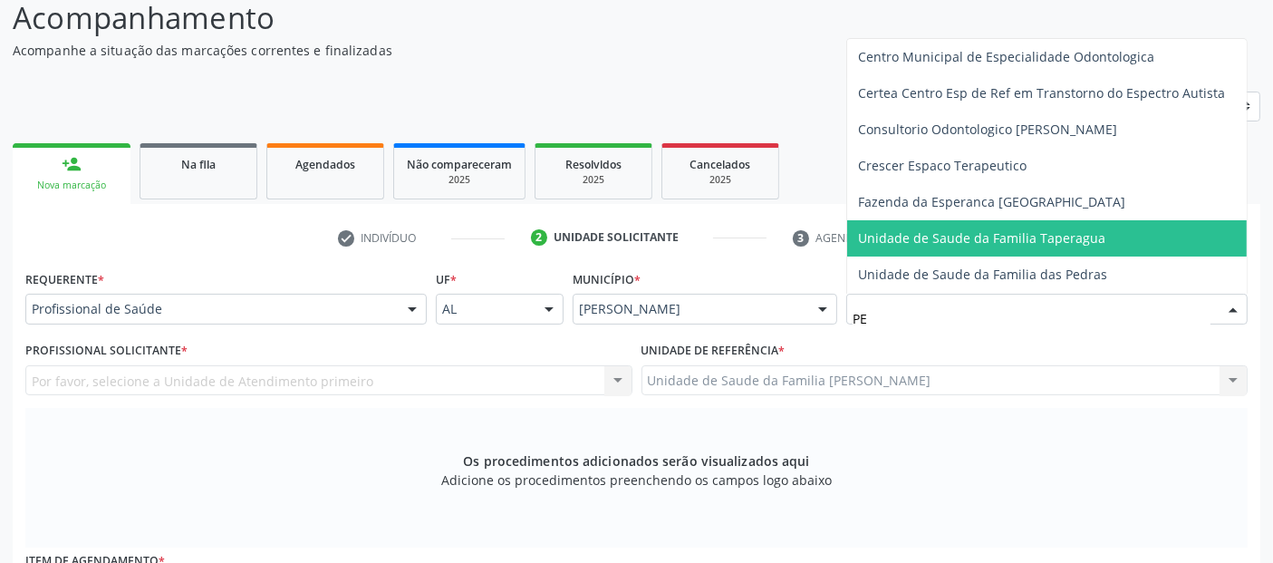
type input "P"
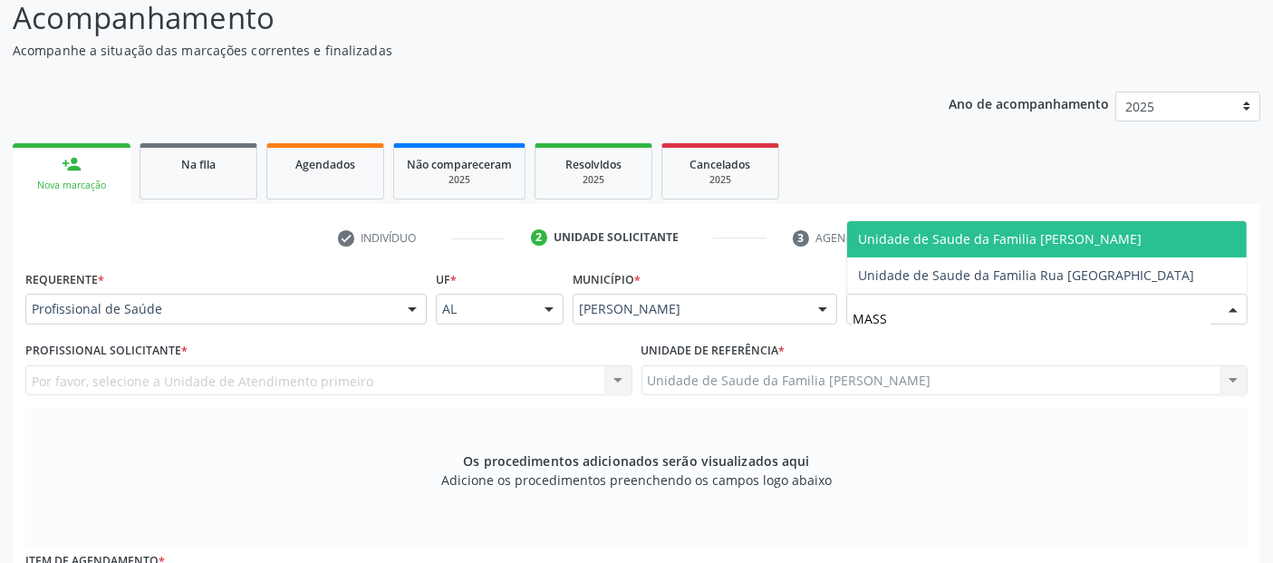
type input "MASSA"
click at [1088, 245] on span "Unidade de Saude da Familia [PERSON_NAME]" at bounding box center [1000, 238] width 284 height 17
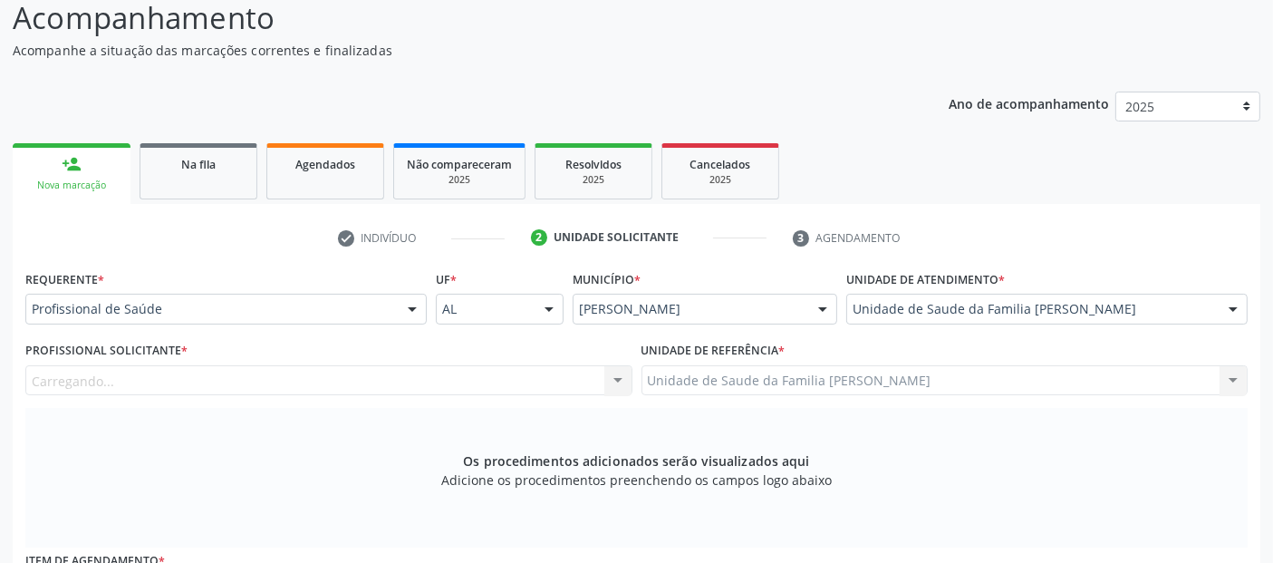
scroll to position [395, 0]
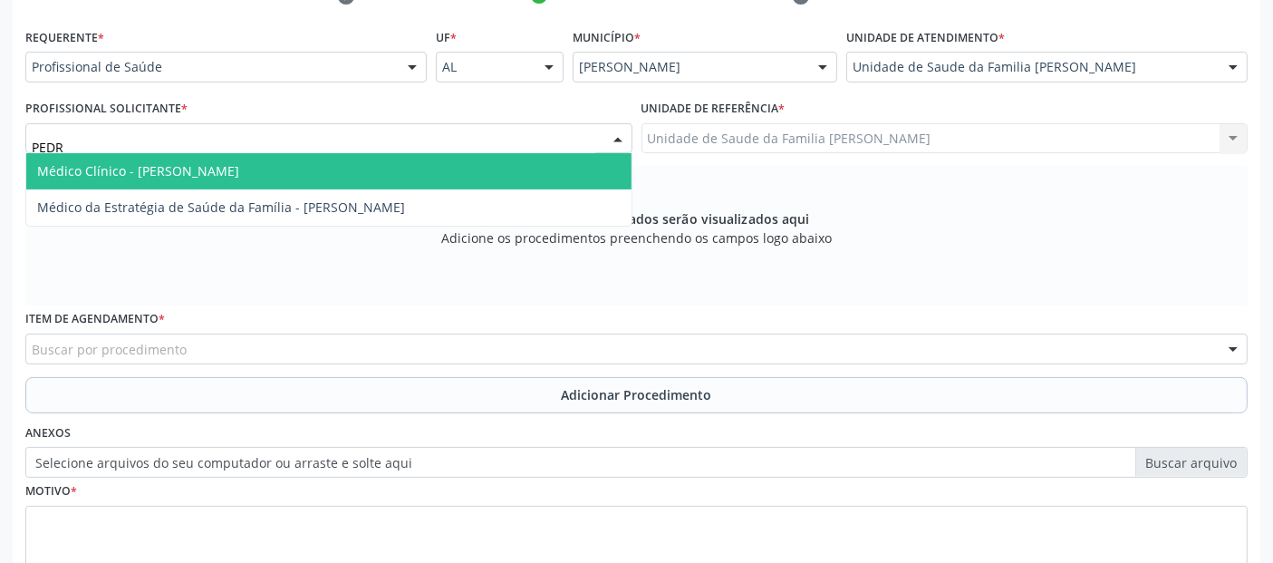
type input "[PERSON_NAME]"
click at [154, 179] on span "Médico Clínico - [PERSON_NAME]" at bounding box center [328, 171] width 605 height 36
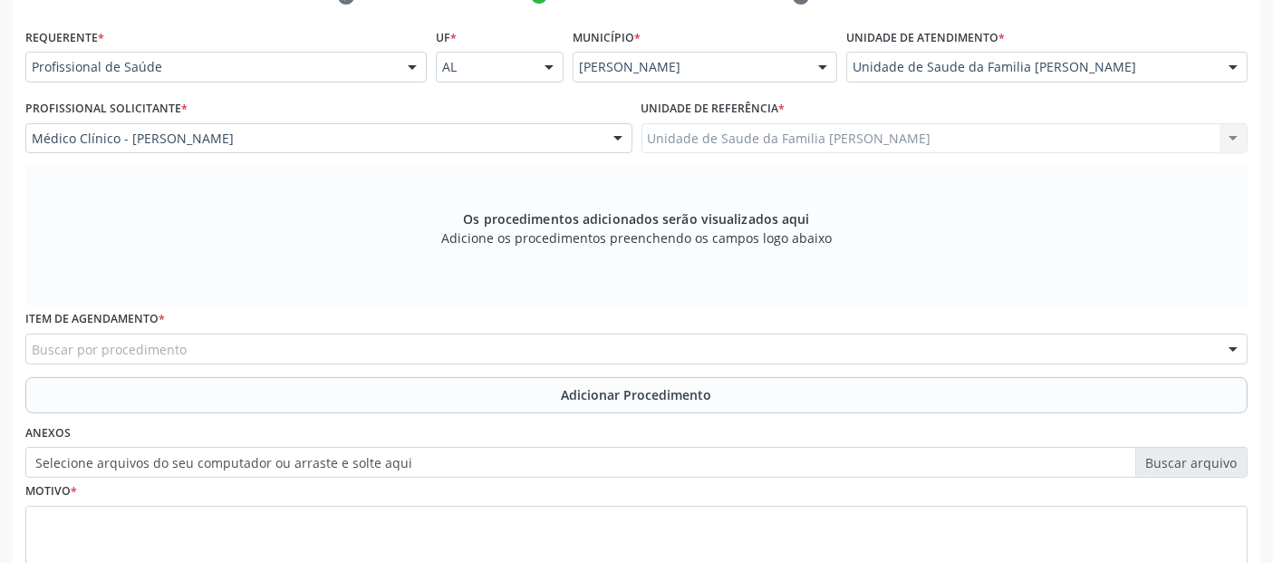
scroll to position [523, 0]
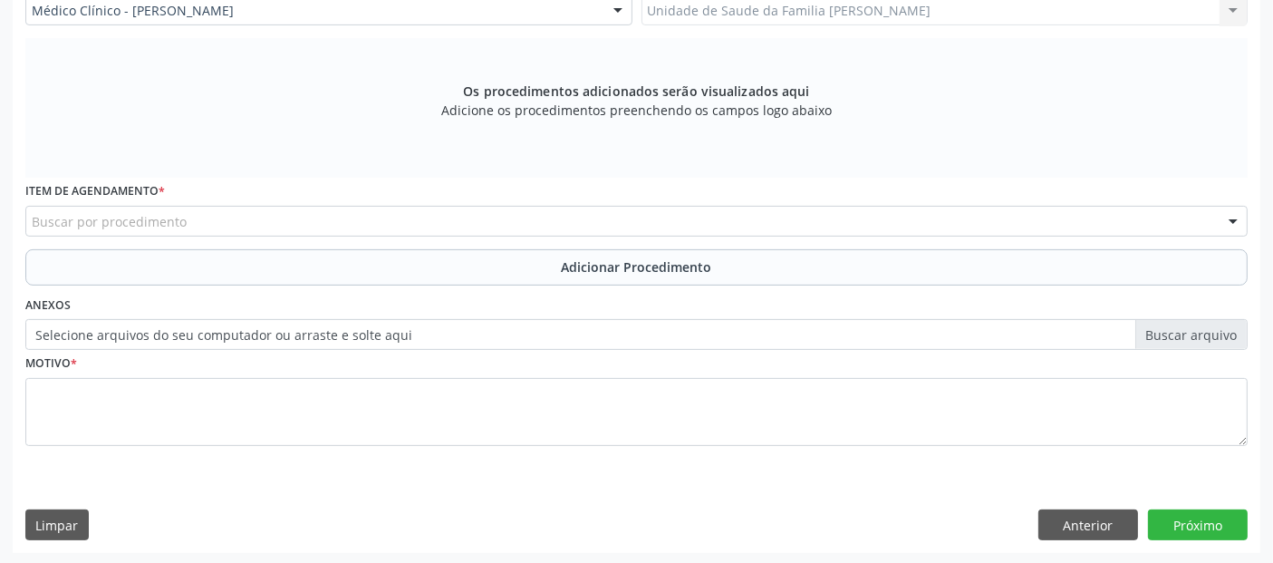
click at [364, 216] on div "Buscar por procedimento" at bounding box center [636, 221] width 1222 height 31
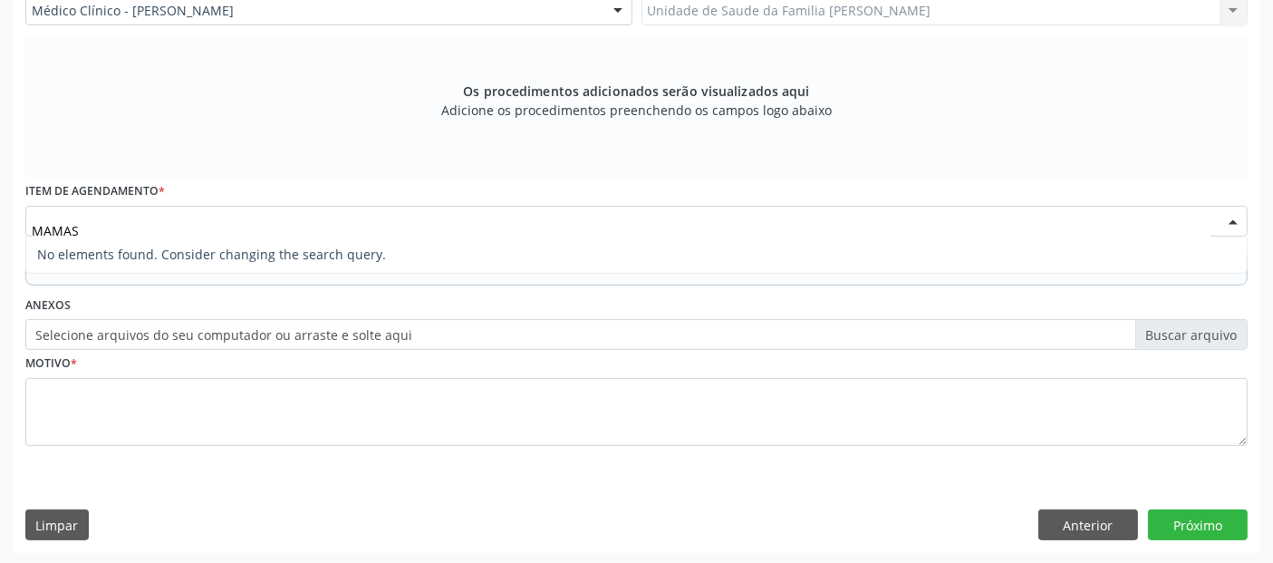
type input "MAMA"
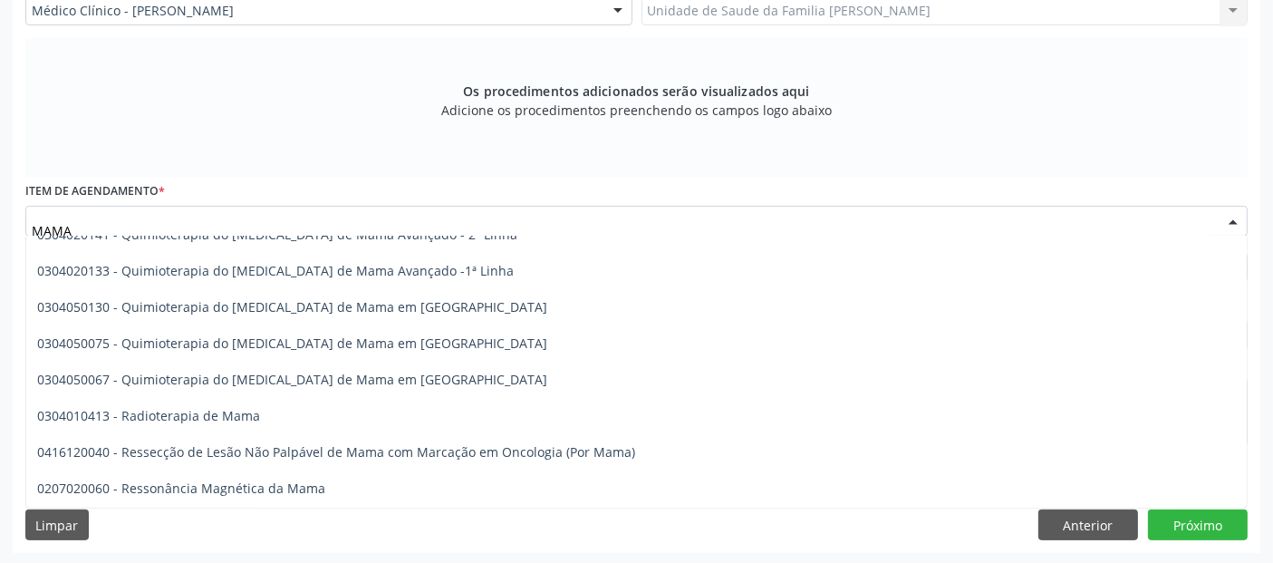
scroll to position [1540, 0]
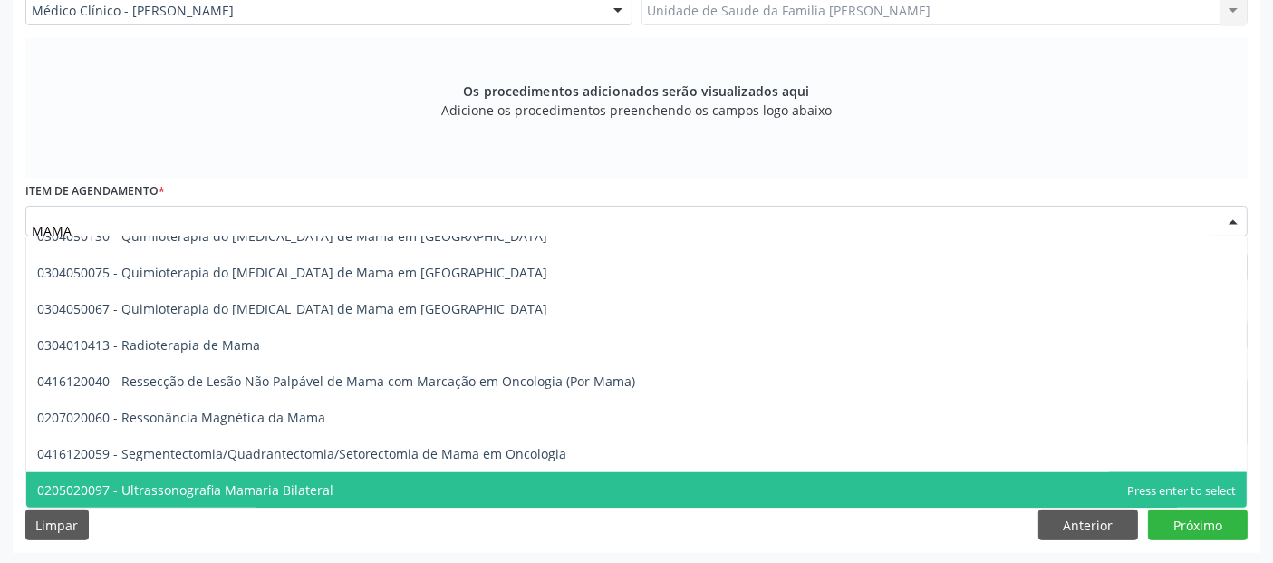
click at [315, 500] on span "0205020097 - Ultrassonografia Mamaria Bilateral" at bounding box center [636, 490] width 1220 height 36
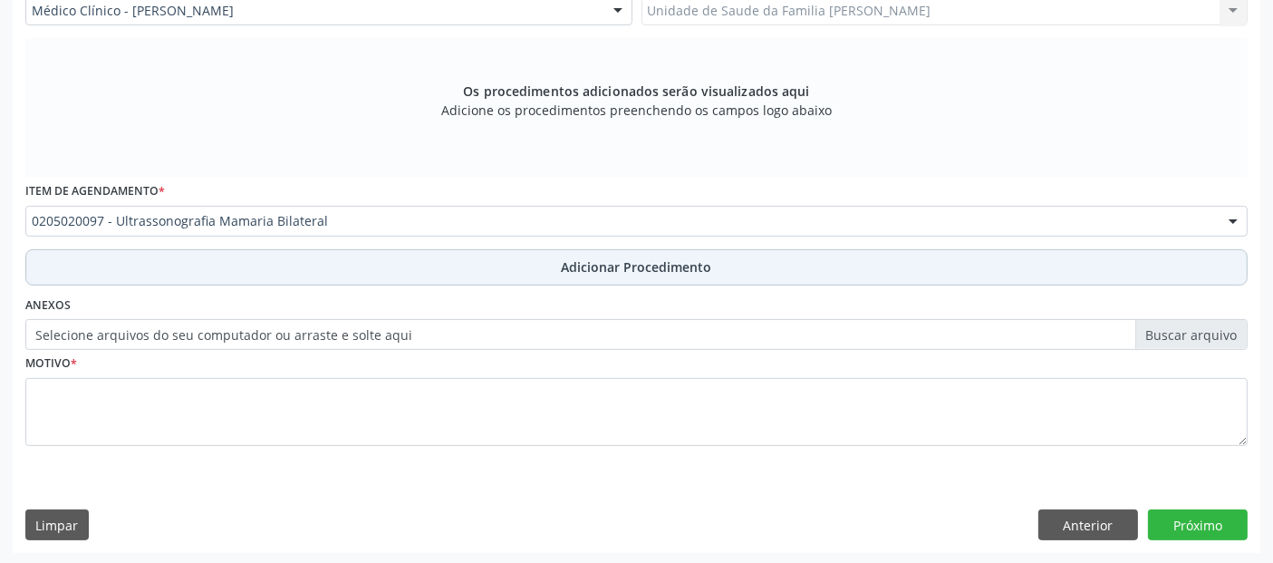
click at [411, 265] on button "Adicionar Procedimento" at bounding box center [636, 267] width 1222 height 36
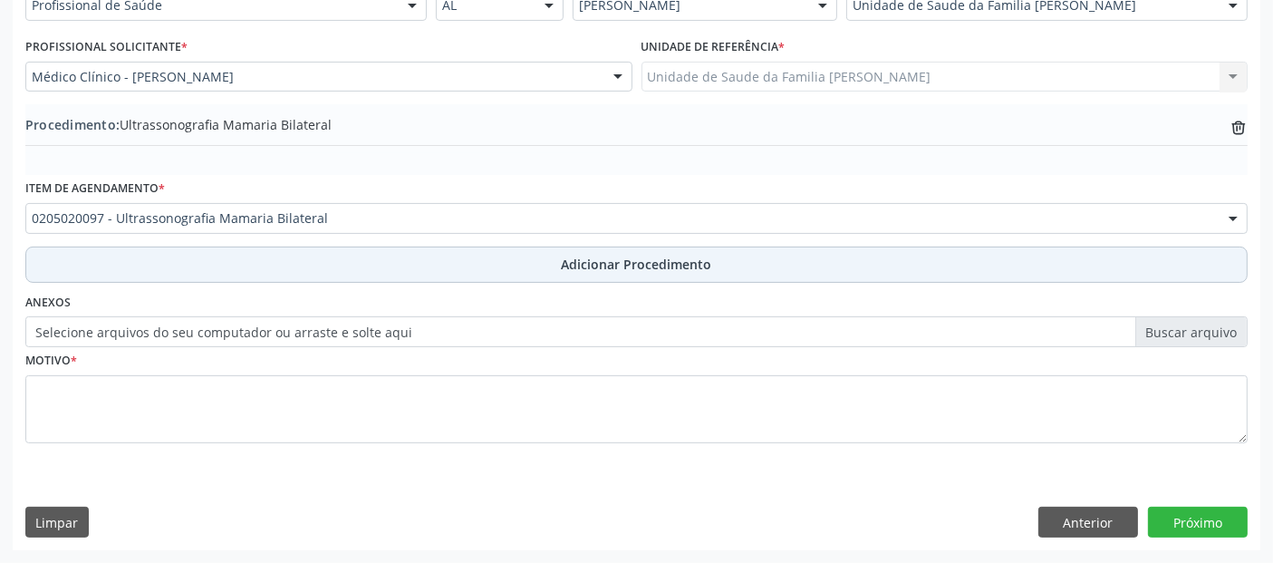
scroll to position [454, 0]
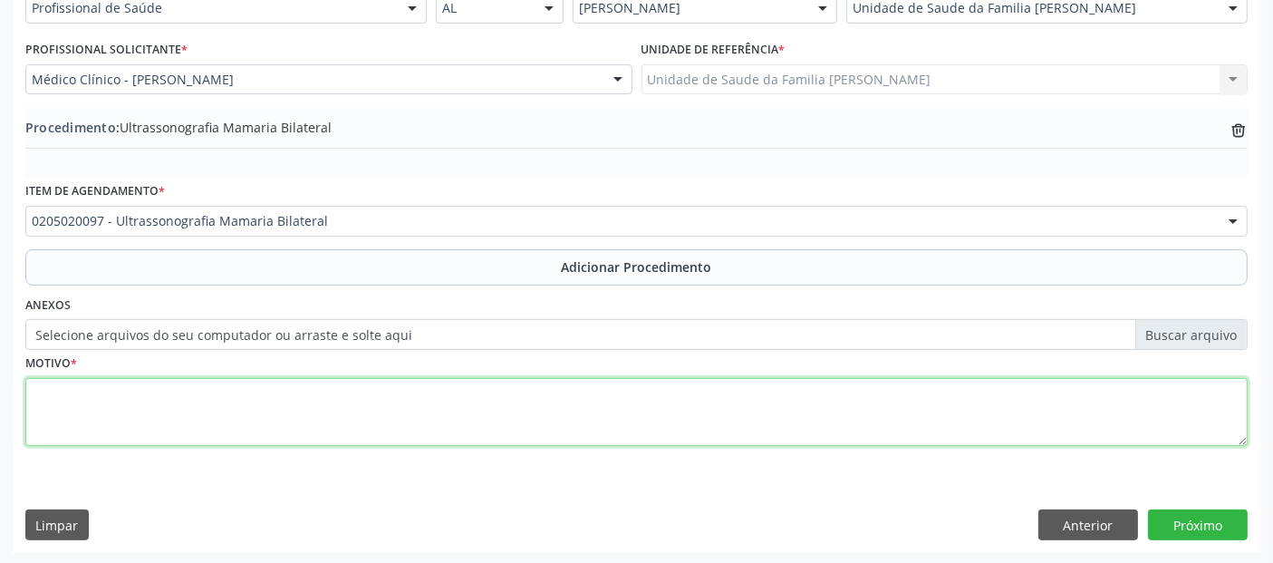
click at [298, 390] on textarea at bounding box center [636, 412] width 1222 height 69
type textarea "DOR DIFUSA EM MAMAS."
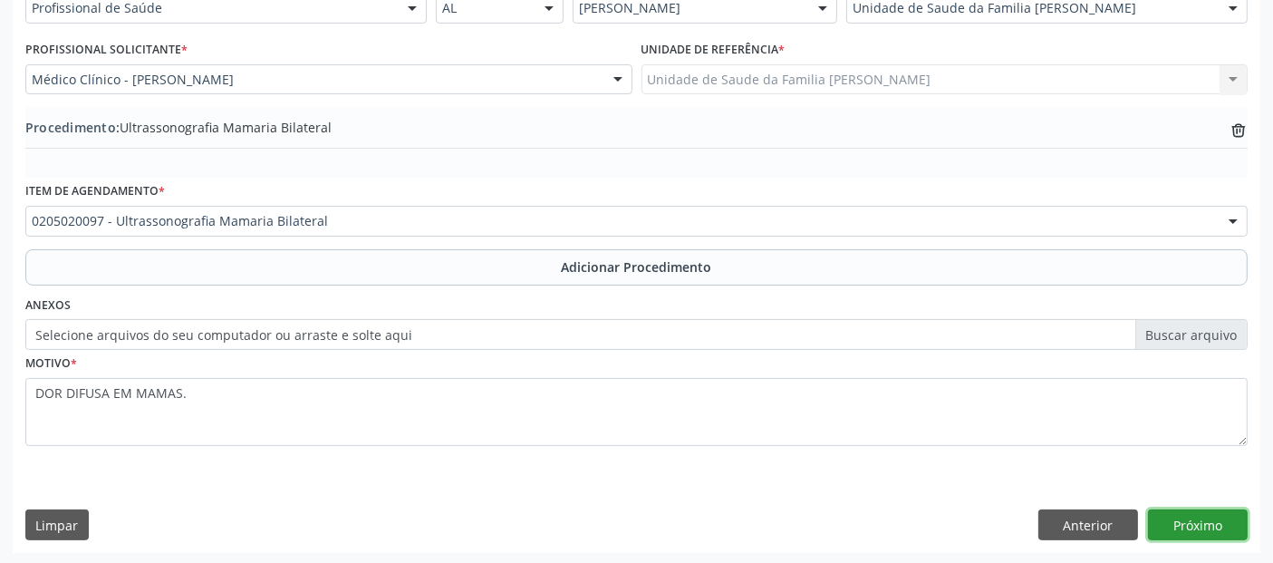
click at [1223, 521] on button "Próximo" at bounding box center [1198, 524] width 100 height 31
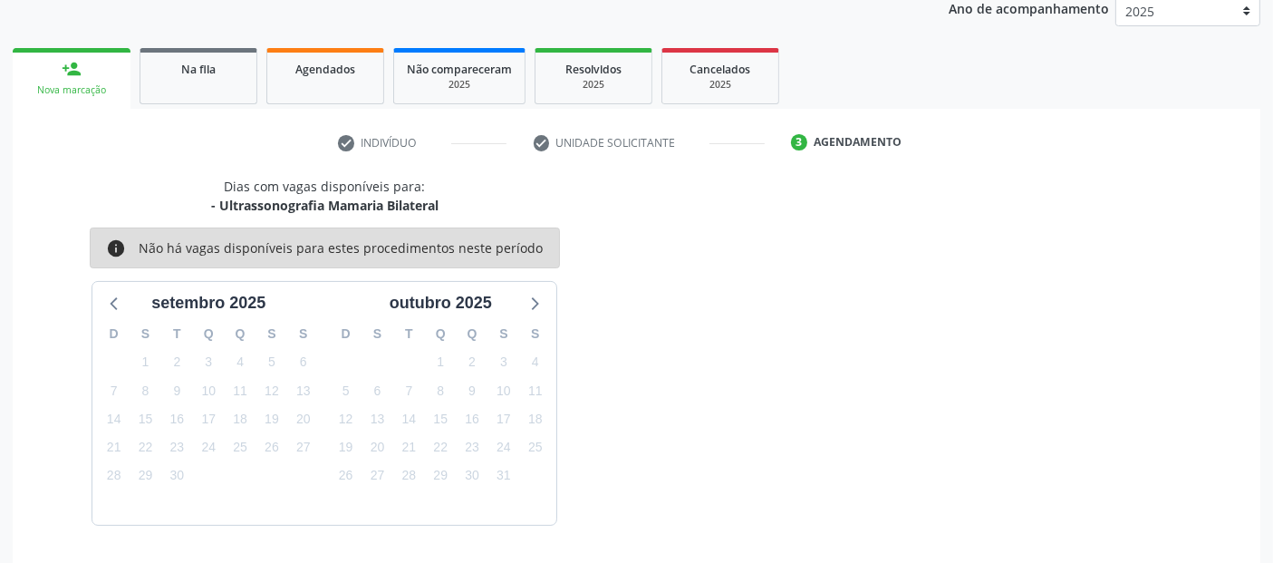
scroll to position [302, 0]
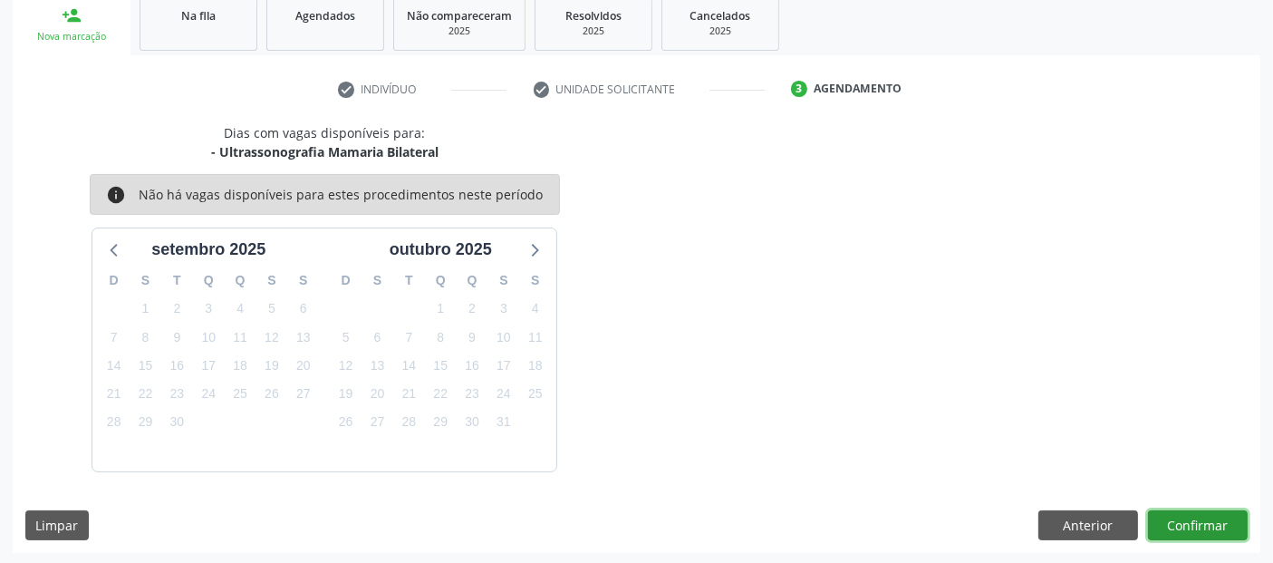
click at [1223, 521] on button "Confirmar" at bounding box center [1198, 525] width 100 height 31
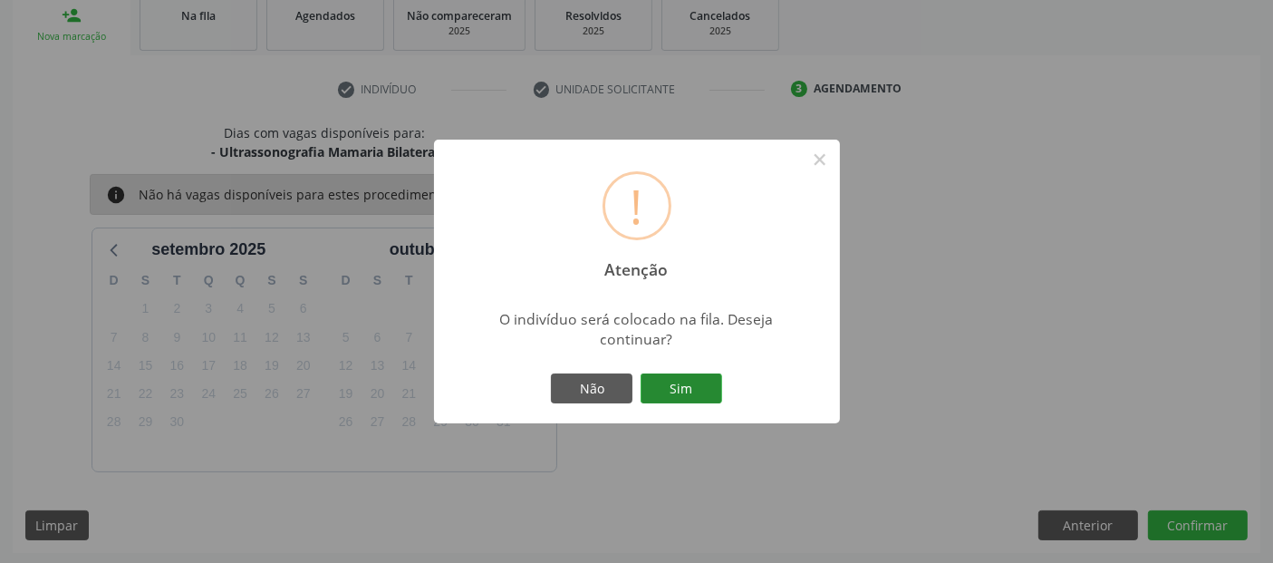
click at [674, 390] on button "Sim" at bounding box center [681, 388] width 82 height 31
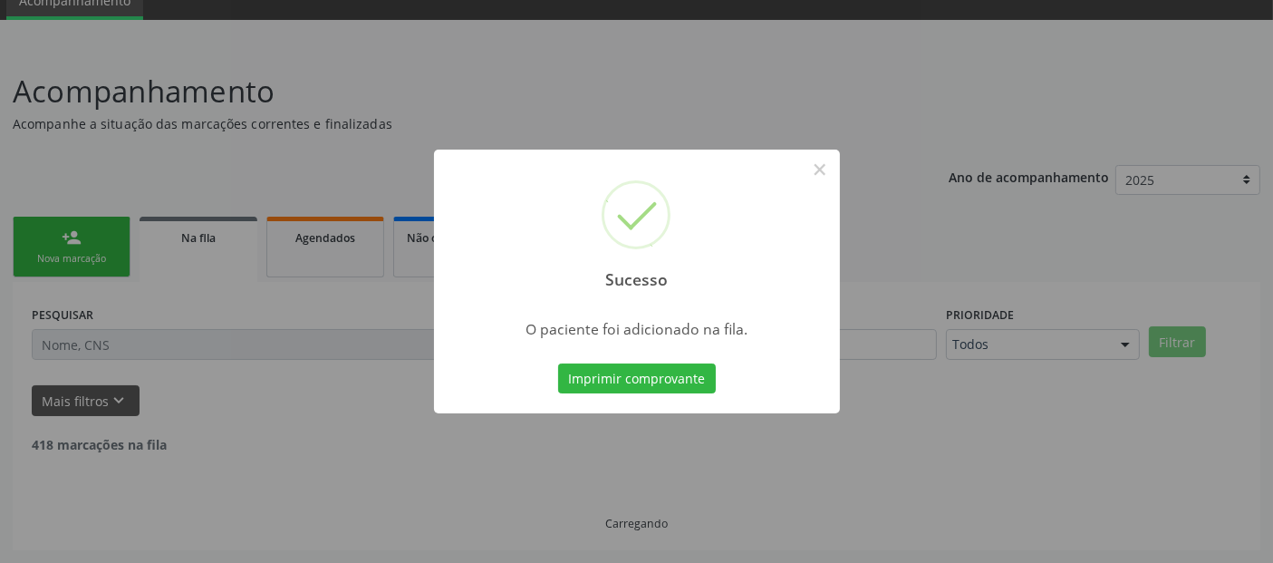
scroll to position [59, 0]
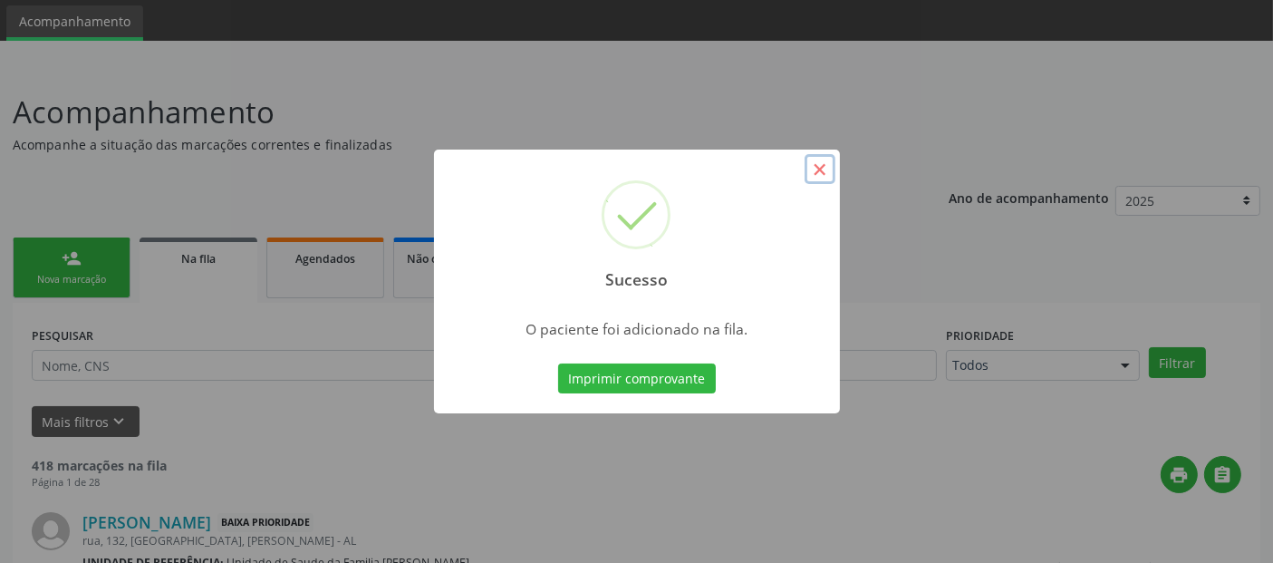
click at [813, 172] on button "×" at bounding box center [819, 169] width 31 height 31
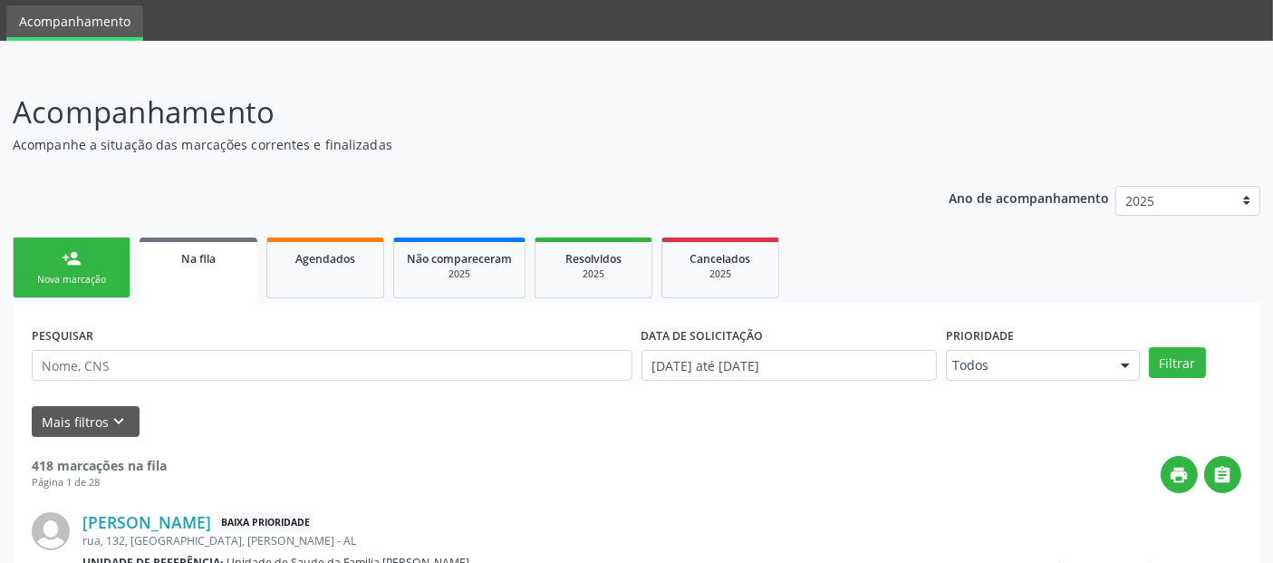
click at [49, 273] on div "Nova marcação" at bounding box center [71, 280] width 91 height 14
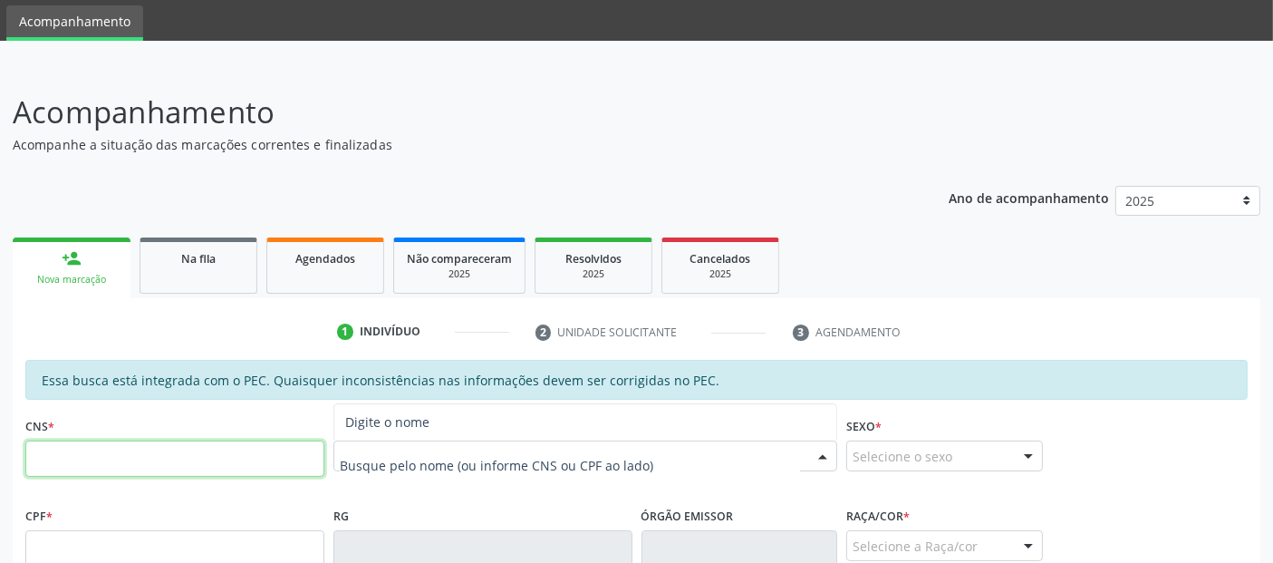
click at [253, 469] on input "text" at bounding box center [174, 458] width 299 height 36
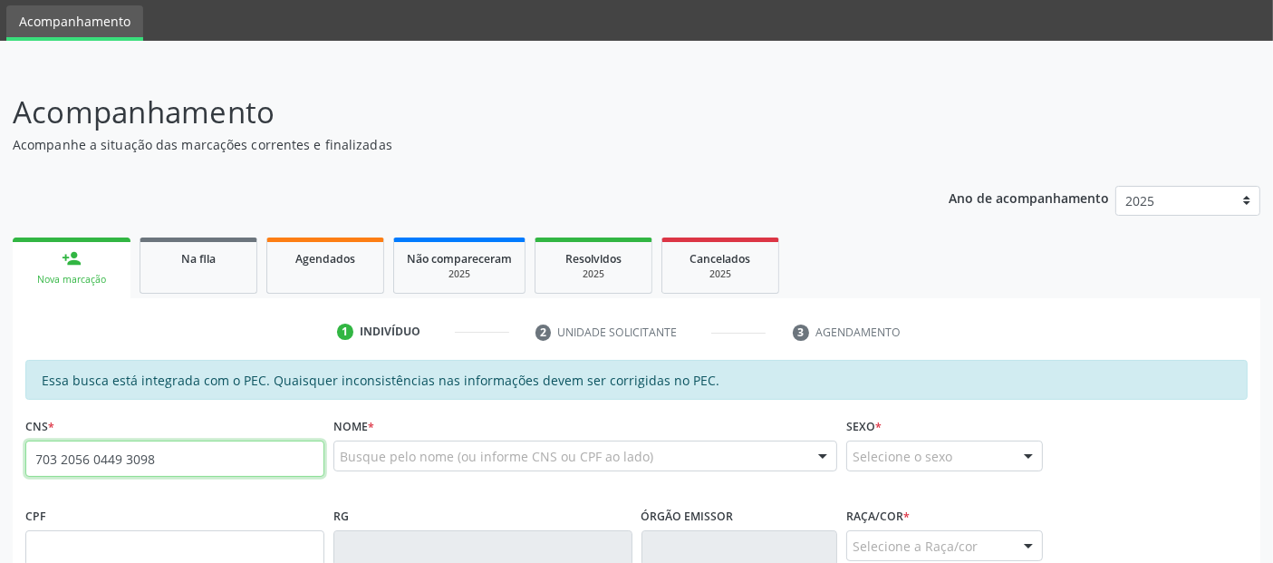
type input "703 2056 0449 3098"
type input "031.880.674-61"
type input "[DATE]"
type input "[PERSON_NAME][DATE]"
type input "[PHONE_NUMBER]"
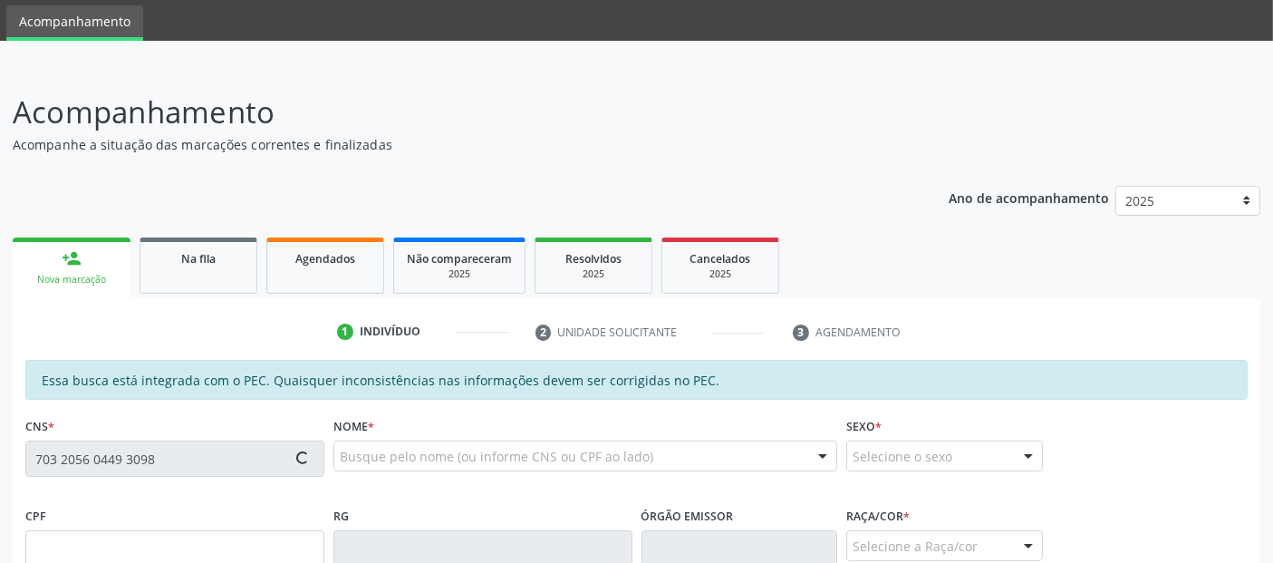
type input "46"
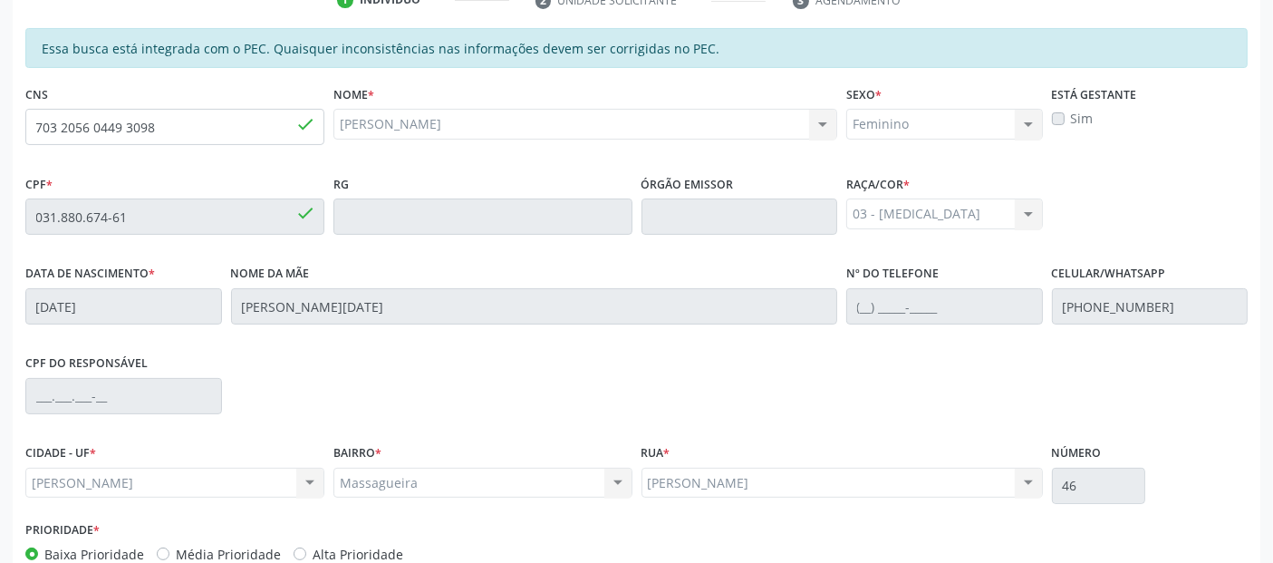
scroll to position [495, 0]
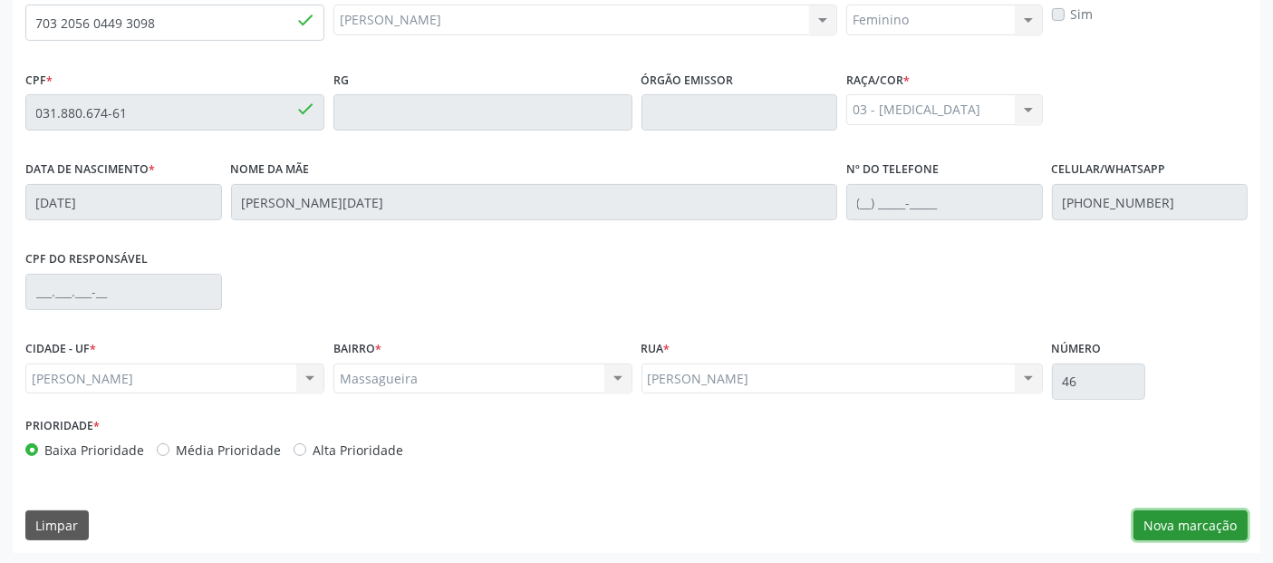
click at [1216, 526] on button "Nova marcação" at bounding box center [1190, 525] width 114 height 31
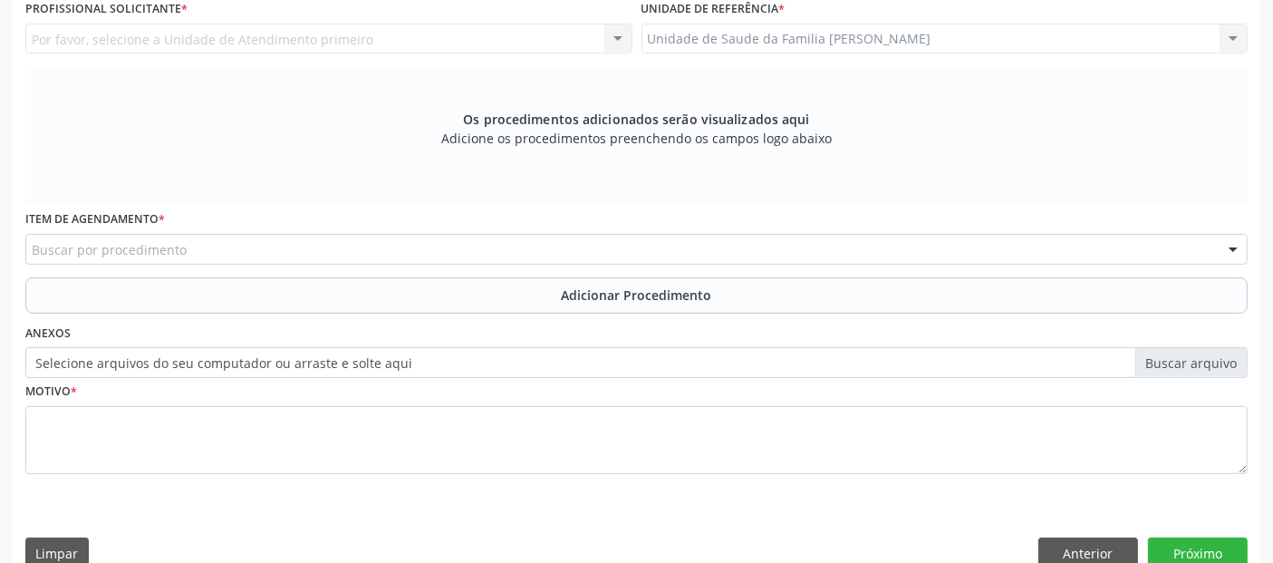
scroll to position [296, 0]
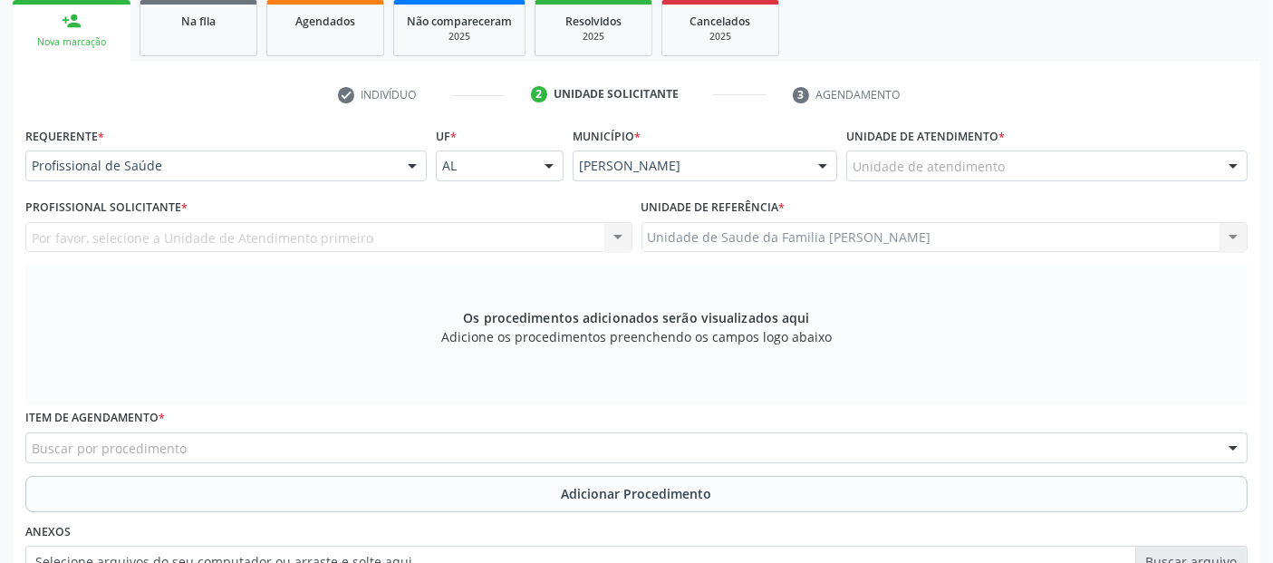
drag, startPoint x: 885, startPoint y: 188, endPoint x: 903, endPoint y: 154, distance: 38.1
click at [885, 187] on div "Unidade de atendimento * Unidade de atendimento Aeronave Baron 58 Aeronave Cess…" at bounding box center [1047, 157] width 410 height 71
click at [903, 154] on div "Unidade de atendimento" at bounding box center [1046, 165] width 401 height 31
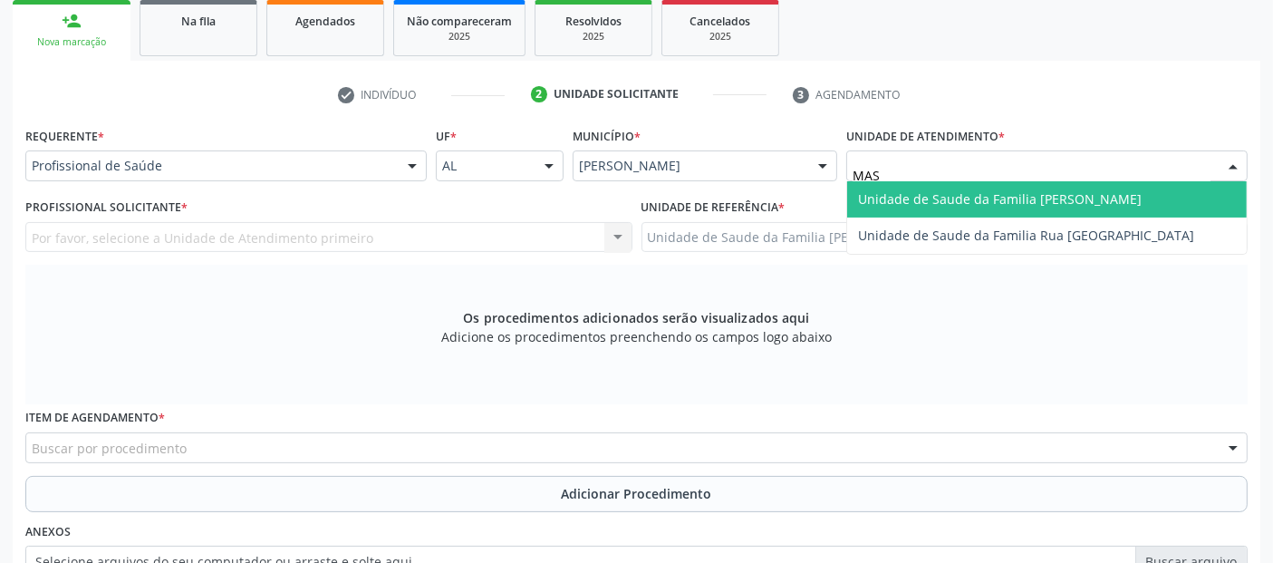
type input "MASS"
click at [890, 198] on span "Unidade de Saude da Familia [PERSON_NAME]" at bounding box center [1000, 198] width 284 height 17
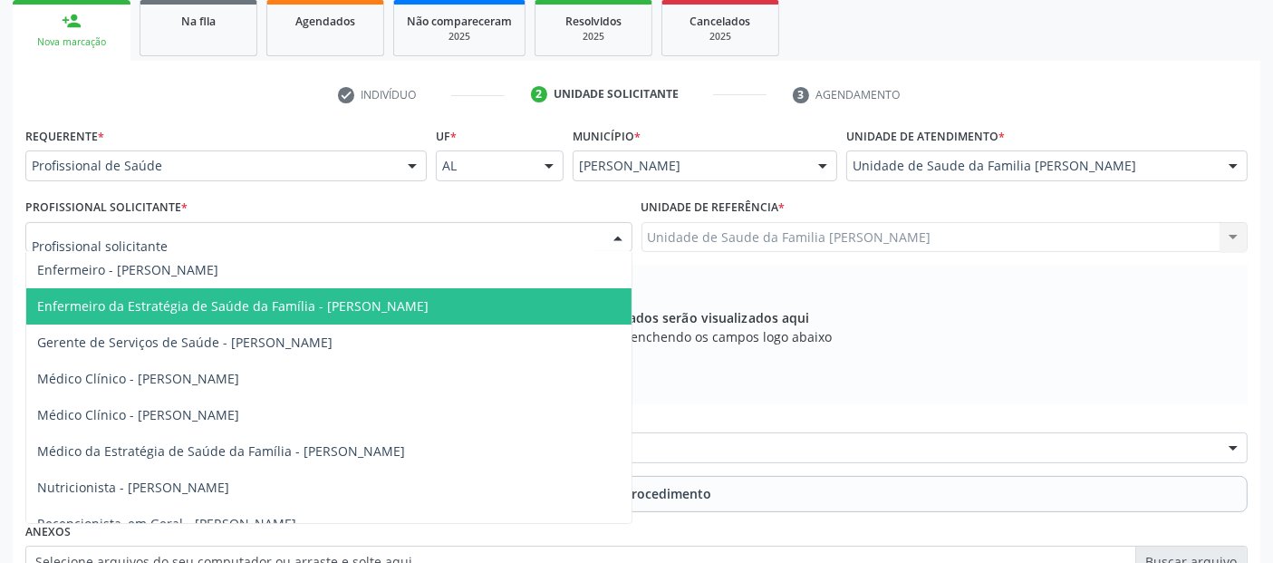
scroll to position [31, 0]
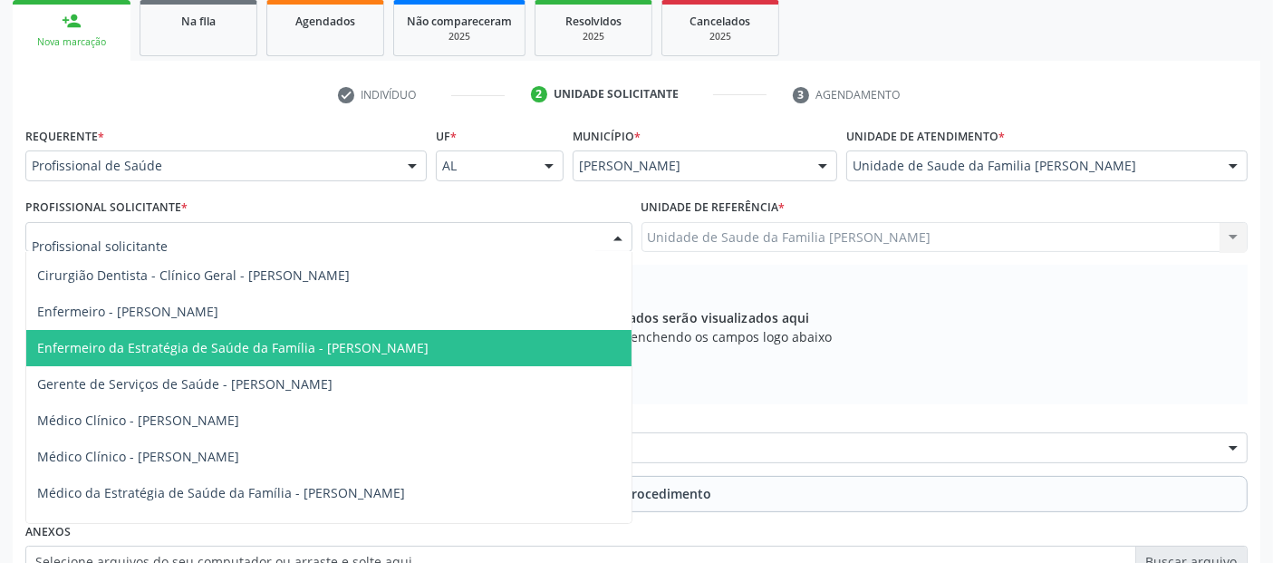
click at [408, 339] on span "Enfermeiro da Estratégia de Saúde da Família - [PERSON_NAME]" at bounding box center [232, 347] width 391 height 17
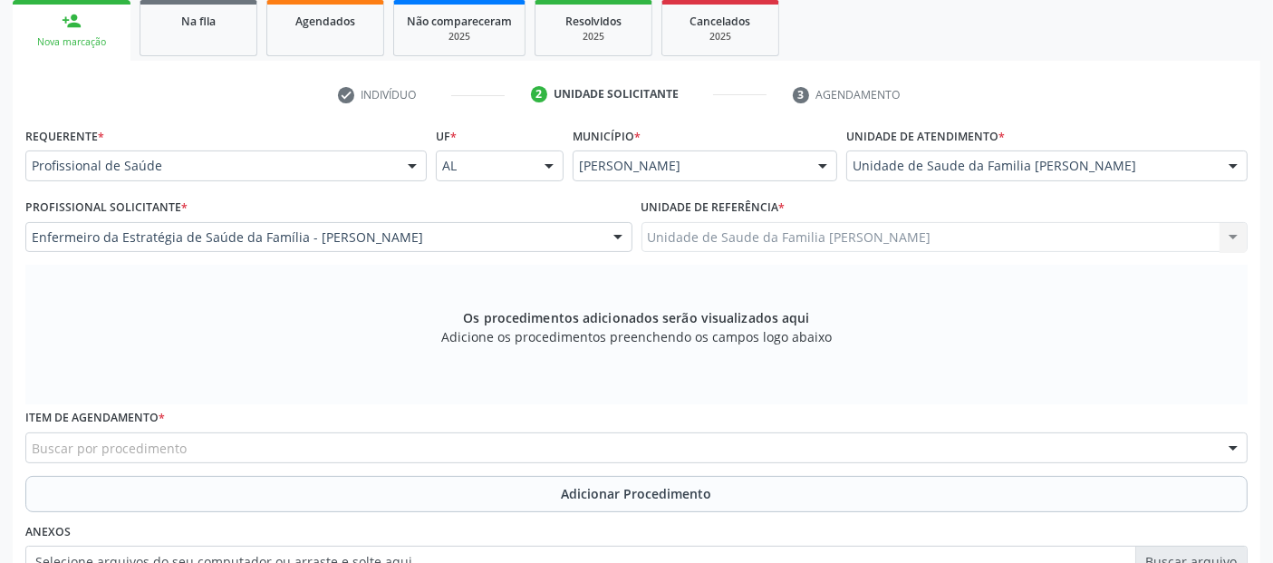
scroll to position [523, 0]
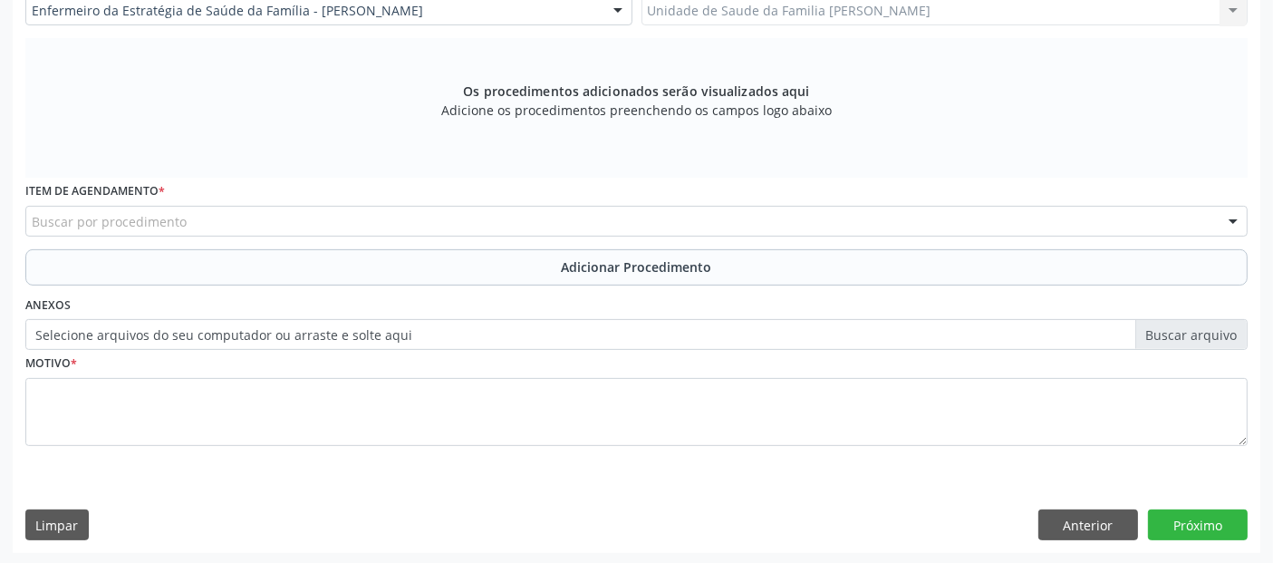
click at [442, 219] on div "Buscar por procedimento" at bounding box center [636, 221] width 1222 height 31
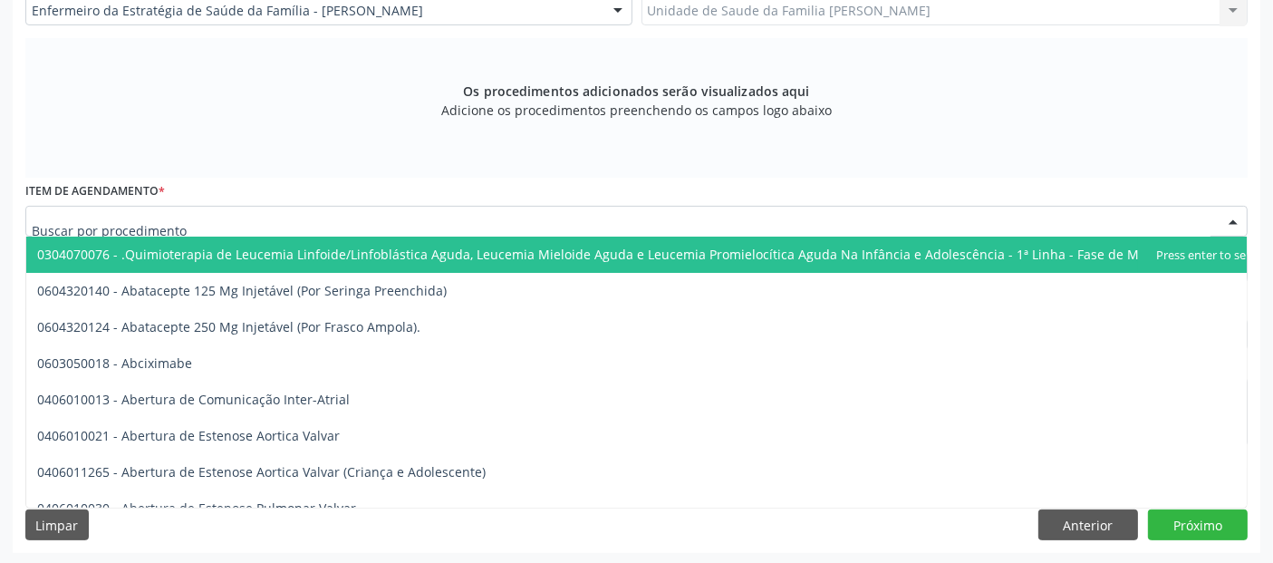
click at [442, 219] on input "text" at bounding box center [621, 230] width 1179 height 36
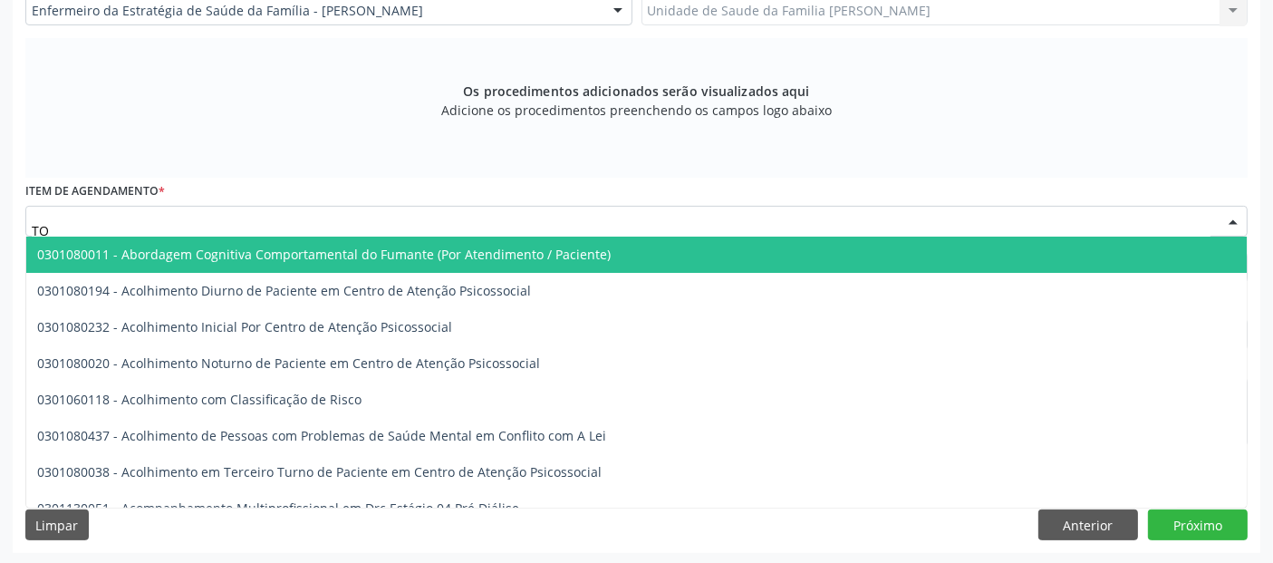
type input "T"
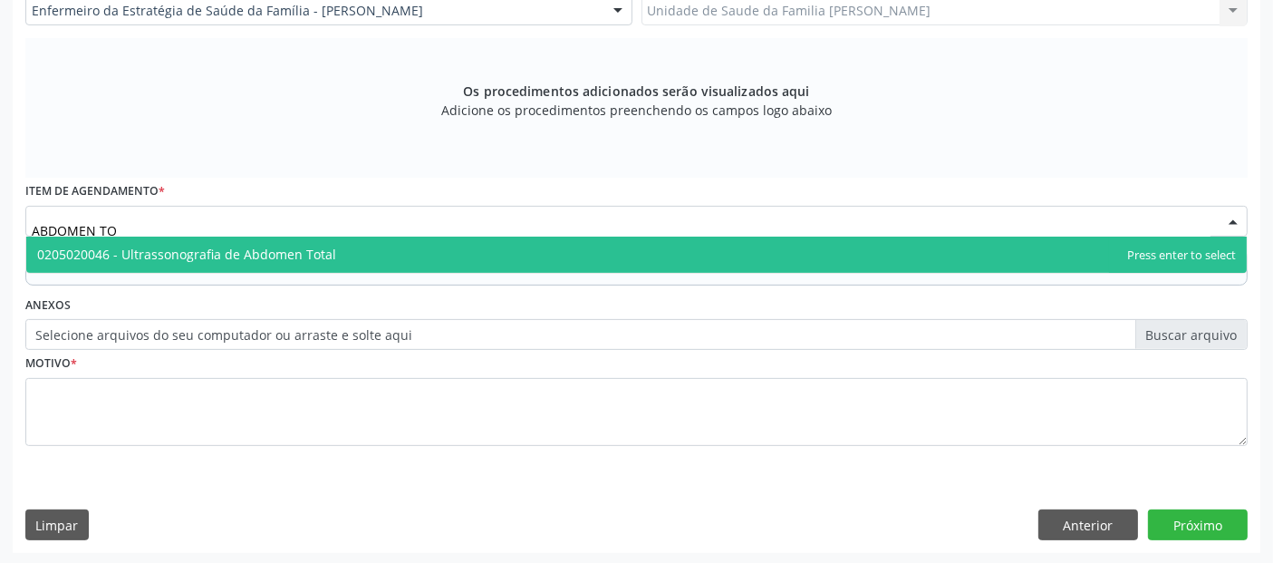
type input "ABDOMEN TOT"
click at [276, 257] on span "0205020046 - Ultrassonografia de Abdomen Total" at bounding box center [186, 253] width 299 height 17
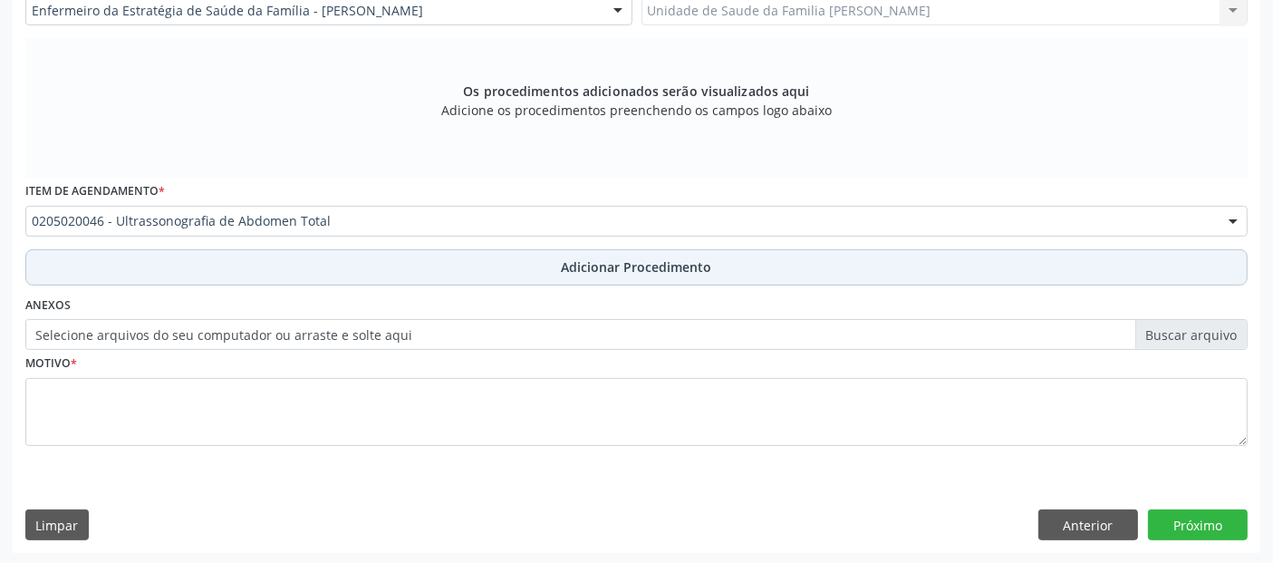
click at [294, 252] on button "Adicionar Procedimento" at bounding box center [636, 267] width 1222 height 36
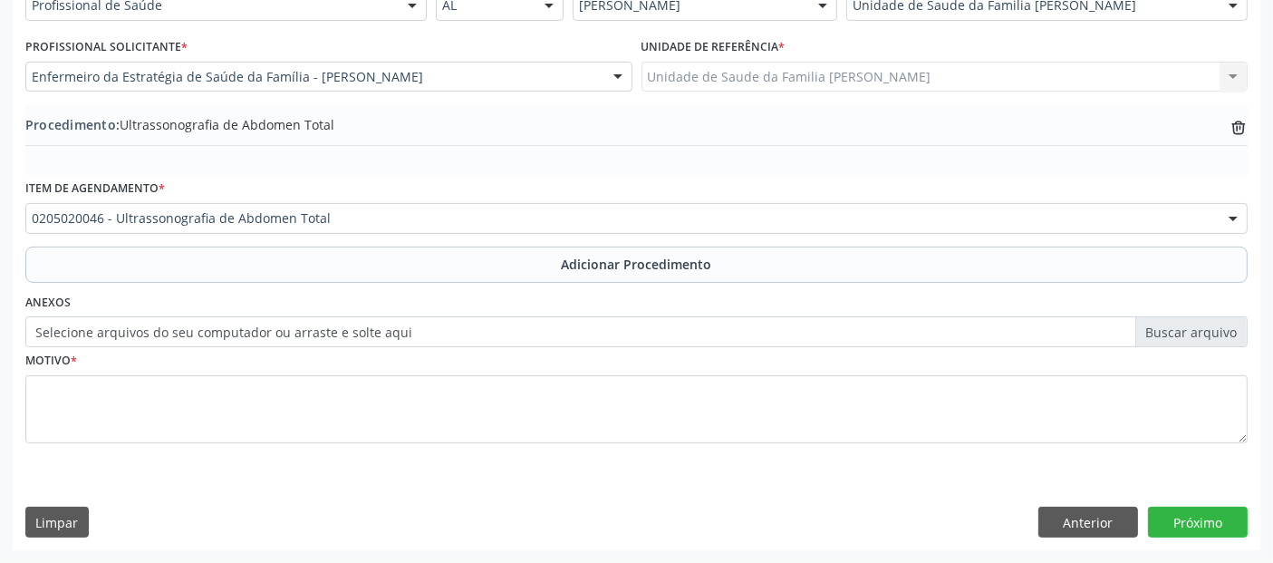
scroll to position [454, 0]
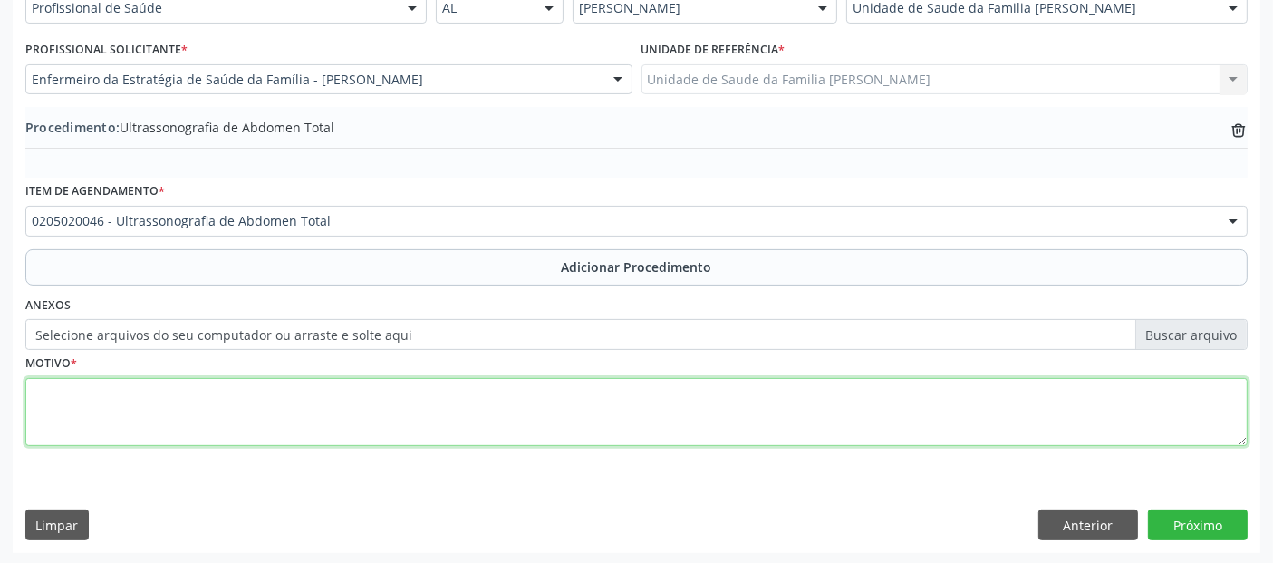
click at [212, 389] on textarea at bounding box center [636, 412] width 1222 height 69
type textarea "D"
type textarea "DO1 + D09."
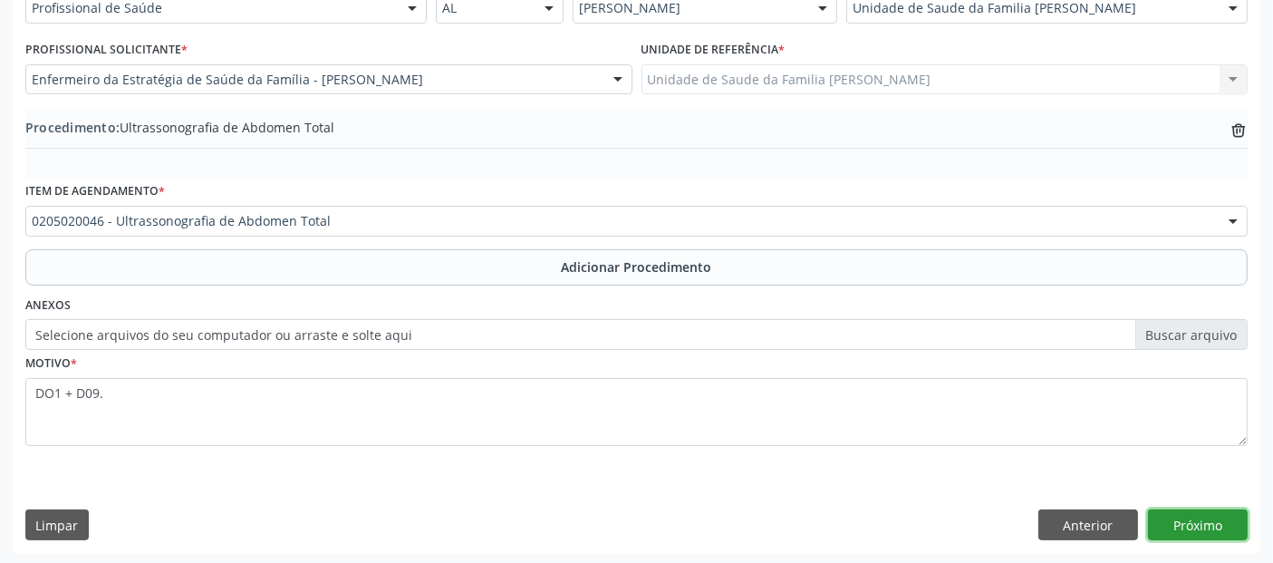
click at [1187, 524] on button "Próximo" at bounding box center [1198, 524] width 100 height 31
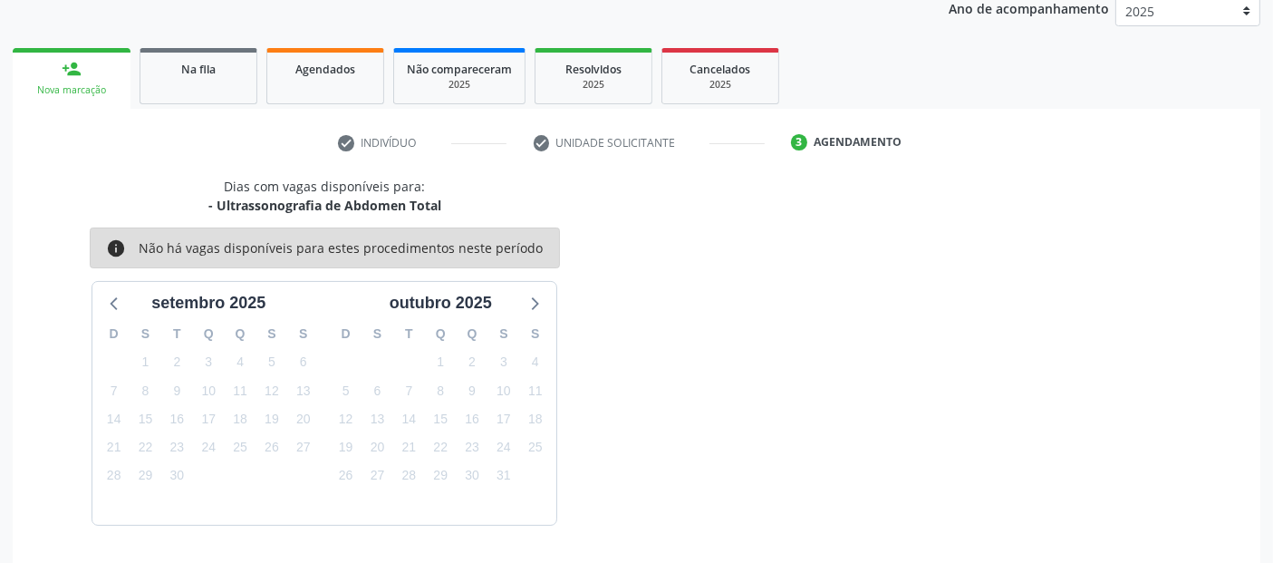
scroll to position [302, 0]
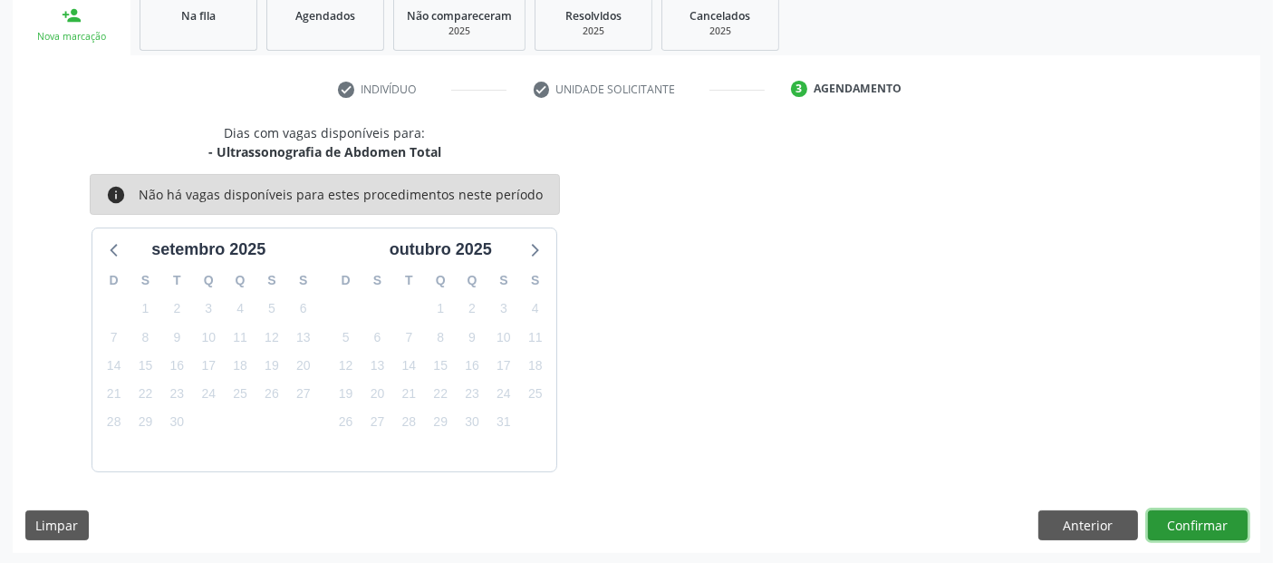
click at [1187, 524] on button "Confirmar" at bounding box center [1198, 525] width 100 height 31
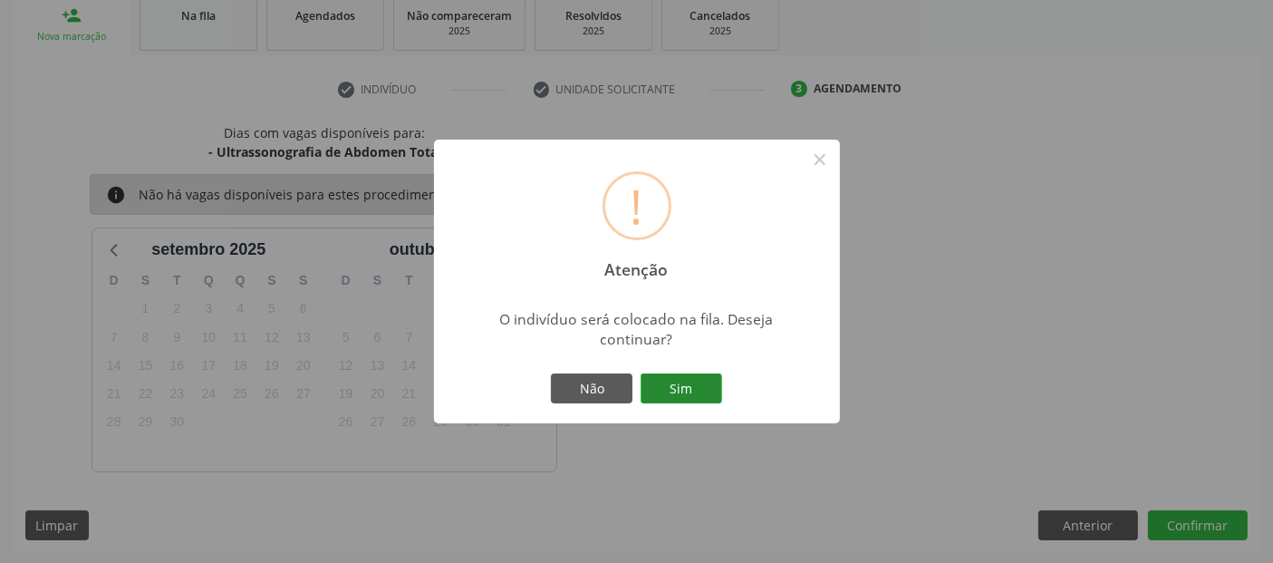
click at [694, 389] on button "Sim" at bounding box center [681, 388] width 82 height 31
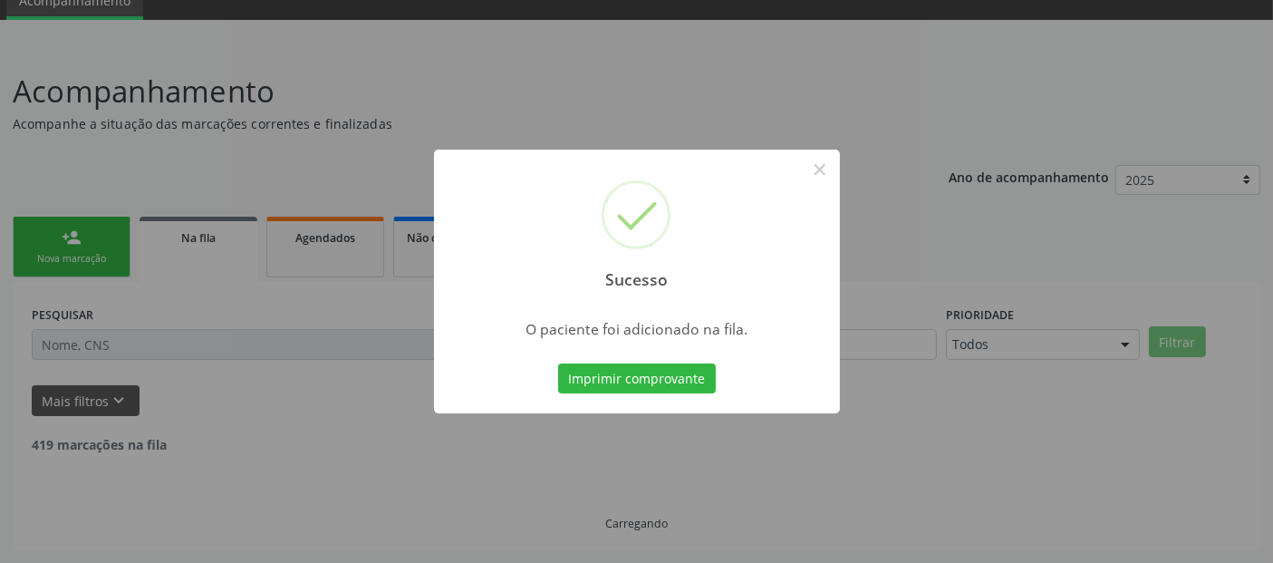
scroll to position [59, 0]
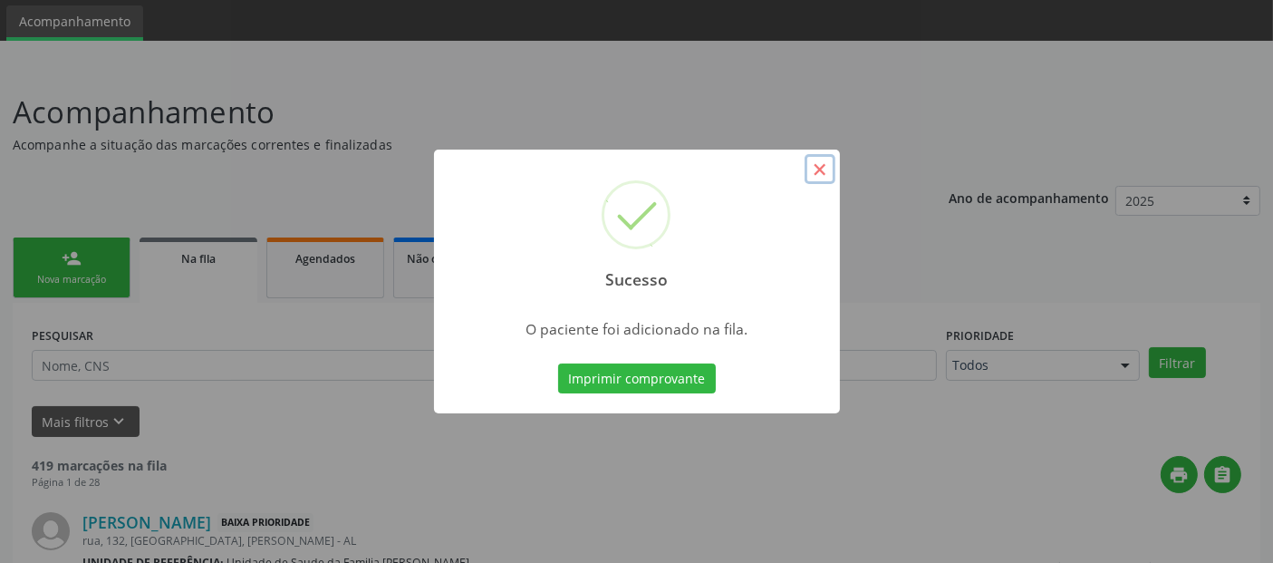
click at [810, 163] on button "×" at bounding box center [819, 169] width 31 height 31
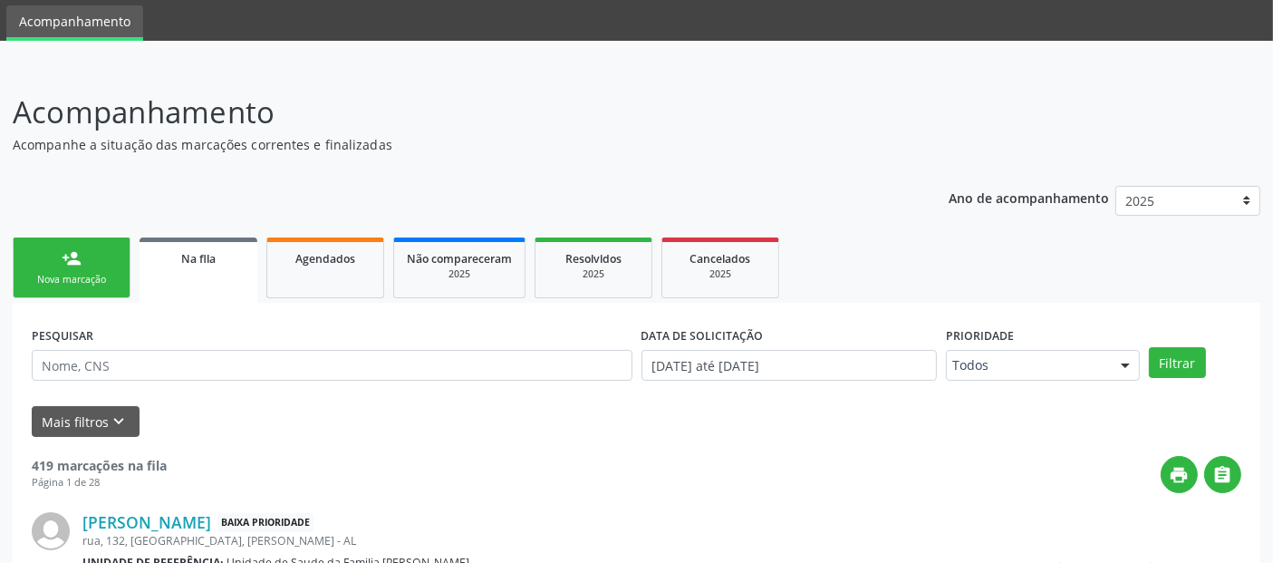
click at [70, 257] on div "person_add" at bounding box center [72, 258] width 20 height 20
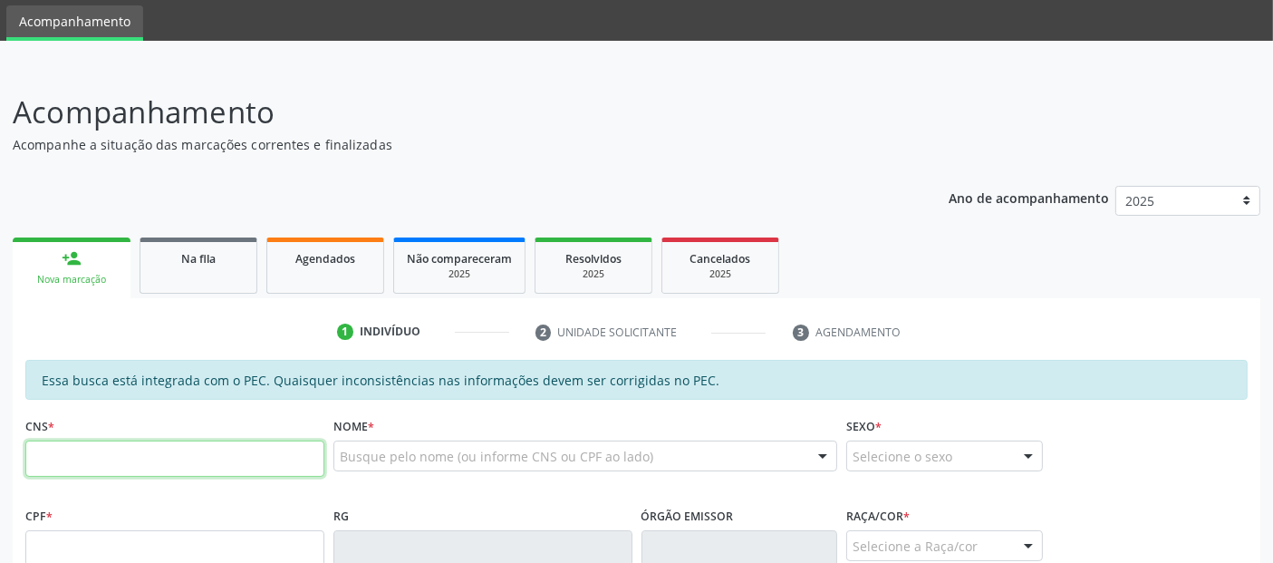
click at [132, 452] on input "text" at bounding box center [174, 458] width 299 height 36
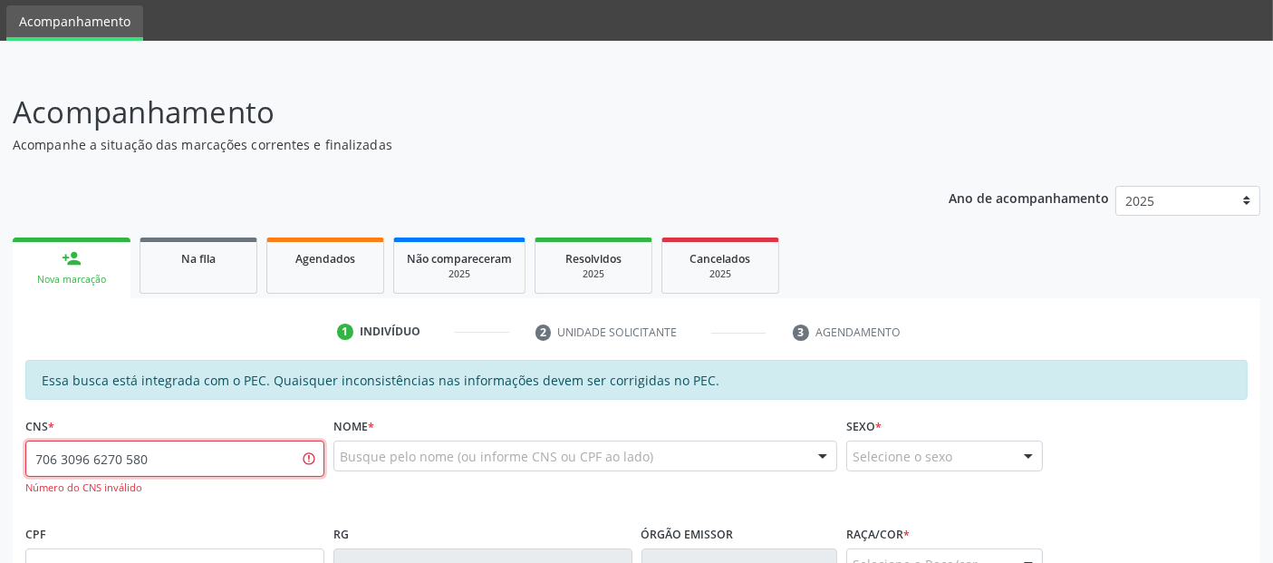
click at [176, 458] on input "706 3096 6270 580" at bounding box center [174, 458] width 299 height 36
type input "706 3096 2705 0580"
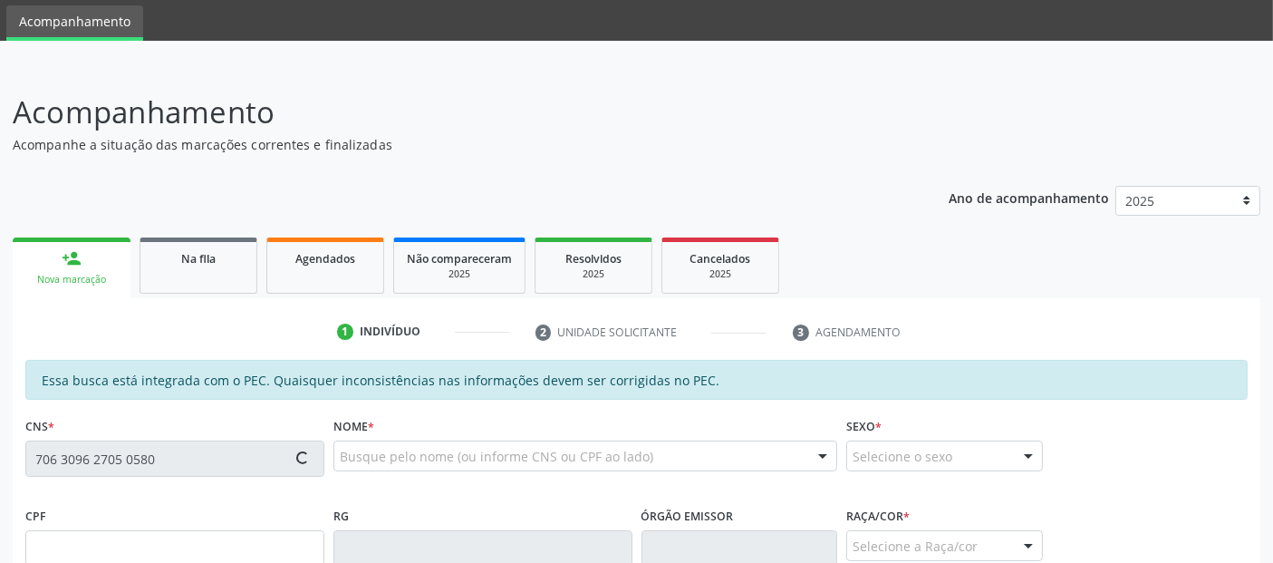
type input "152.491.494-05"
type input "11[DATE]"
type input "[DEMOGRAPHIC_DATA][PERSON_NAME] de Moura"
type input "[PHONE_NUMBER]"
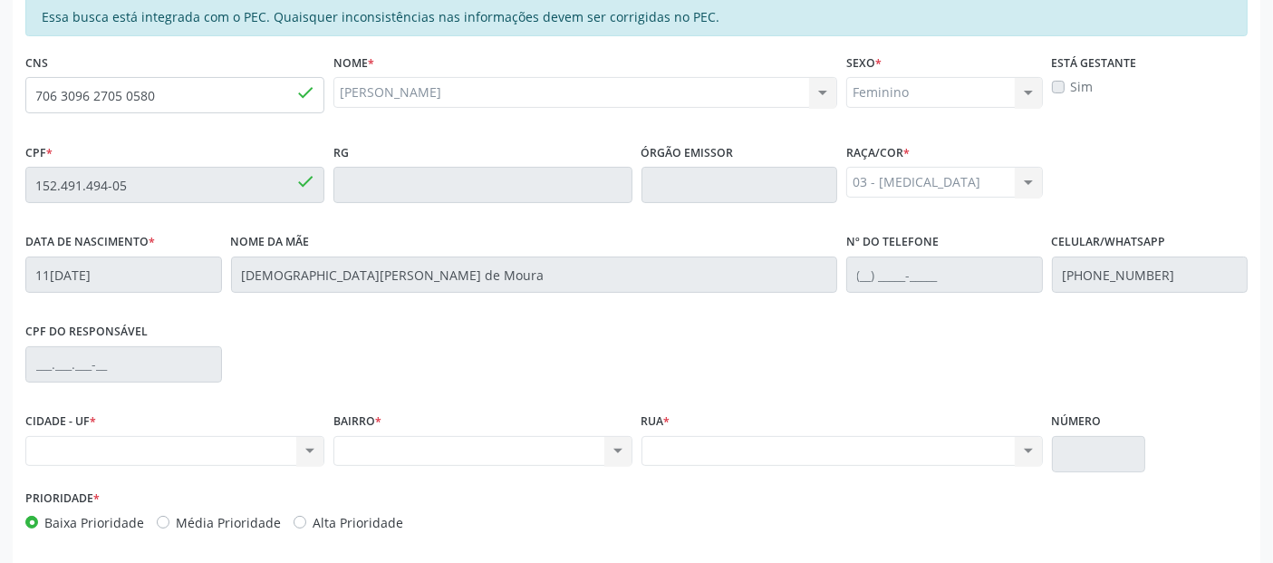
scroll to position [425, 0]
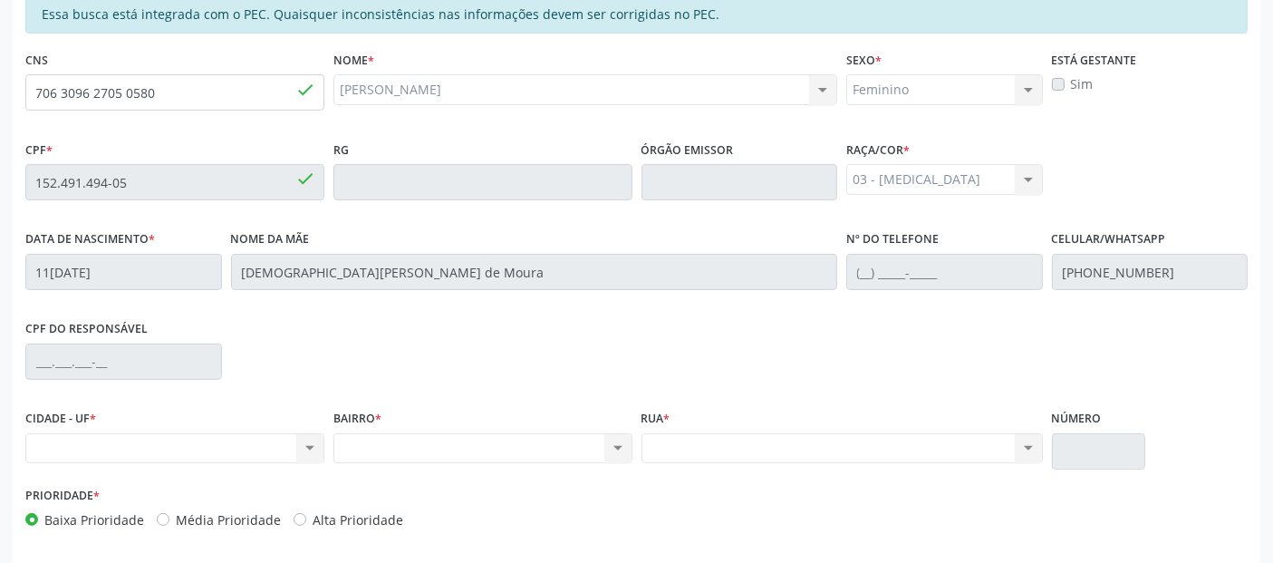
click at [147, 433] on div "Nenhum resultado encontrado para: " " Não há nenhuma opção para ser exibida." at bounding box center [174, 448] width 299 height 31
click at [131, 457] on div "Nenhum resultado encontrado para: " " Não há nenhuma opção para ser exibida." at bounding box center [174, 448] width 299 height 31
click at [318, 435] on div "Nenhum resultado encontrado para: " " Não há nenhuma opção para ser exibida." at bounding box center [174, 448] width 299 height 31
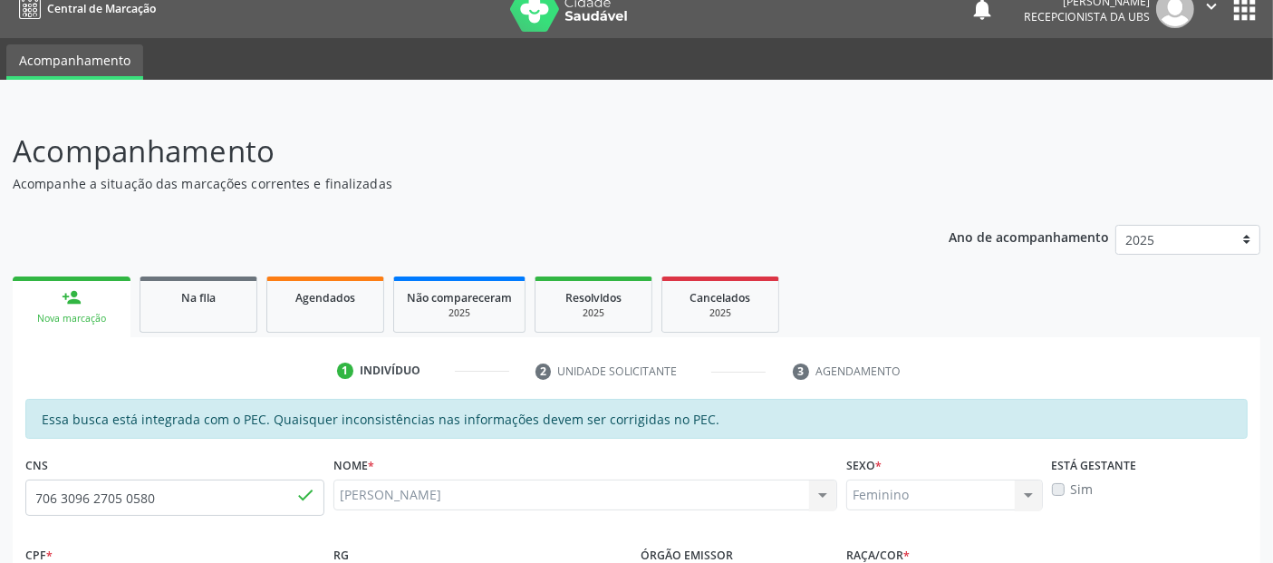
scroll to position [0, 0]
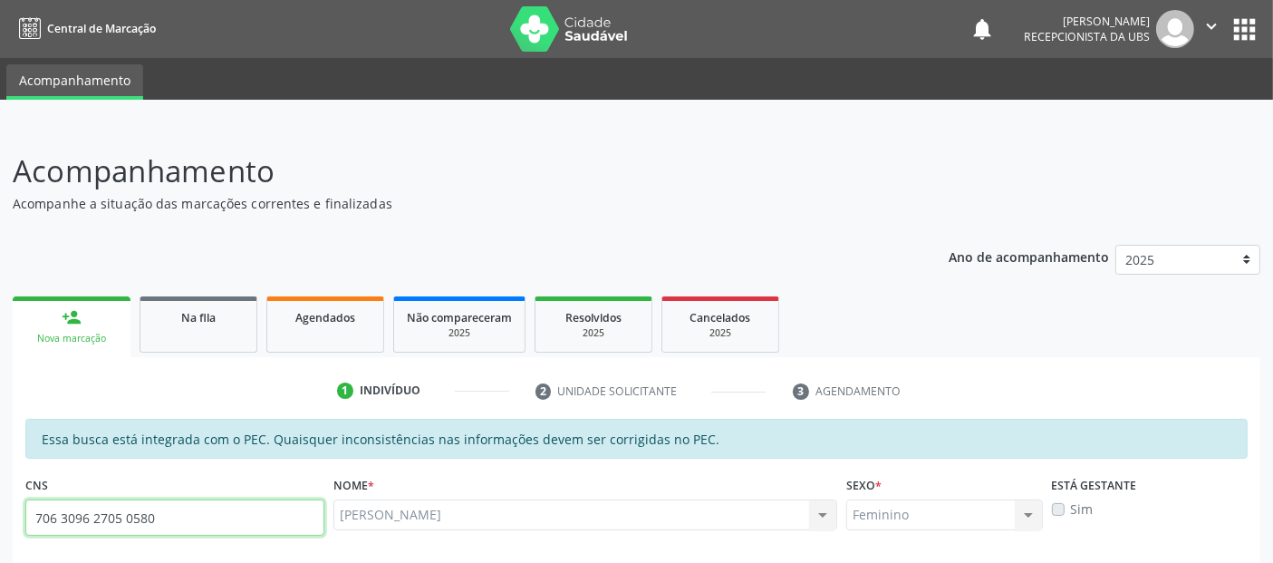
click at [118, 524] on input "706 3096 2705 0580" at bounding box center [174, 517] width 299 height 36
click at [188, 500] on input "706 3096 2705 0580" at bounding box center [174, 517] width 299 height 36
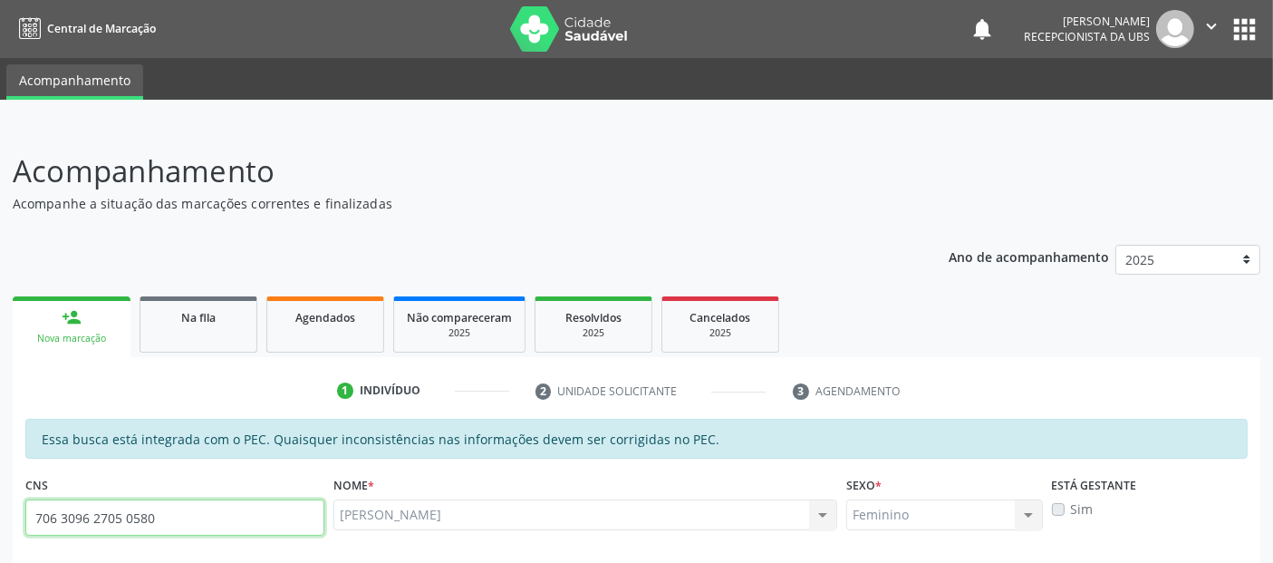
click at [188, 500] on input "706 3096 2705 0580" at bounding box center [174, 517] width 299 height 36
paste input "text"
type input "706 3096 2705 0580"
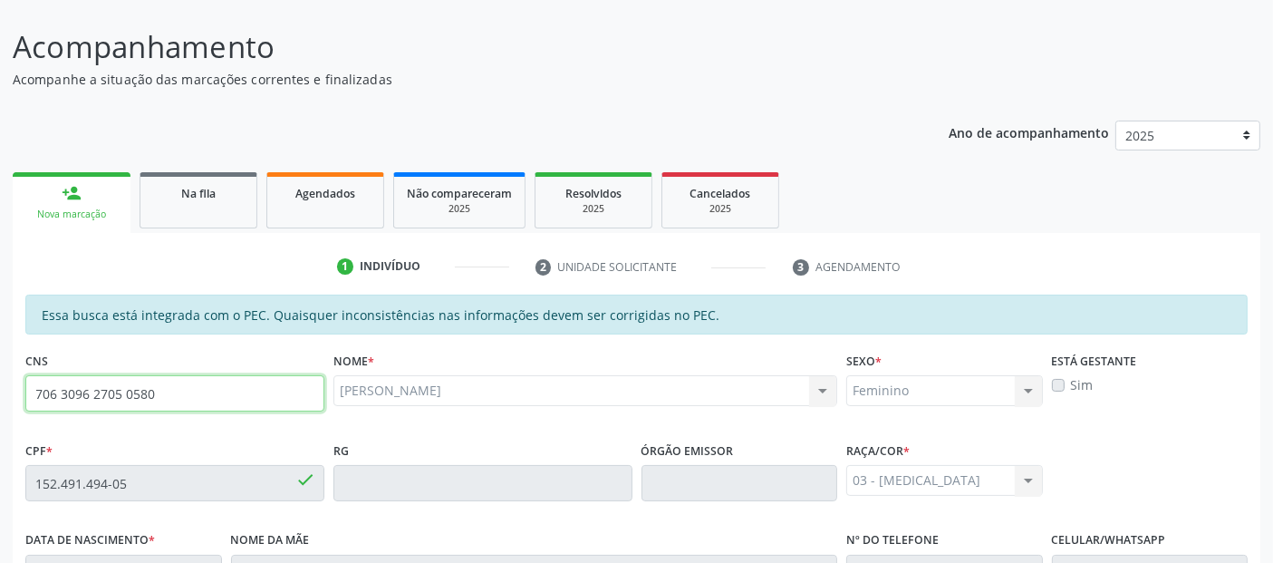
scroll to position [74, 0]
